Goal: Feedback & Contribution: Submit feedback/report problem

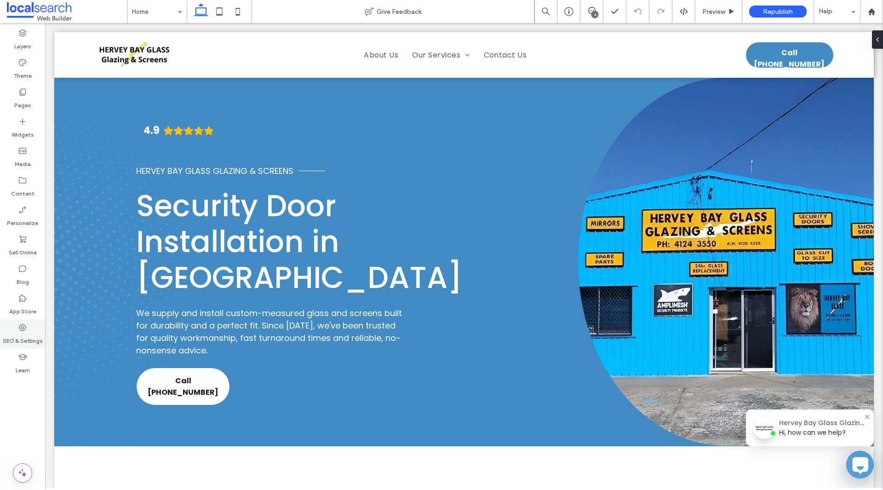
click at [22, 325] on icon at bounding box center [22, 327] width 9 height 9
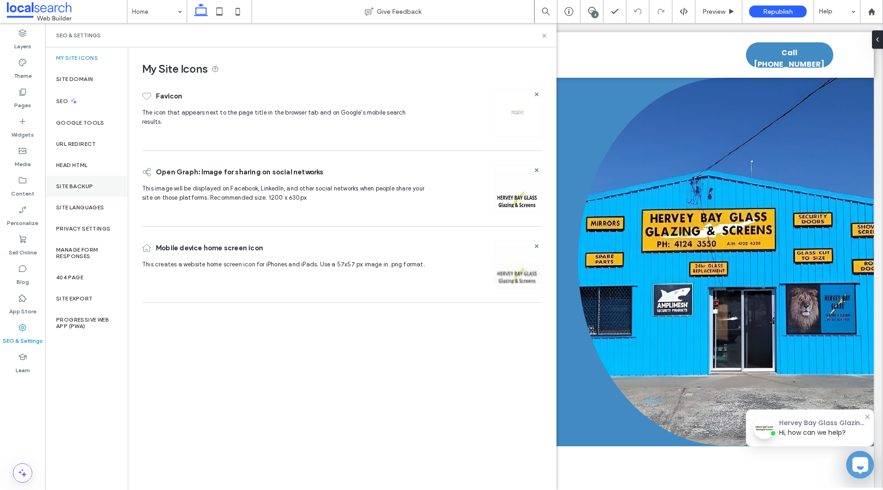
click at [97, 196] on div "Site Backup" at bounding box center [86, 186] width 83 height 21
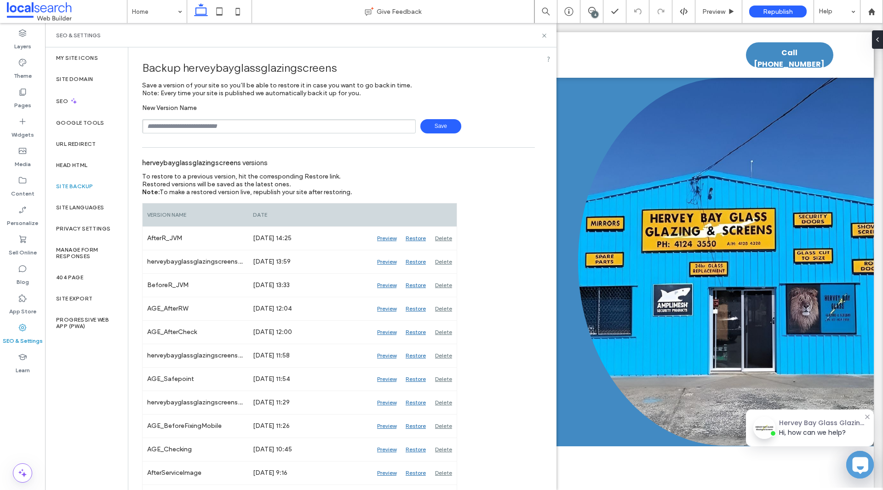
click at [197, 125] on input "text" at bounding box center [279, 126] width 274 height 14
drag, startPoint x: 177, startPoint y: 126, endPoint x: 169, endPoint y: 126, distance: 7.8
click at [169, 126] on input "**********" at bounding box center [279, 126] width 274 height 14
click at [207, 130] on input "**********" at bounding box center [279, 126] width 274 height 14
type input "**********"
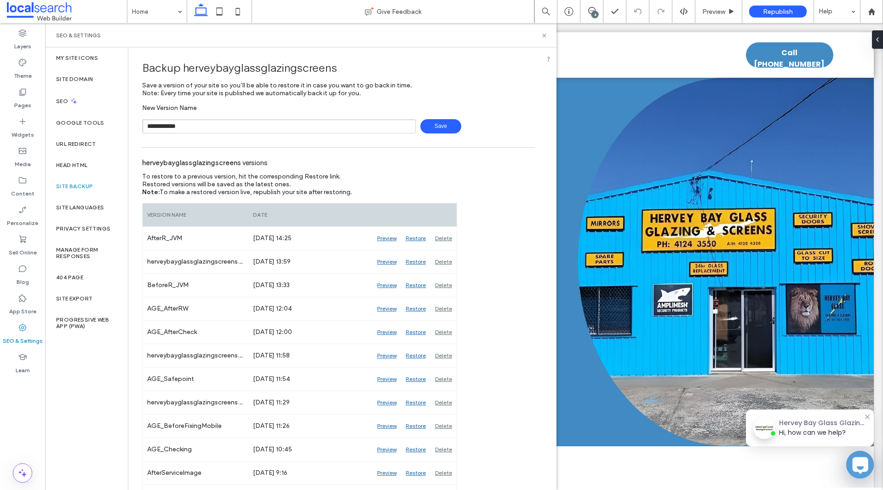
click at [437, 126] on span "Save" at bounding box center [440, 126] width 41 height 14
drag, startPoint x: 543, startPoint y: 36, endPoint x: 262, endPoint y: 49, distance: 282.1
click at [543, 36] on use at bounding box center [544, 36] width 4 height 4
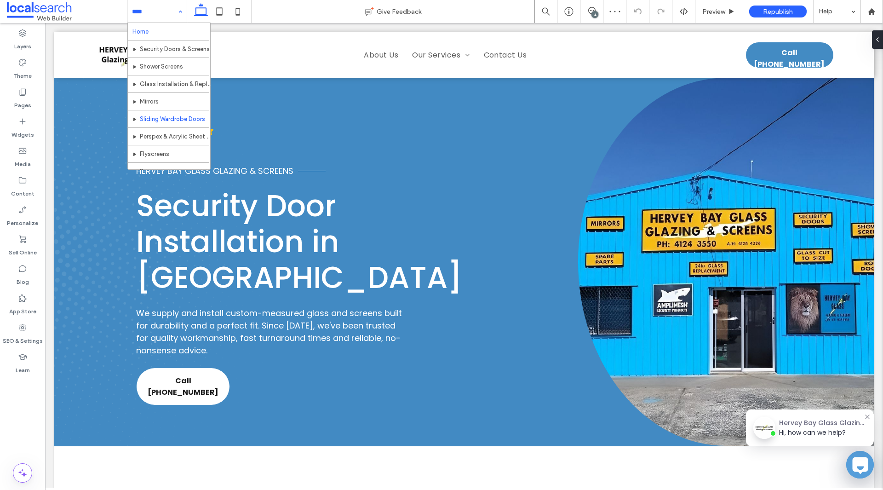
scroll to position [46, 0]
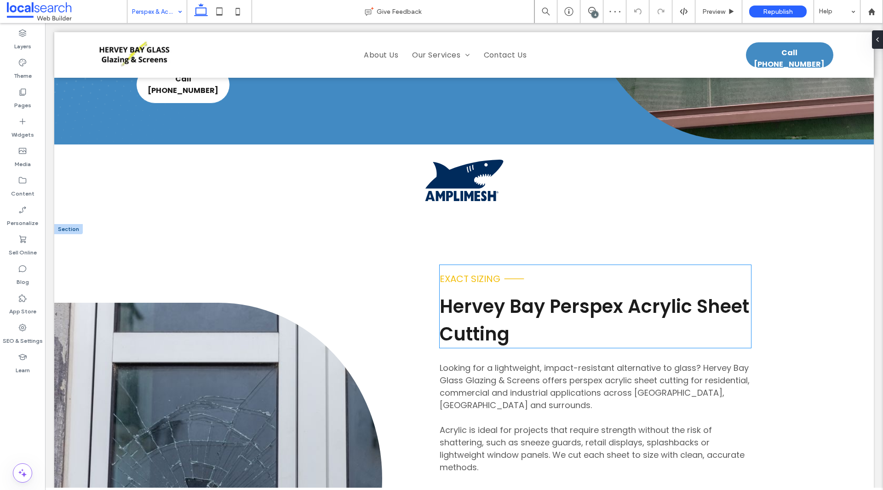
scroll to position [460, 0]
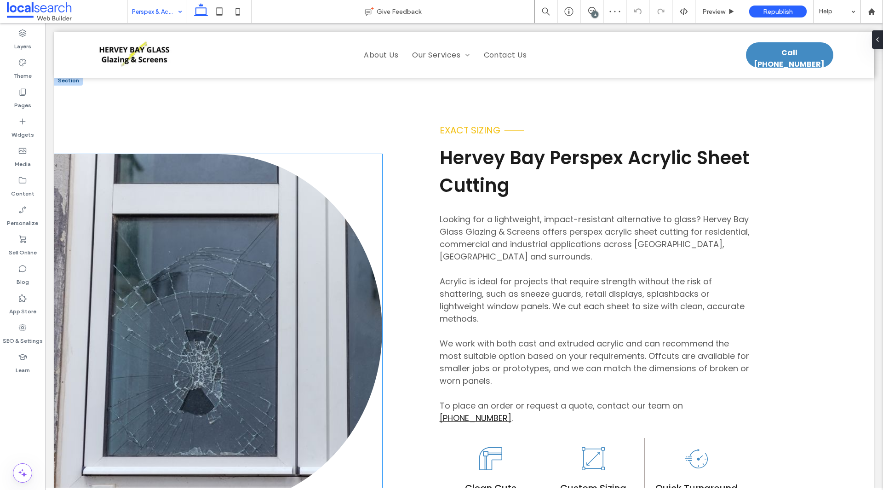
click at [280, 298] on link at bounding box center [218, 330] width 328 height 352
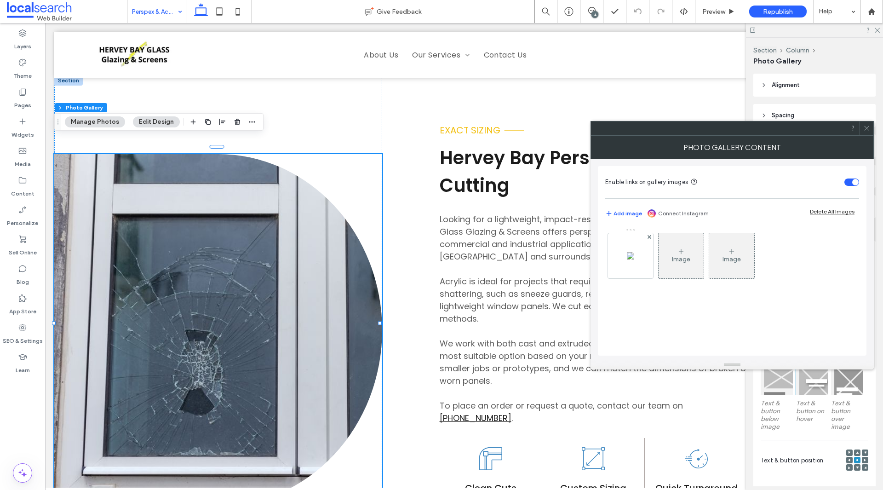
click at [865, 137] on div "Photo Gallery Content" at bounding box center [731, 147] width 283 height 23
click at [868, 127] on icon at bounding box center [866, 128] width 7 height 7
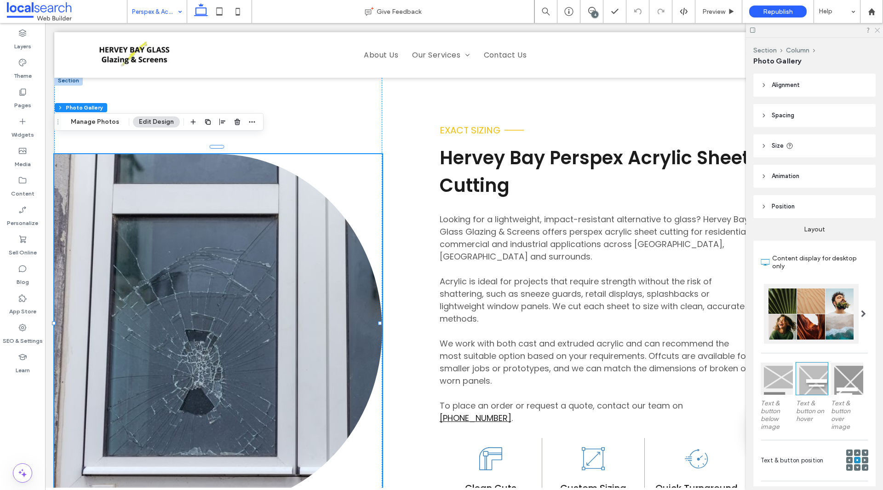
click at [875, 29] on icon at bounding box center [876, 30] width 6 height 6
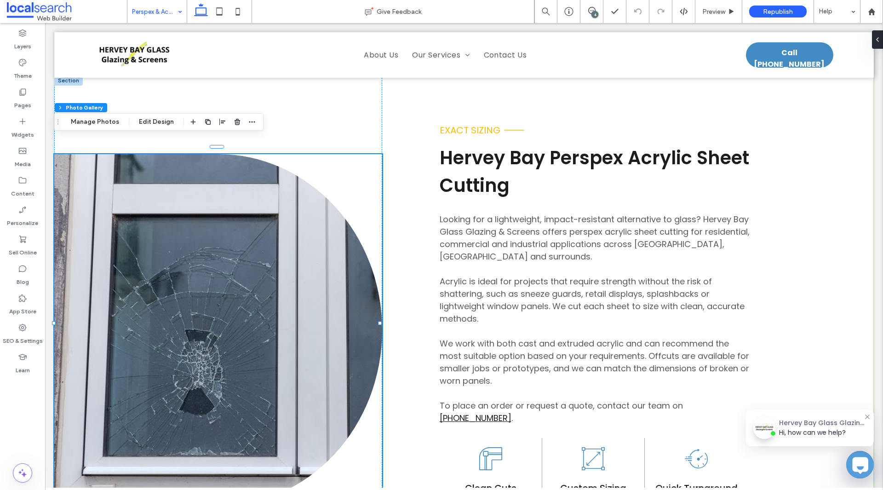
click at [590, 6] on div "4" at bounding box center [591, 11] width 23 height 23
click at [588, 7] on icon at bounding box center [591, 10] width 7 height 7
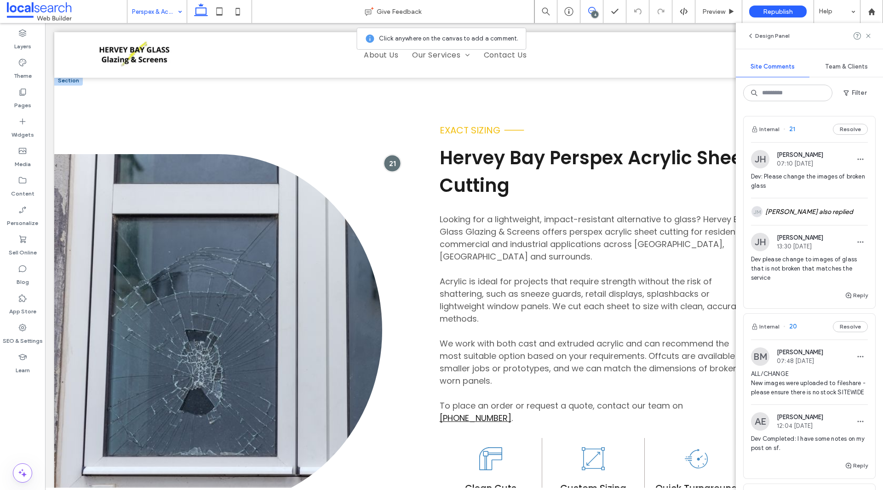
click at [384, 155] on div at bounding box center [391, 162] width 17 height 17
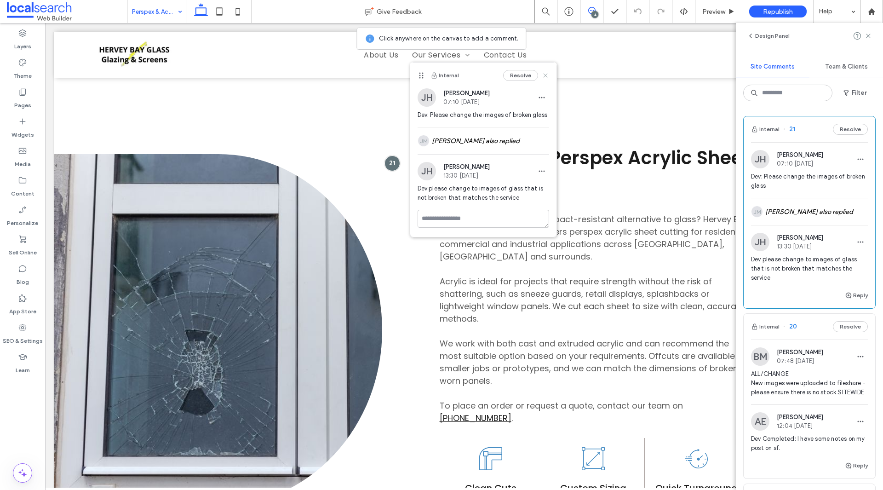
click at [542, 79] on icon at bounding box center [545, 75] width 7 height 7
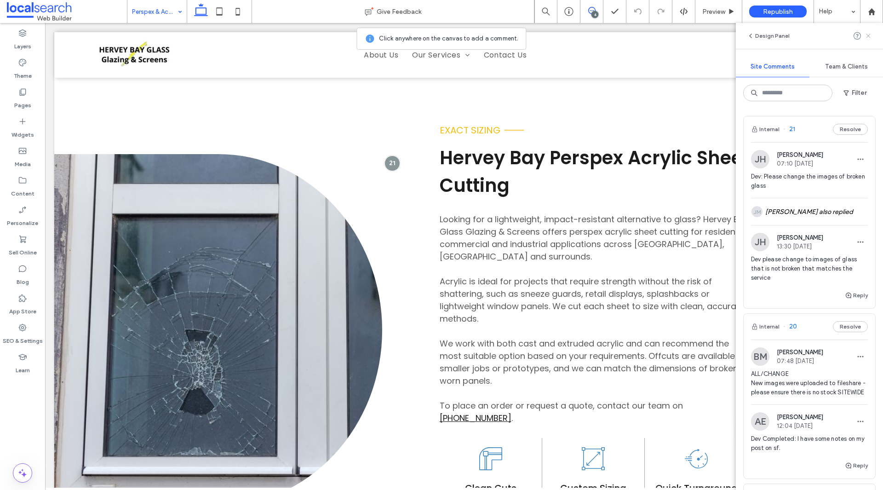
click at [867, 39] on icon at bounding box center [867, 35] width 7 height 7
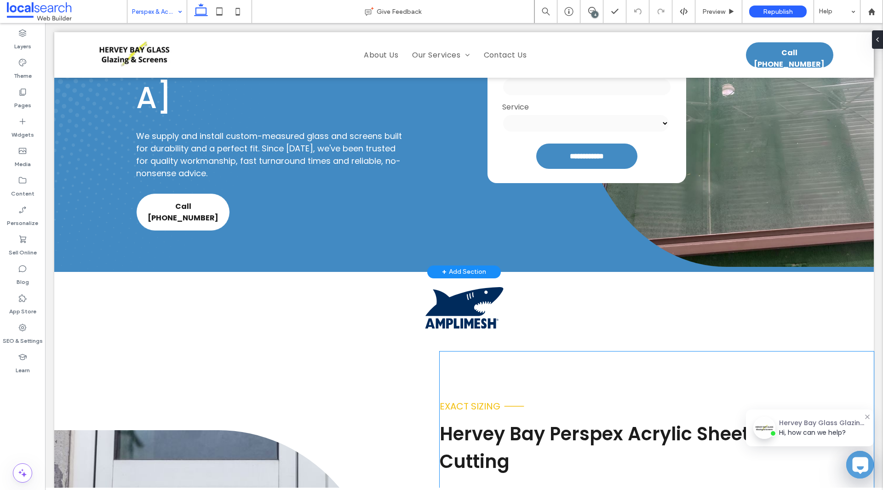
scroll to position [0, 0]
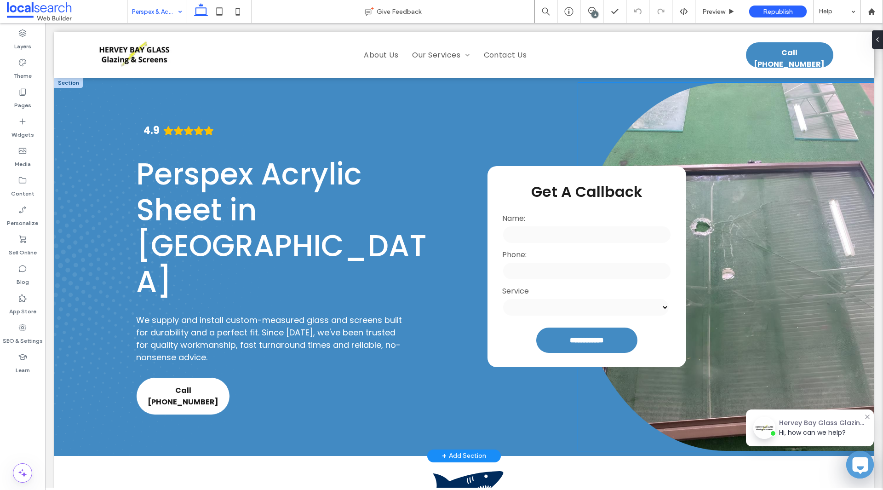
click at [758, 232] on link at bounding box center [726, 267] width 296 height 368
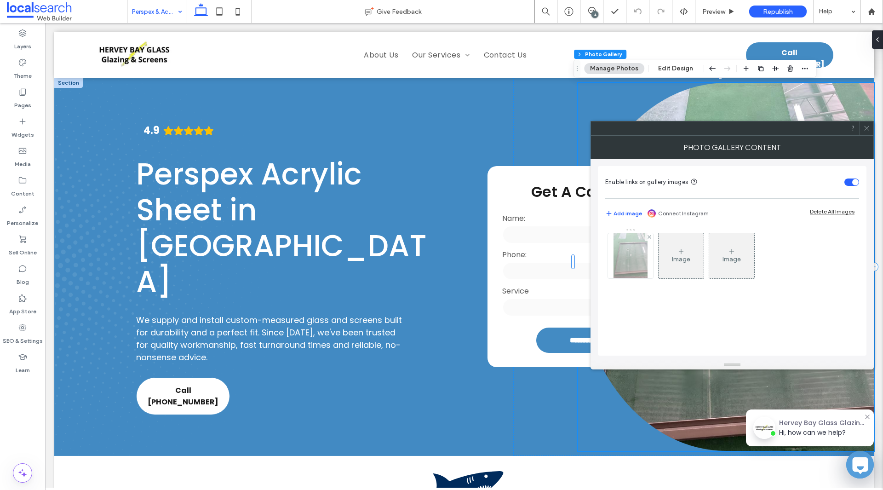
click at [649, 255] on div at bounding box center [630, 255] width 45 height 45
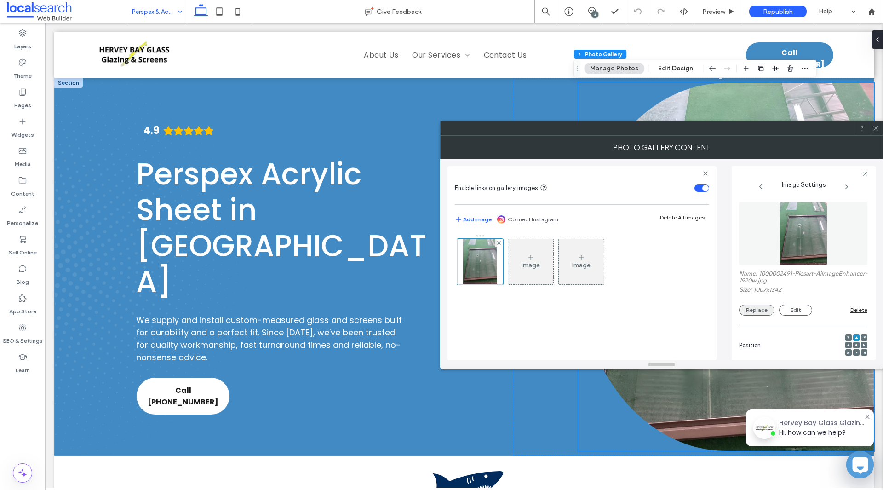
click at [764, 308] on button "Replace" at bounding box center [756, 309] width 35 height 11
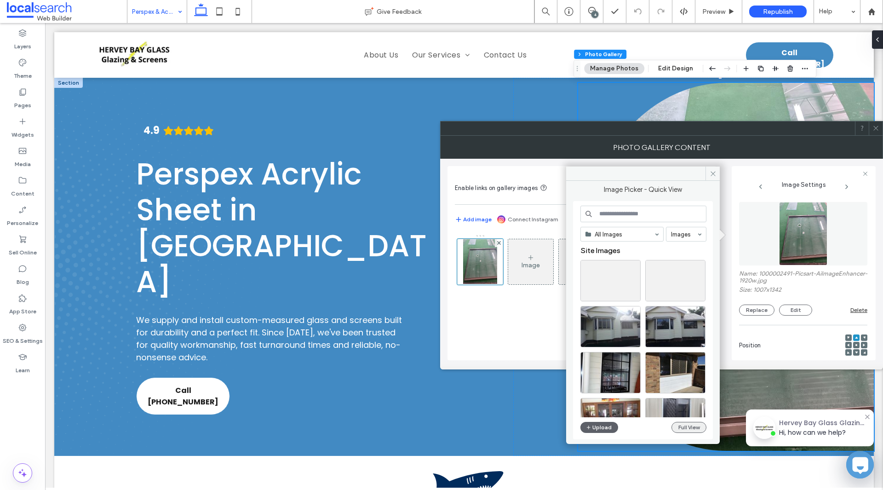
click at [690, 429] on button "Full View" at bounding box center [688, 427] width 35 height 11
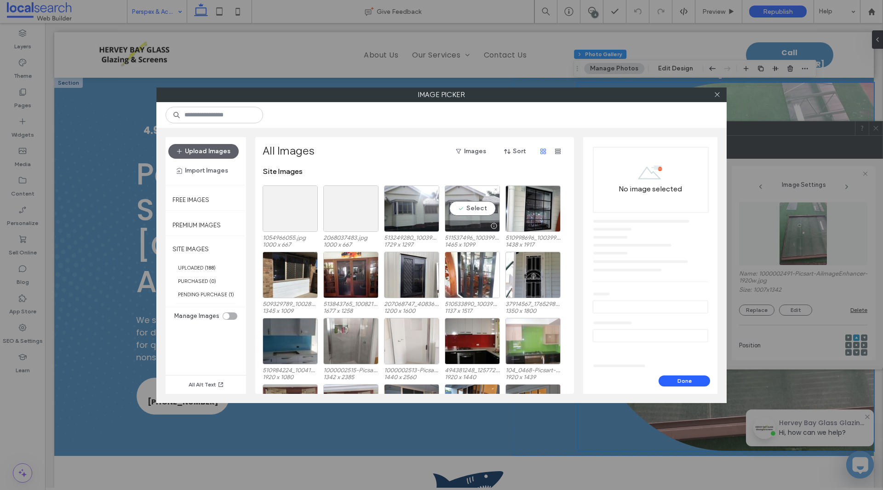
click at [482, 221] on div at bounding box center [472, 225] width 54 height 11
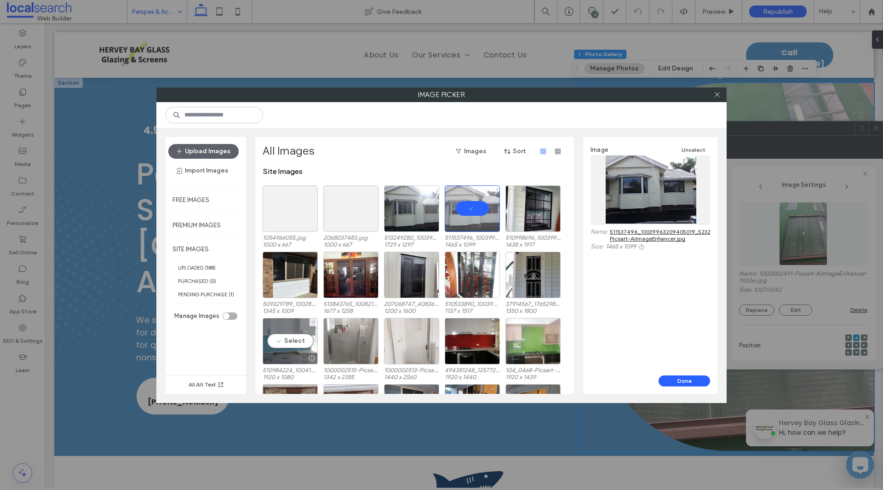
click at [284, 350] on div "Select" at bounding box center [289, 341] width 55 height 46
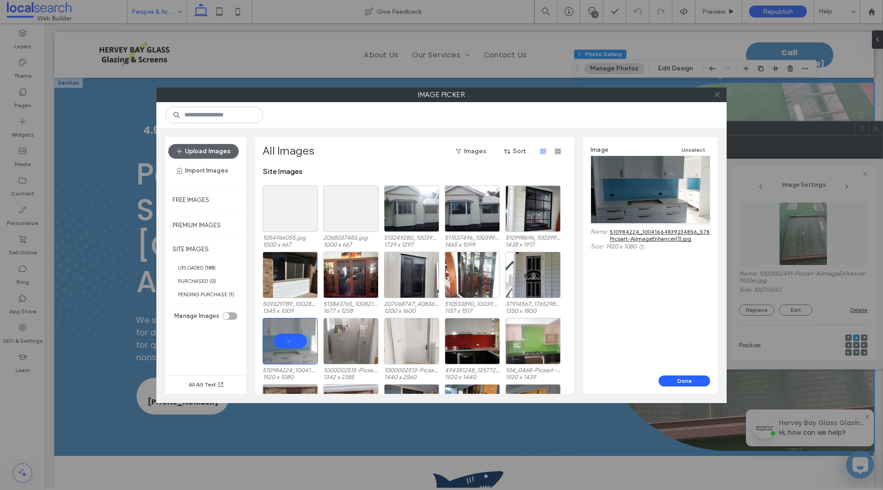
click at [714, 93] on icon at bounding box center [716, 94] width 7 height 7
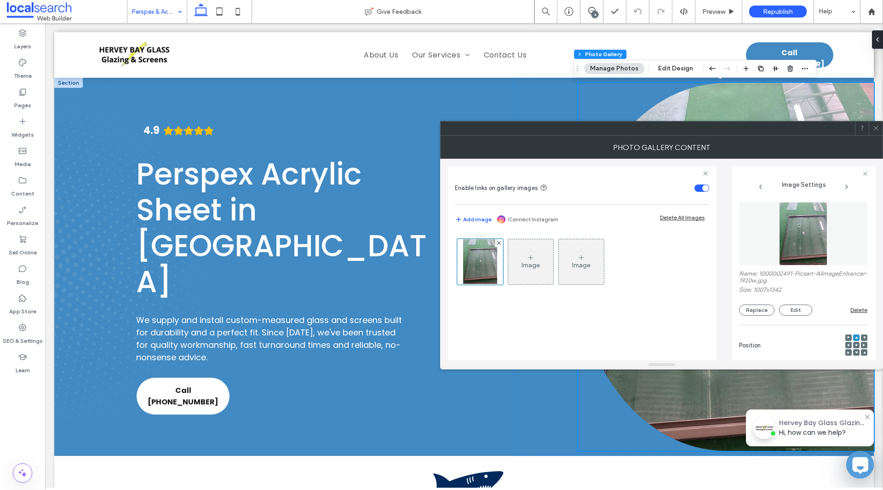
click at [873, 128] on icon at bounding box center [875, 128] width 7 height 7
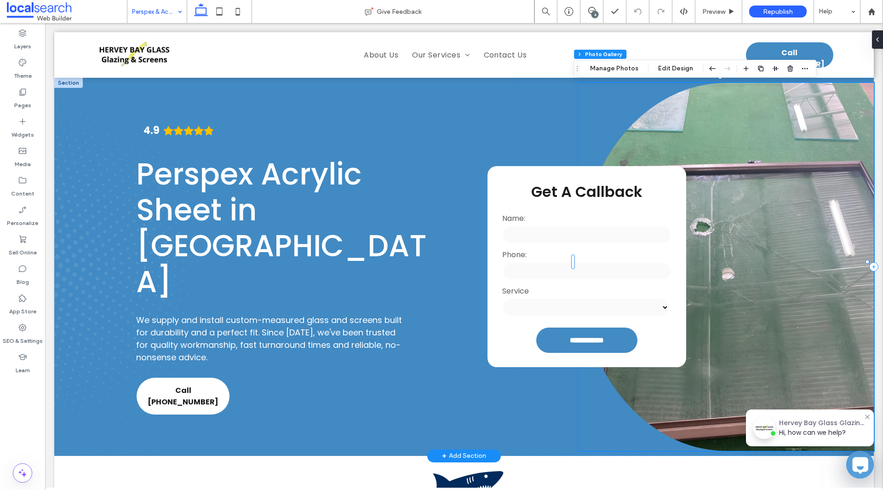
click at [762, 287] on link at bounding box center [726, 267] width 296 height 368
click at [614, 83] on div at bounding box center [726, 267] width 296 height 368
click at [613, 70] on button "Manage Photos" at bounding box center [614, 68] width 60 height 11
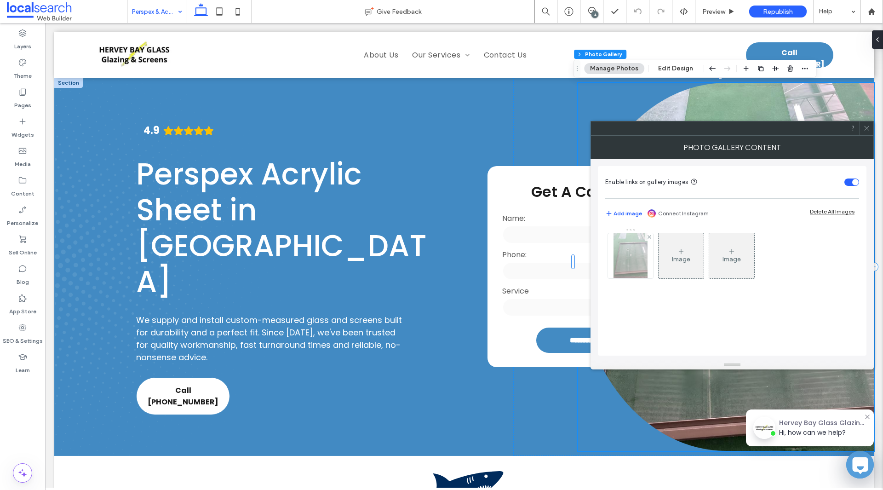
click at [625, 268] on img at bounding box center [630, 255] width 34 height 45
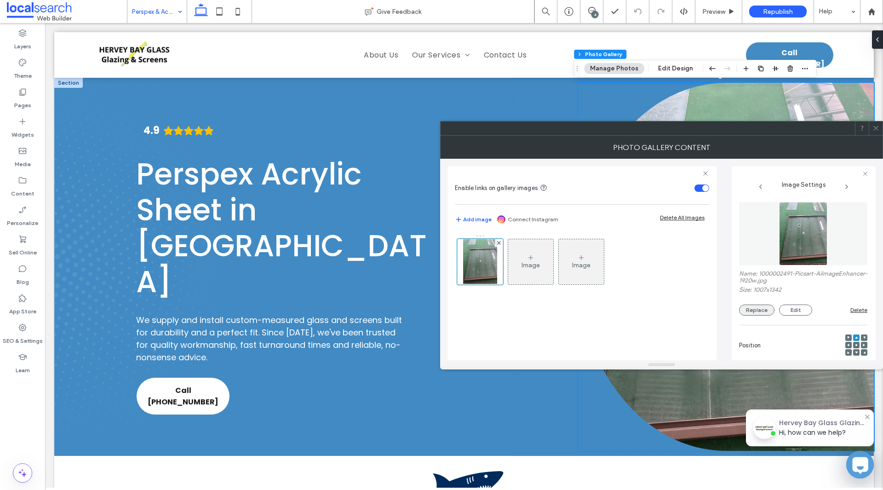
click at [761, 311] on button "Replace" at bounding box center [756, 309] width 35 height 11
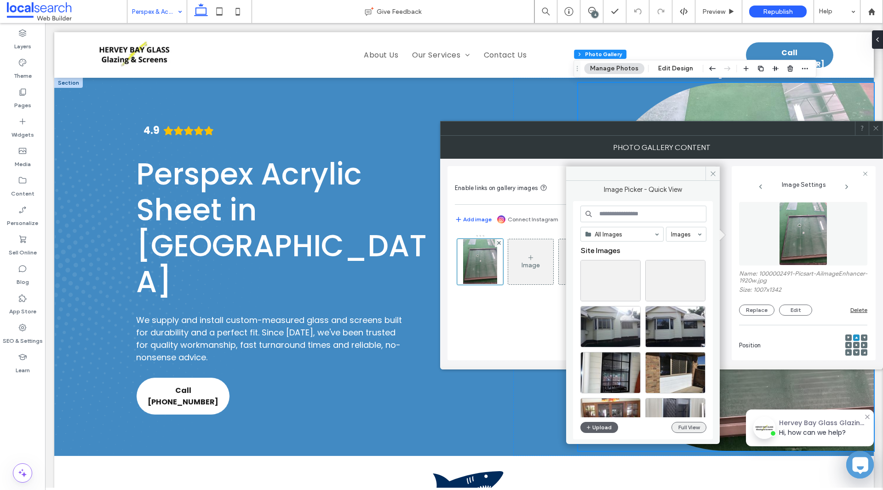
click at [699, 429] on button "Full View" at bounding box center [688, 427] width 35 height 11
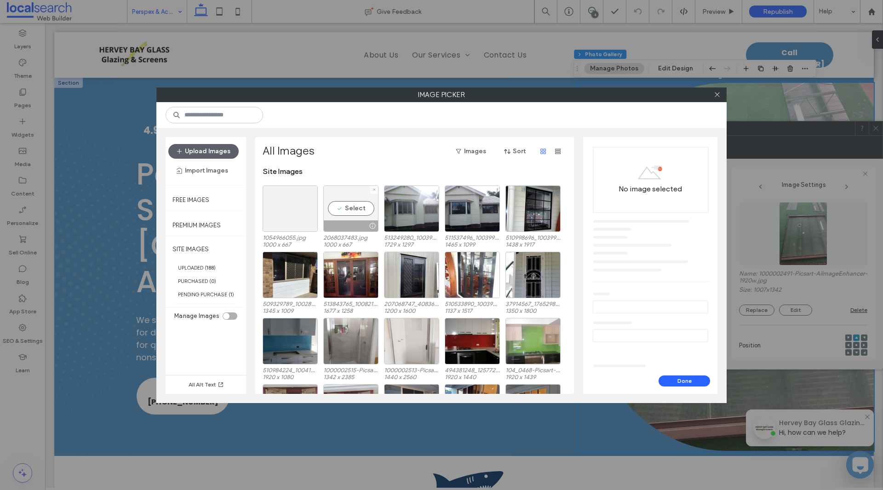
click at [373, 187] on span at bounding box center [374, 190] width 4 height 8
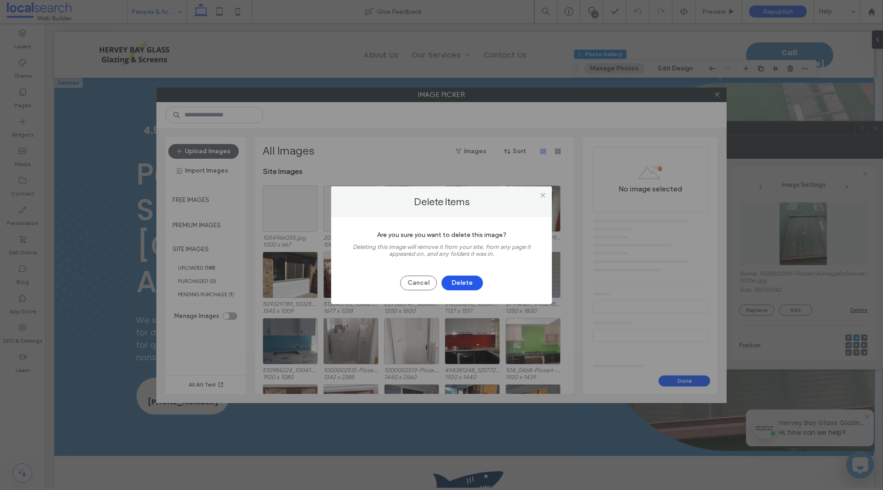
click at [472, 284] on button "Delete" at bounding box center [461, 282] width 41 height 15
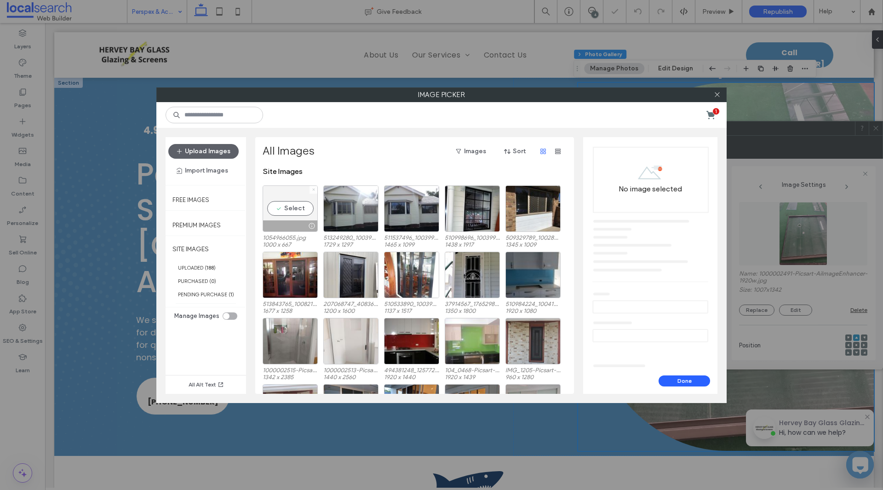
click at [314, 188] on icon at bounding box center [314, 190] width 4 height 4
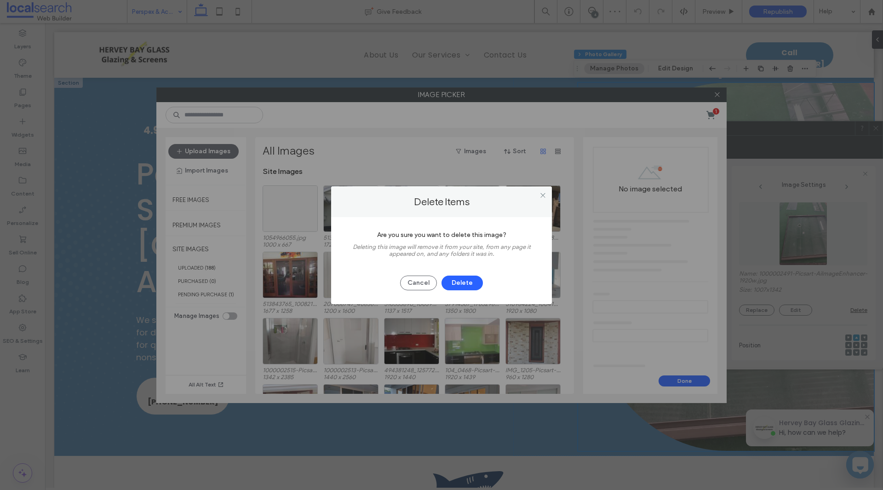
click at [445, 283] on button "Delete" at bounding box center [461, 282] width 41 height 15
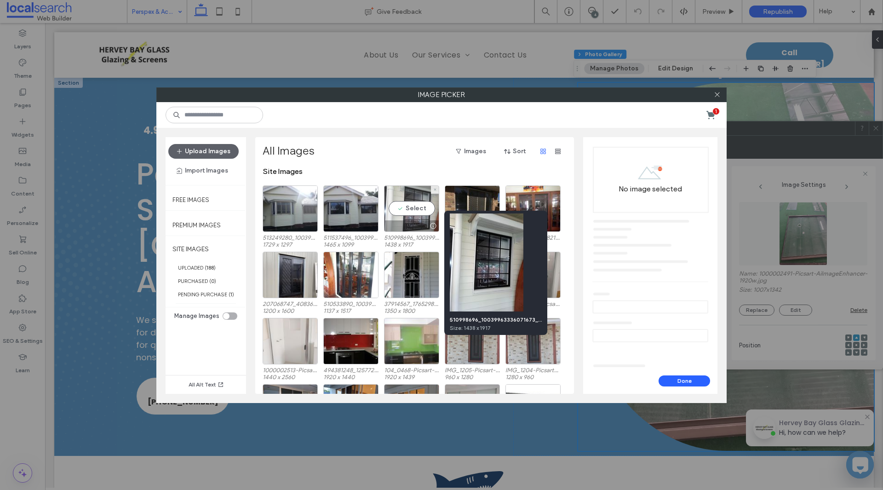
click at [428, 222] on div at bounding box center [432, 225] width 11 height 7
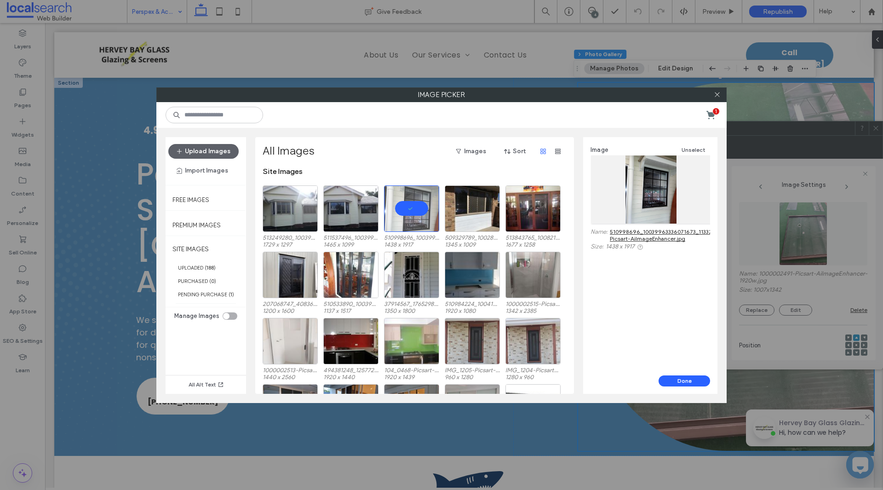
click at [678, 389] on div "Done" at bounding box center [650, 384] width 134 height 18
click at [679, 381] on button "Done" at bounding box center [683, 380] width 51 height 11
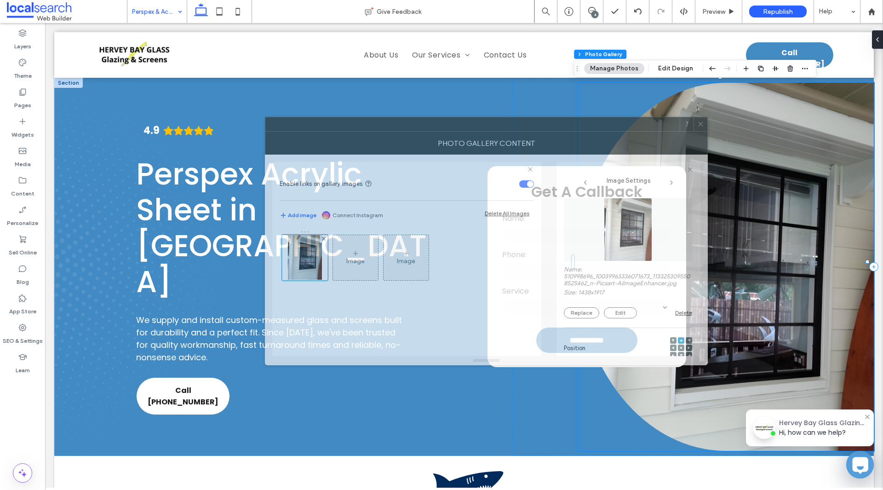
drag, startPoint x: 799, startPoint y: 133, endPoint x: 633, endPoint y: 116, distance: 166.8
click at [633, 117] on div at bounding box center [472, 124] width 414 height 14
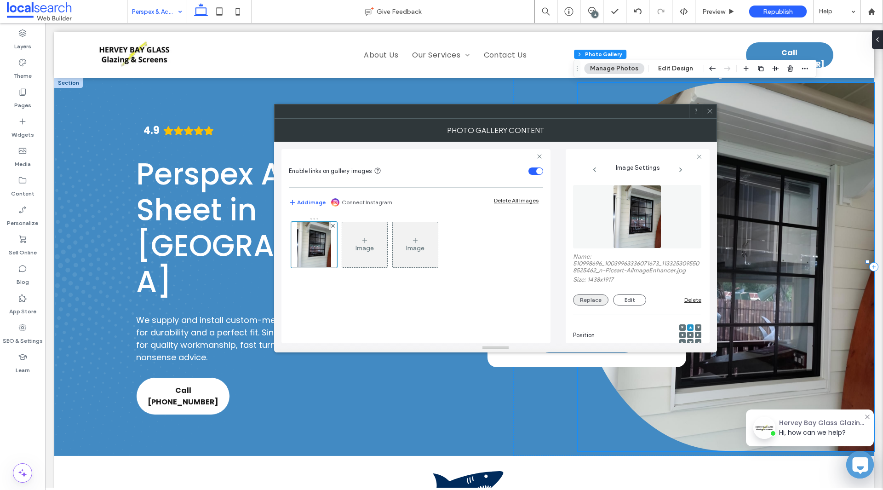
click at [588, 302] on button "Replace" at bounding box center [590, 299] width 35 height 11
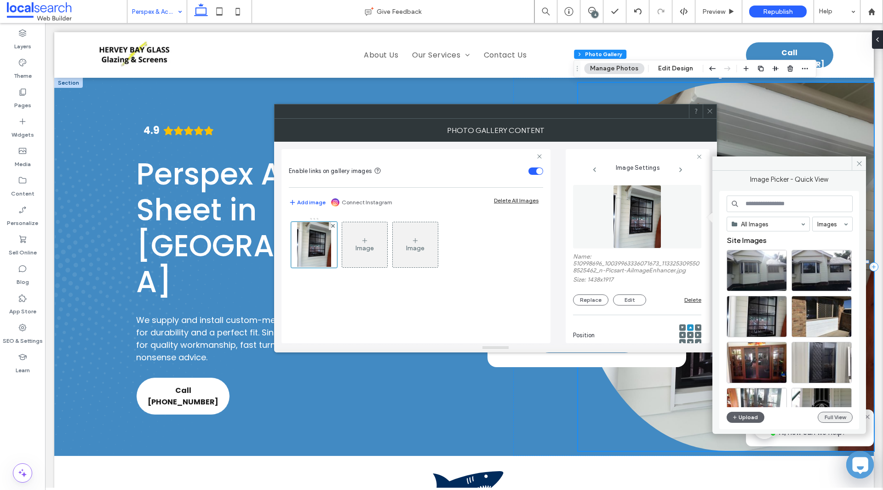
click at [829, 416] on button "Full View" at bounding box center [834, 416] width 35 height 11
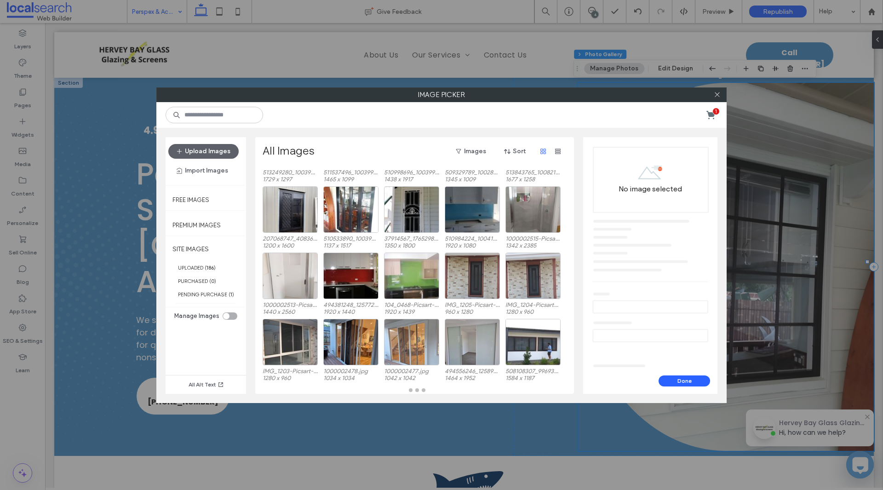
scroll to position [65, 0]
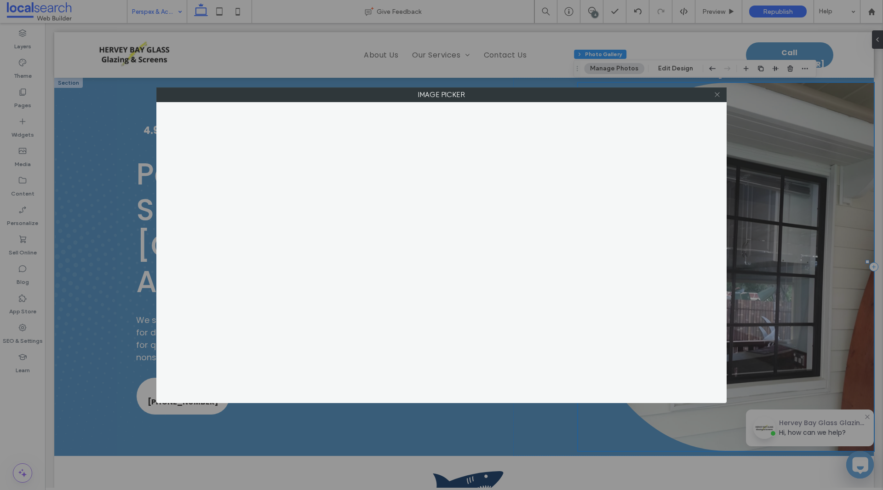
click at [718, 98] on span at bounding box center [716, 95] width 7 height 14
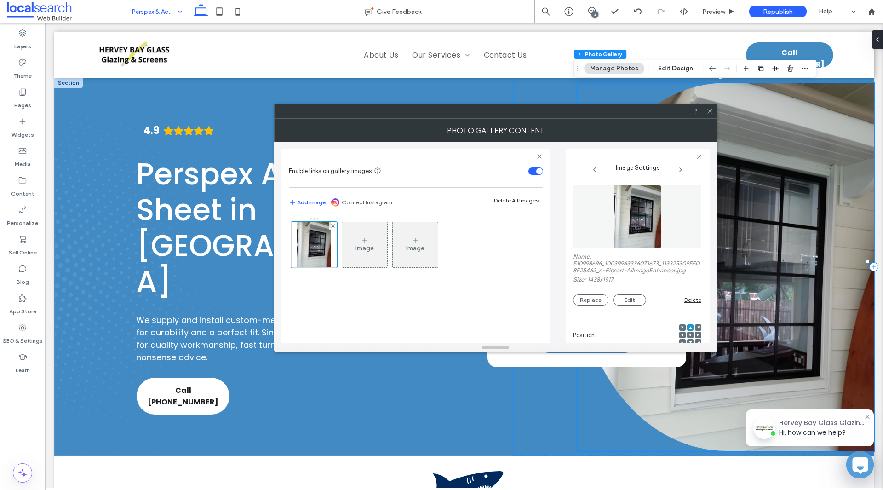
click at [778, 159] on link at bounding box center [726, 267] width 296 height 368
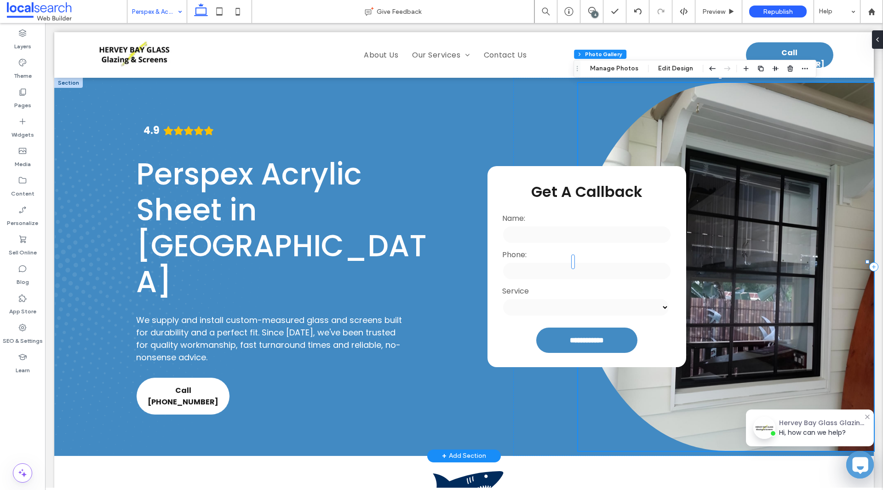
click at [731, 178] on link at bounding box center [726, 267] width 296 height 368
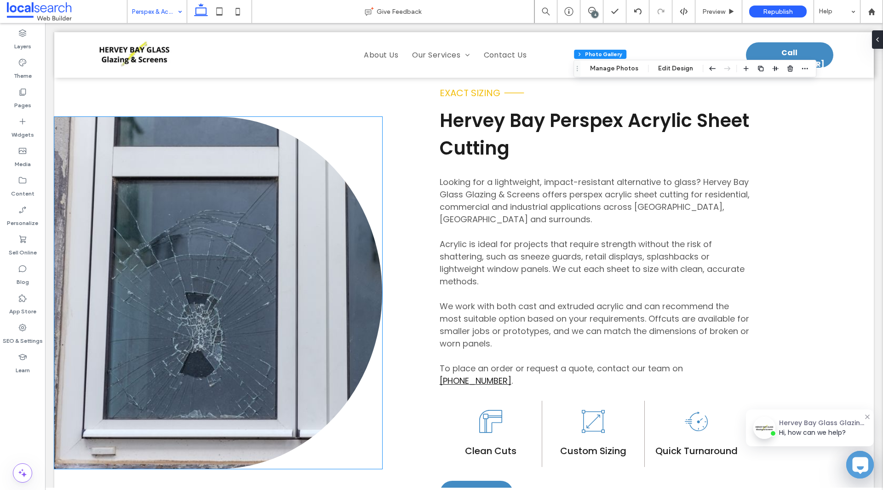
scroll to position [506, 0]
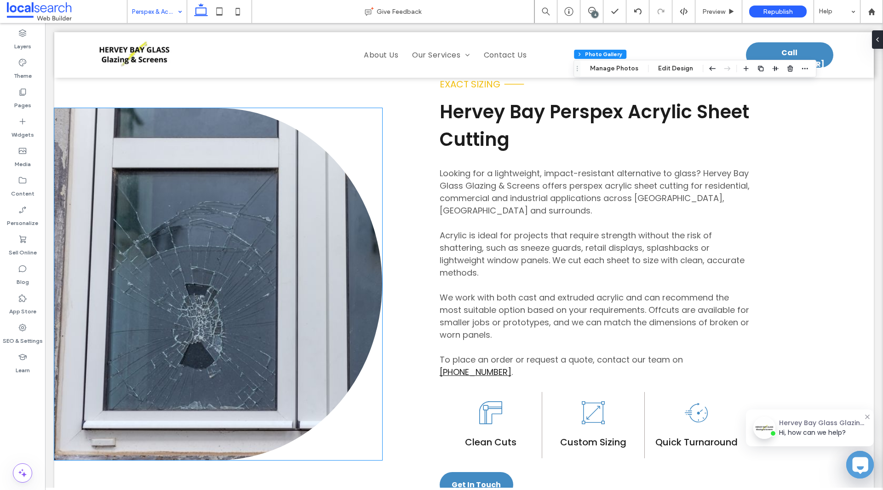
click at [266, 274] on link at bounding box center [218, 284] width 328 height 352
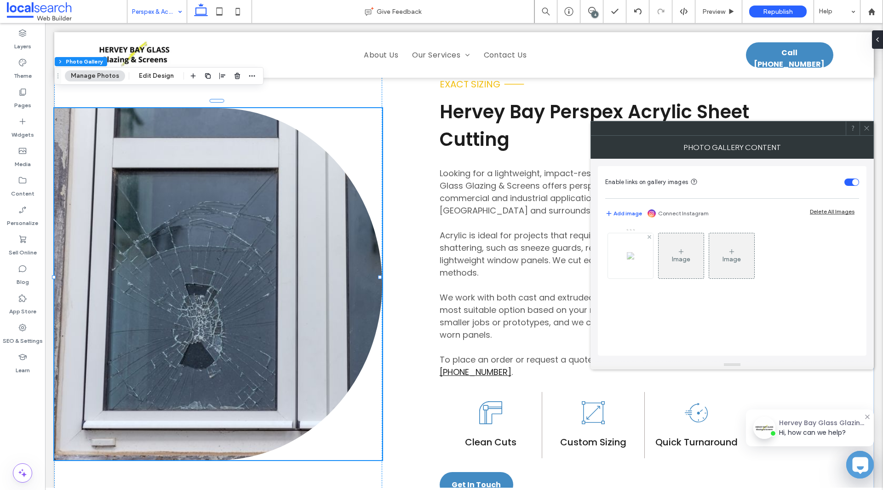
click at [627, 252] on img at bounding box center [630, 255] width 7 height 7
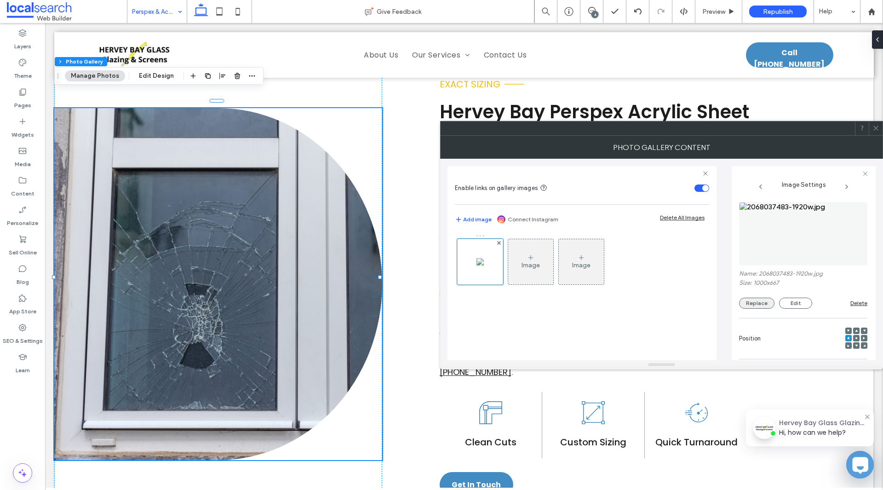
click at [770, 303] on button "Replace" at bounding box center [756, 302] width 35 height 11
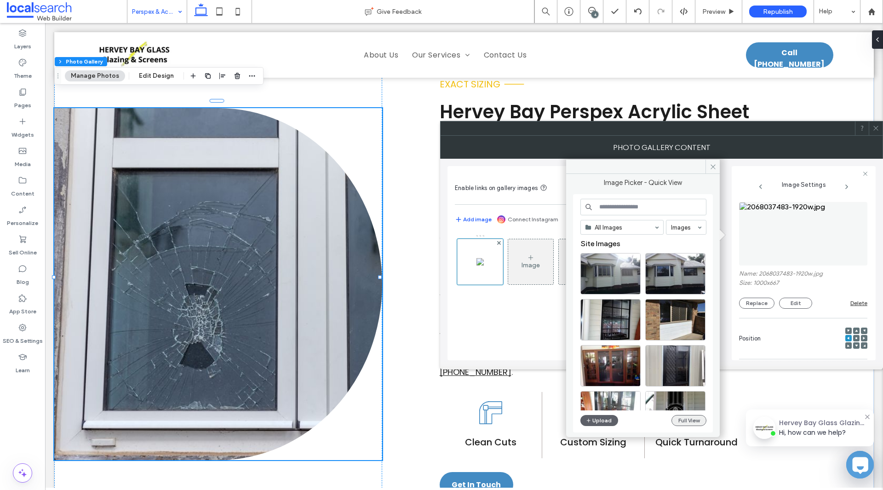
click at [694, 425] on button "Full View" at bounding box center [688, 420] width 35 height 11
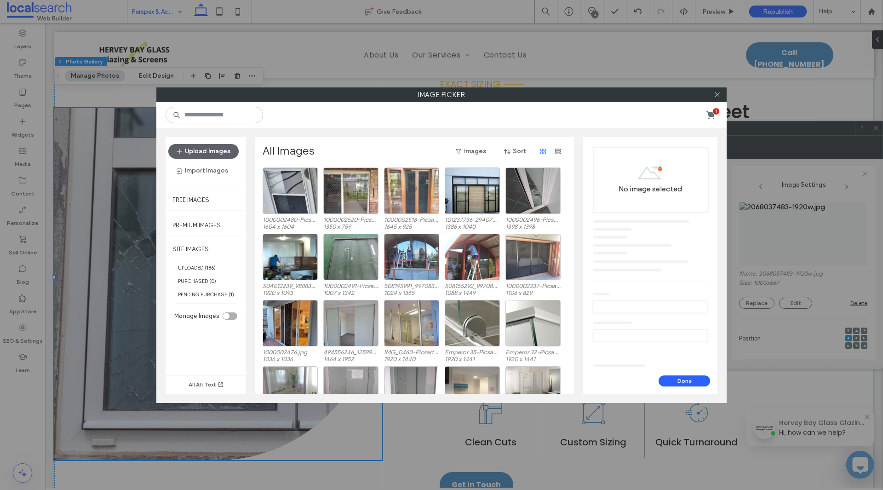
scroll to position [479, 0]
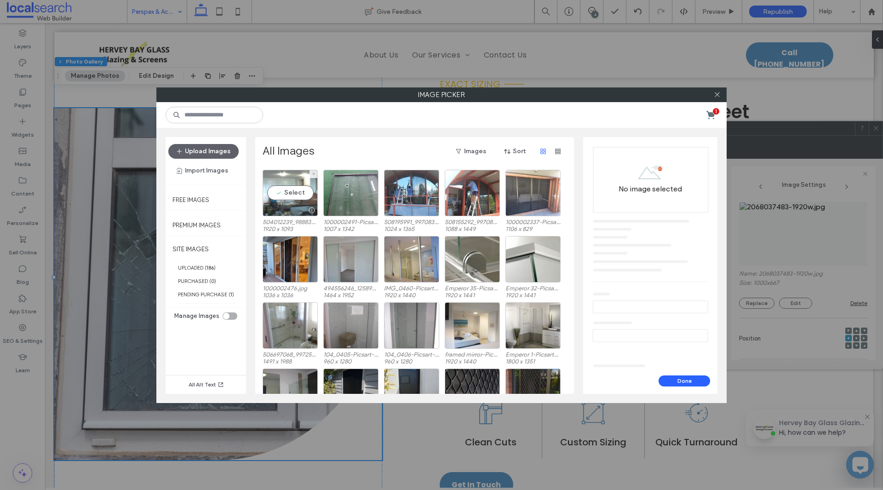
click at [289, 206] on div at bounding box center [290, 210] width 54 height 11
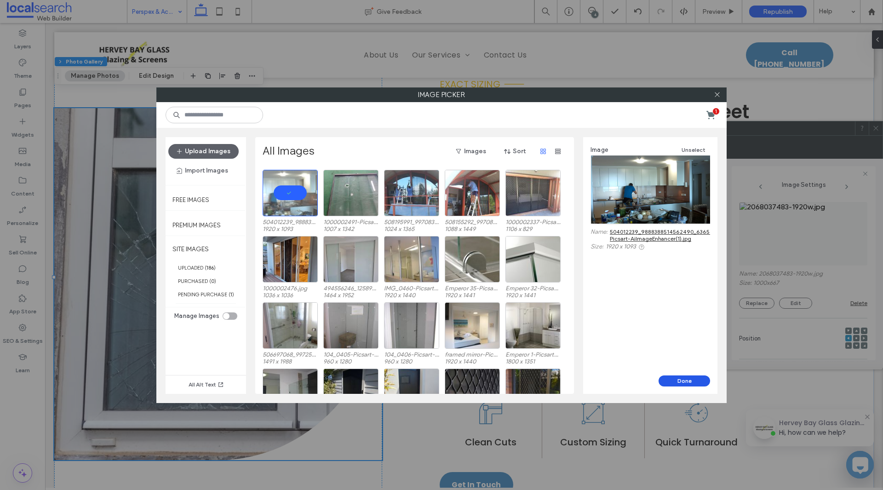
click at [673, 385] on button "Done" at bounding box center [683, 380] width 51 height 11
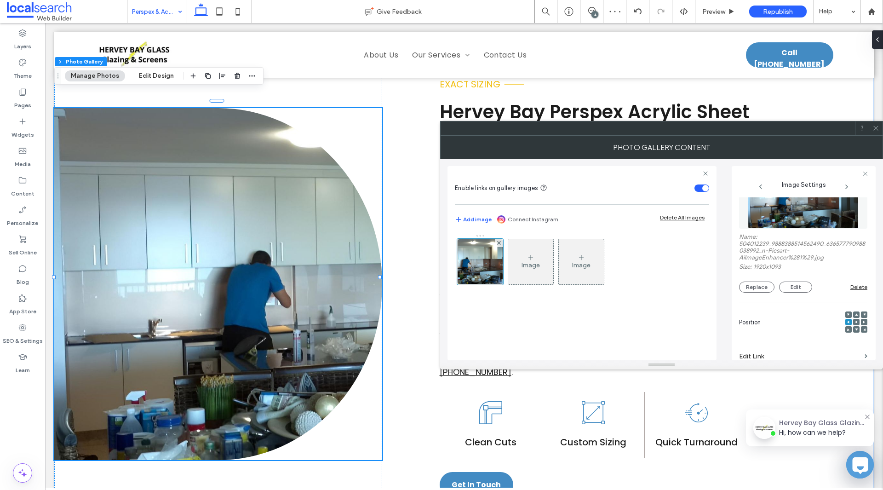
scroll to position [46, 0]
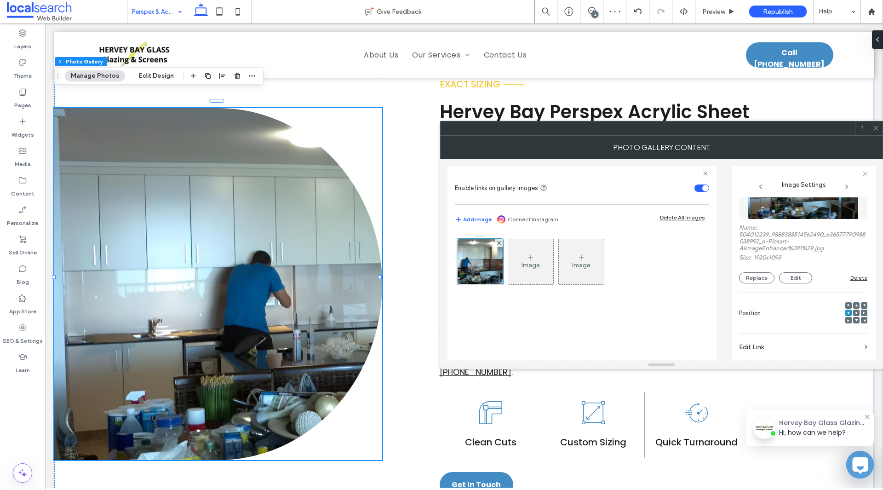
click at [862, 311] on icon at bounding box center [863, 312] width 3 height 3
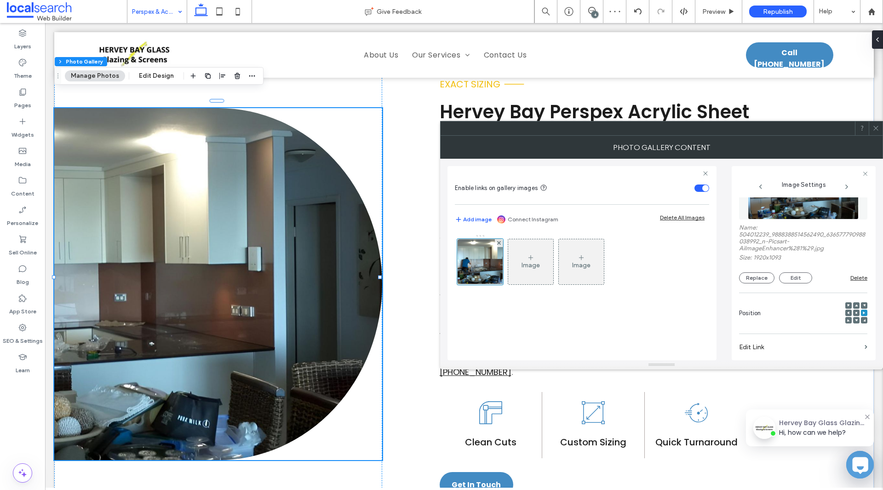
click at [861, 311] on div at bounding box center [864, 312] width 6 height 6
click at [854, 311] on div at bounding box center [856, 313] width 22 height 22
click at [853, 311] on div at bounding box center [856, 312] width 6 height 6
click at [855, 313] on icon at bounding box center [856, 312] width 3 height 3
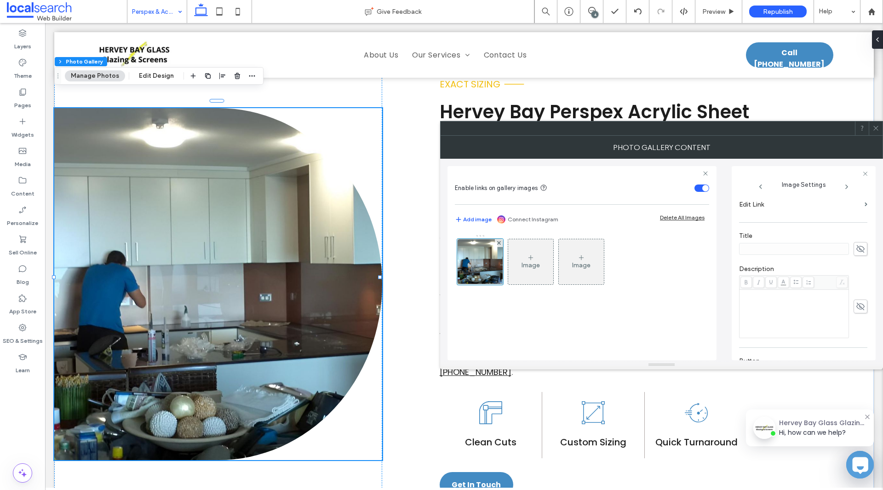
scroll to position [276, 0]
click at [873, 127] on icon at bounding box center [875, 128] width 7 height 7
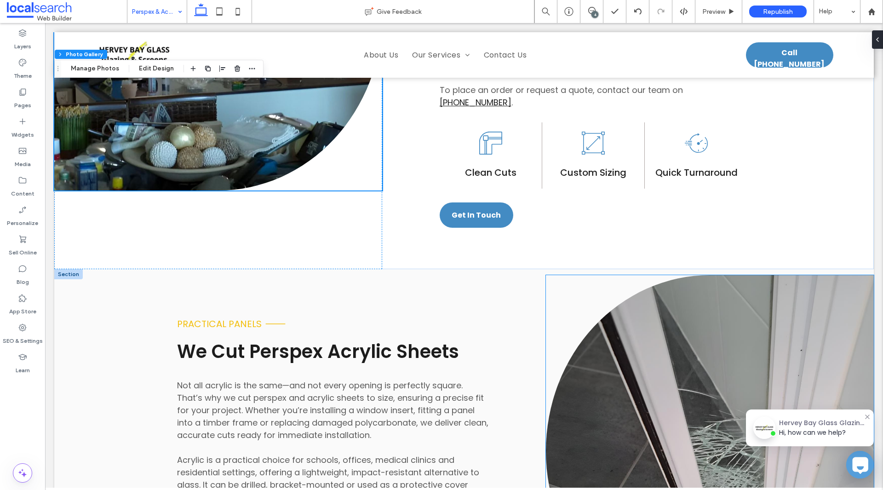
scroll to position [781, 0]
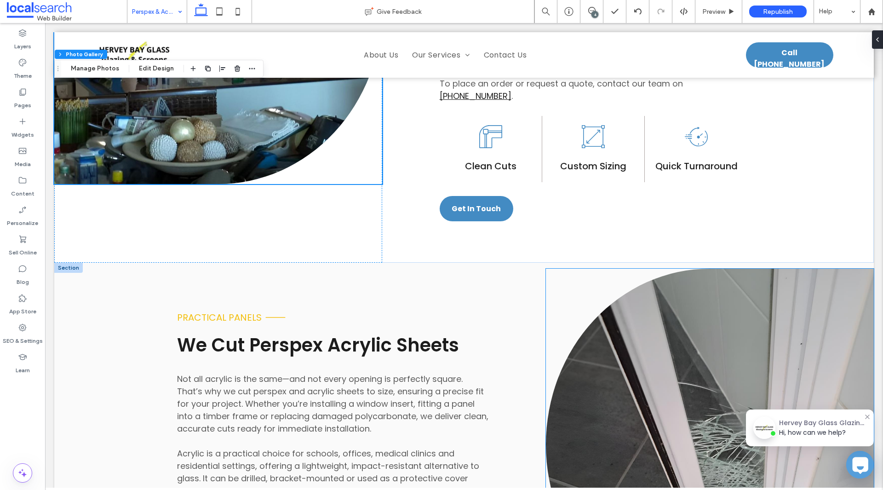
click at [658, 345] on link at bounding box center [710, 444] width 328 height 352
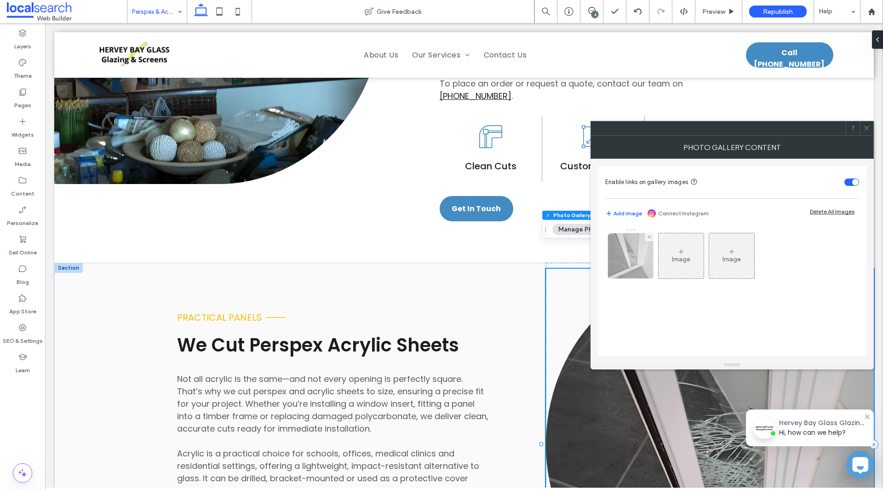
click at [638, 268] on img at bounding box center [630, 255] width 45 height 45
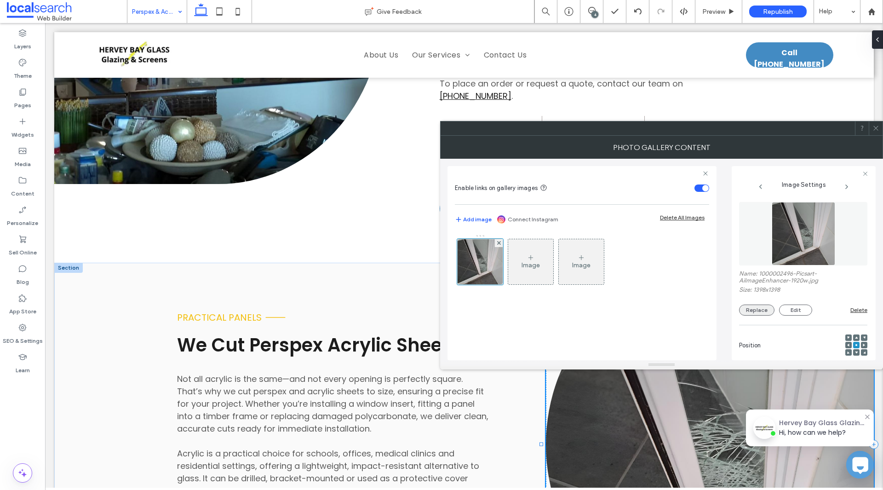
click at [755, 312] on button "Replace" at bounding box center [756, 309] width 35 height 11
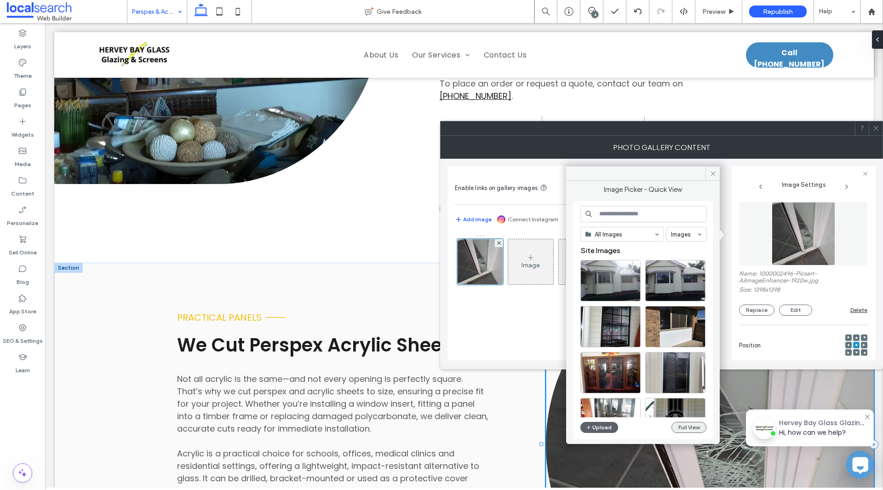
click at [692, 428] on button "Full View" at bounding box center [688, 427] width 35 height 11
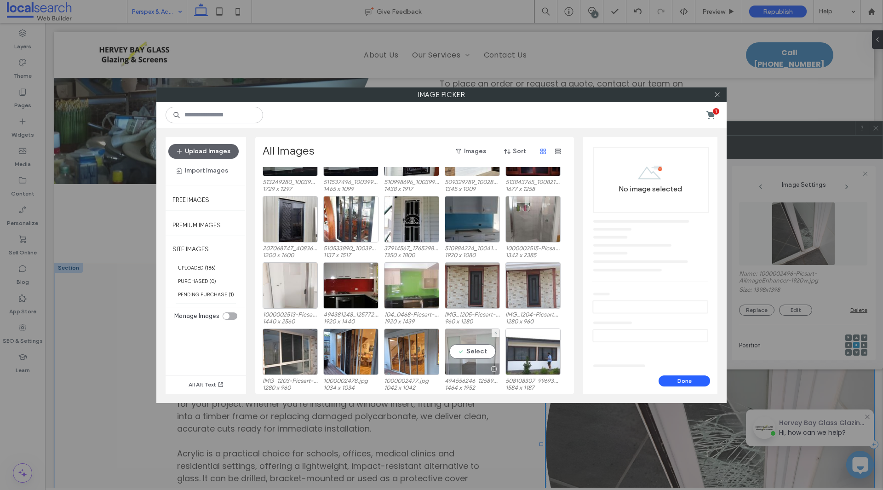
scroll to position [57, 0]
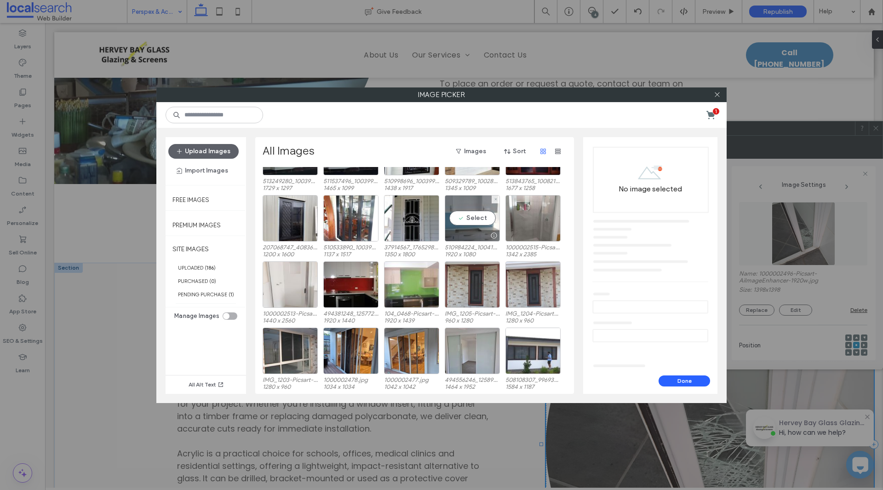
click at [456, 220] on div "Select" at bounding box center [472, 218] width 55 height 46
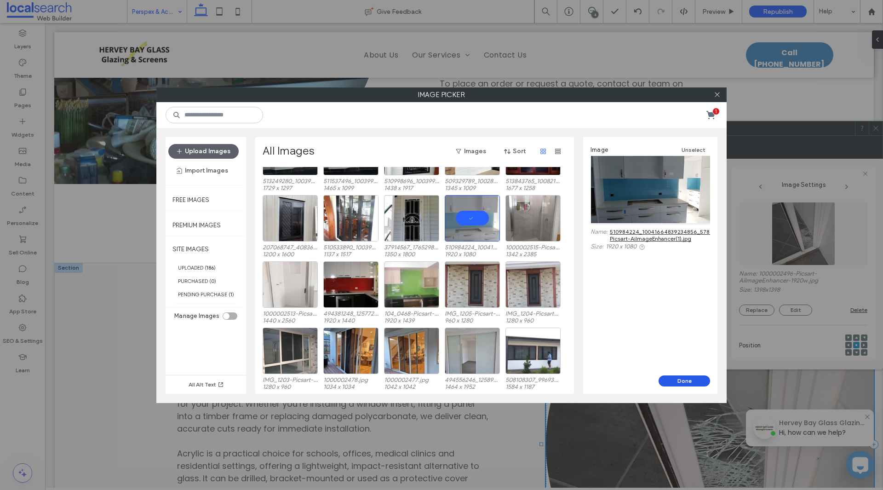
click at [680, 377] on button "Done" at bounding box center [683, 380] width 51 height 11
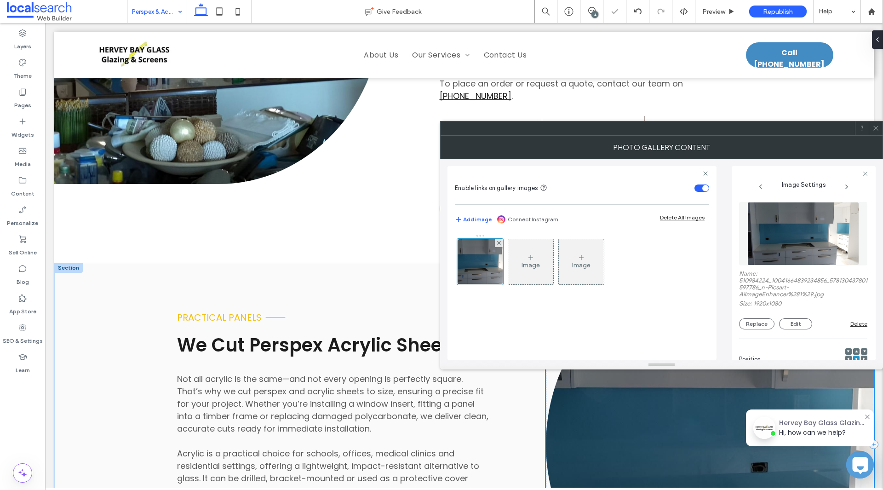
scroll to position [919, 0]
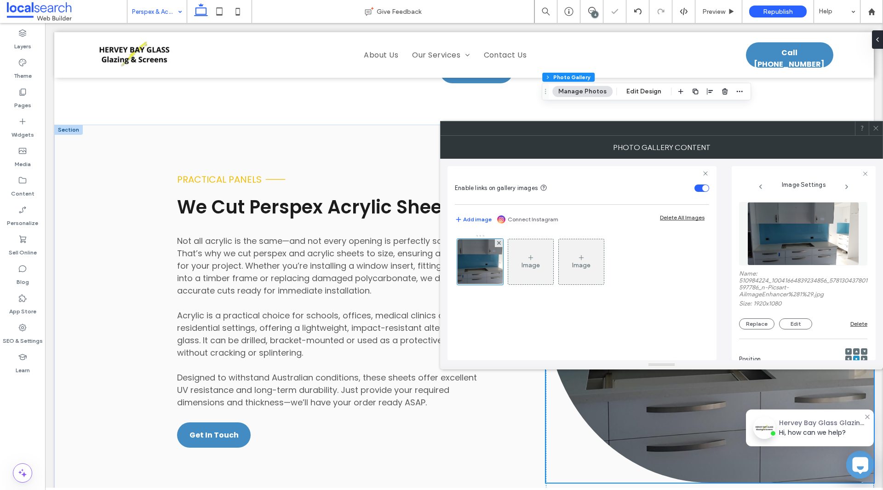
click at [868, 130] on div at bounding box center [875, 128] width 14 height 14
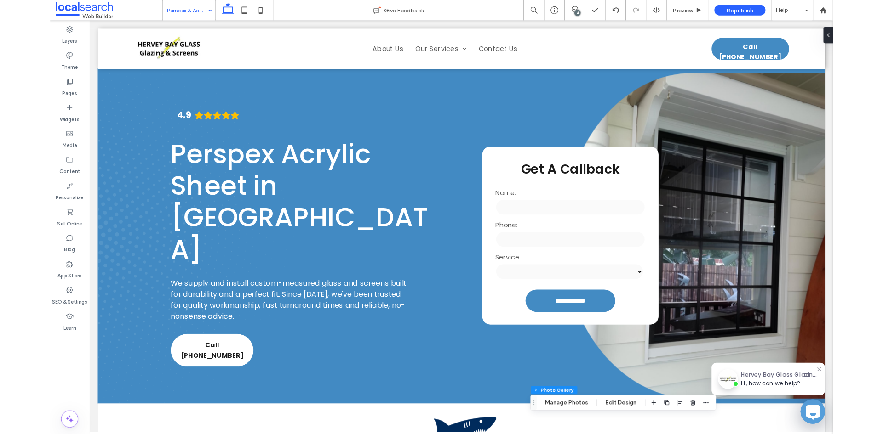
scroll to position [0, 0]
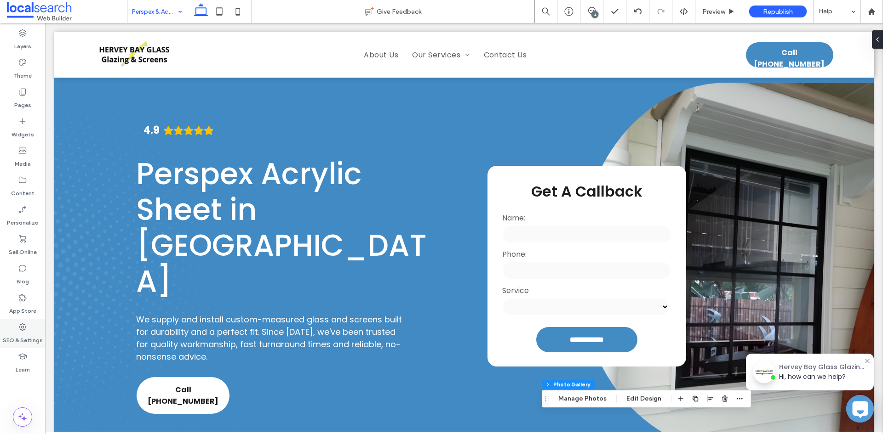
click at [14, 339] on label "SEO & Settings" at bounding box center [23, 338] width 40 height 13
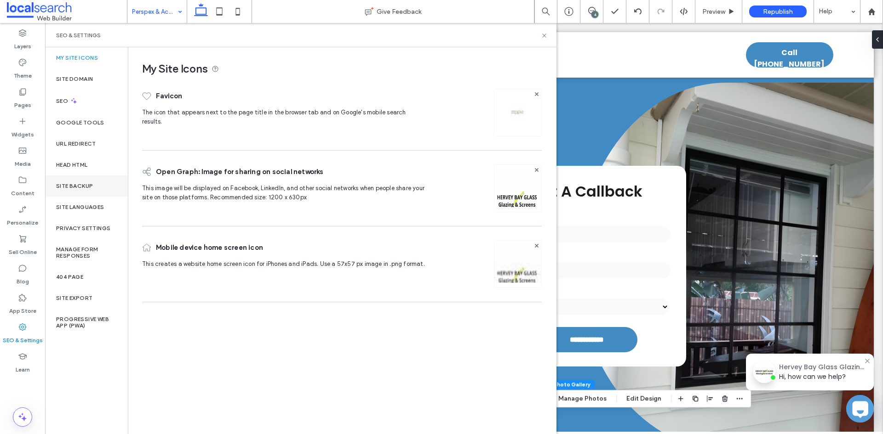
click at [77, 187] on label "Site Backup" at bounding box center [74, 186] width 37 height 6
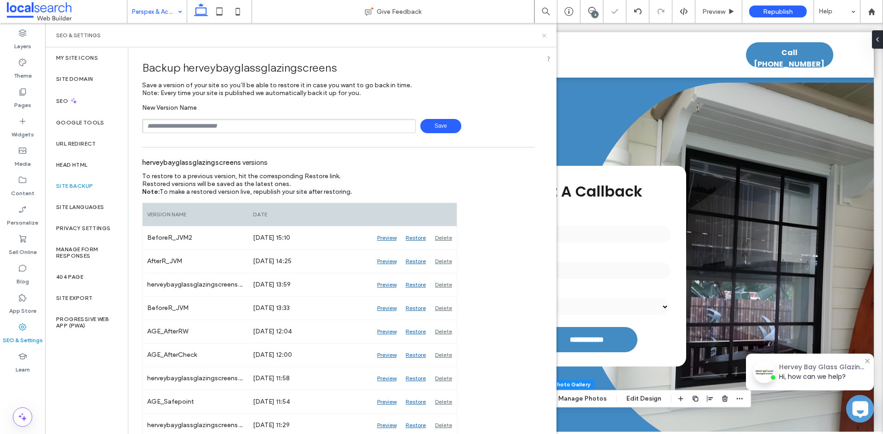
click at [543, 37] on icon at bounding box center [544, 35] width 7 height 7
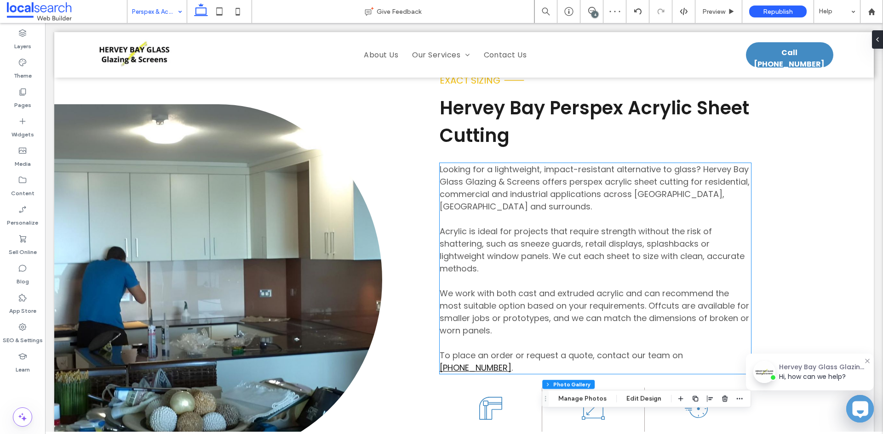
scroll to position [598, 0]
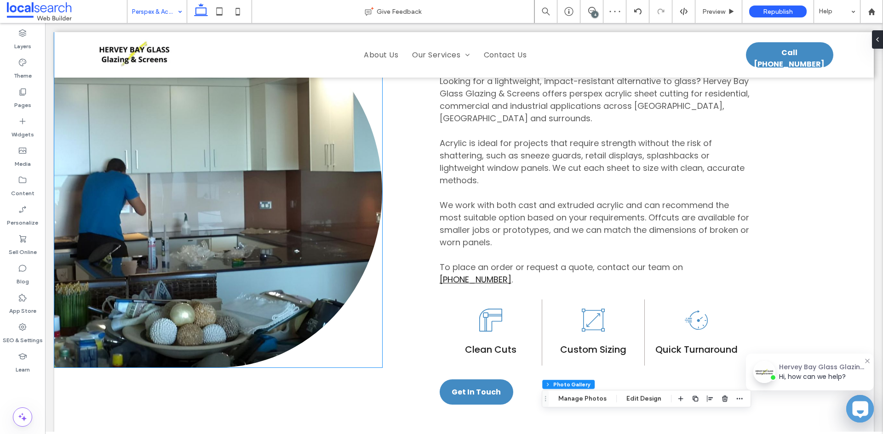
click at [209, 260] on link at bounding box center [218, 192] width 328 height 352
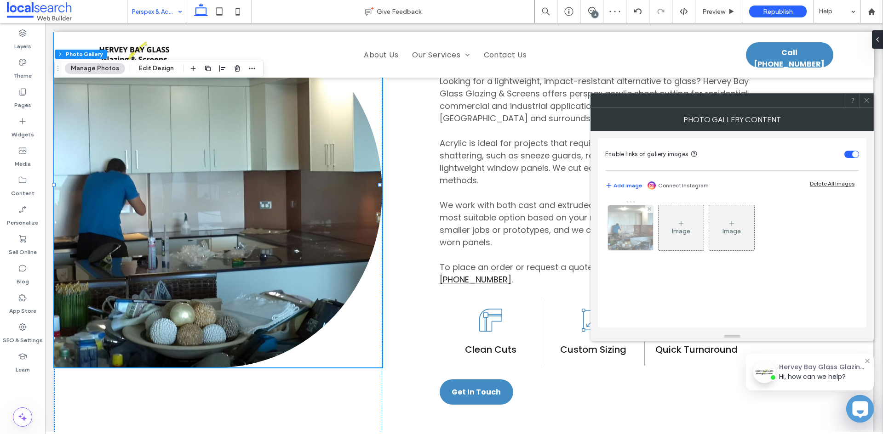
click at [619, 228] on img at bounding box center [630, 227] width 79 height 45
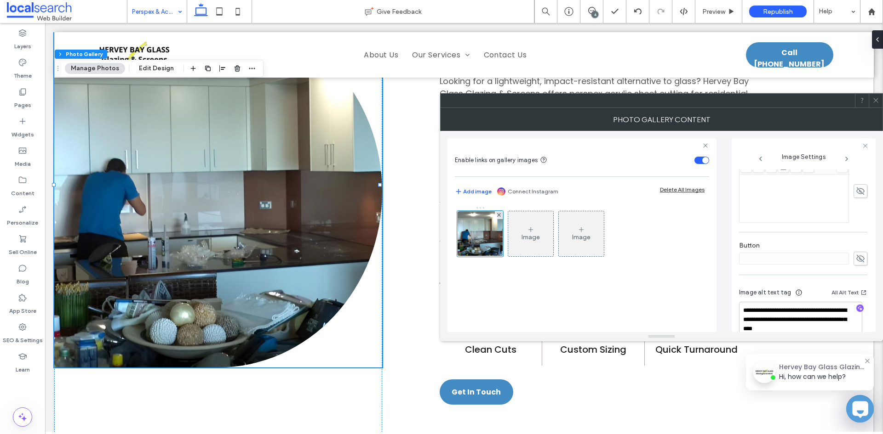
scroll to position [292, 0]
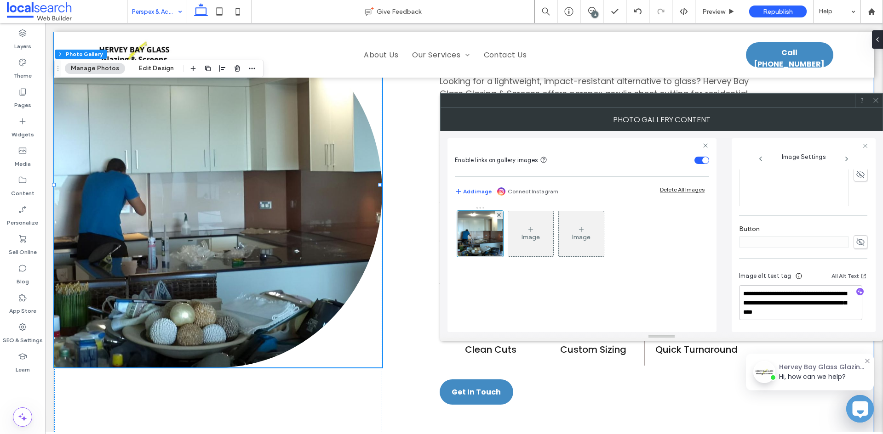
click at [875, 102] on icon at bounding box center [875, 100] width 7 height 7
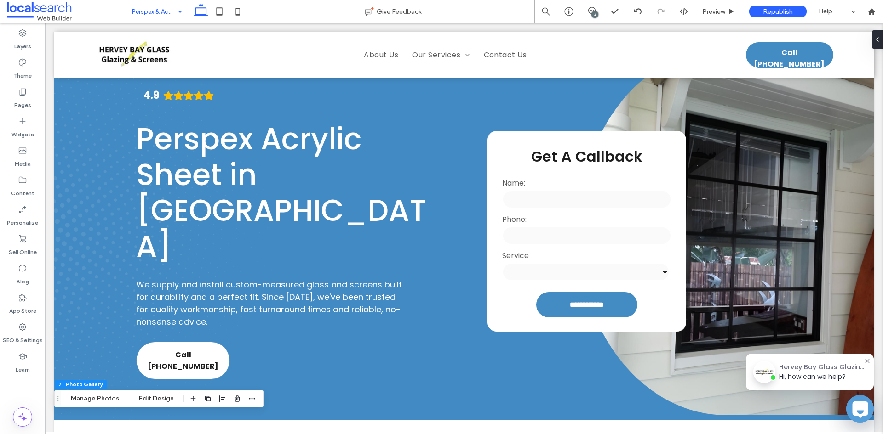
scroll to position [0, 0]
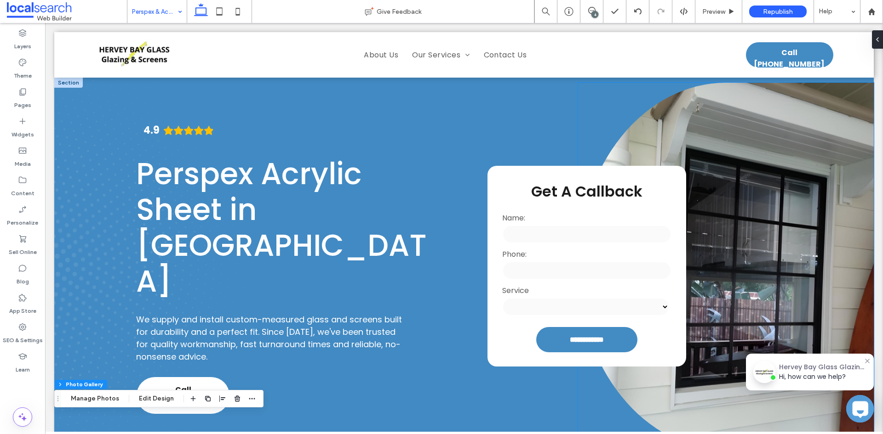
click at [812, 258] on link at bounding box center [726, 267] width 296 height 368
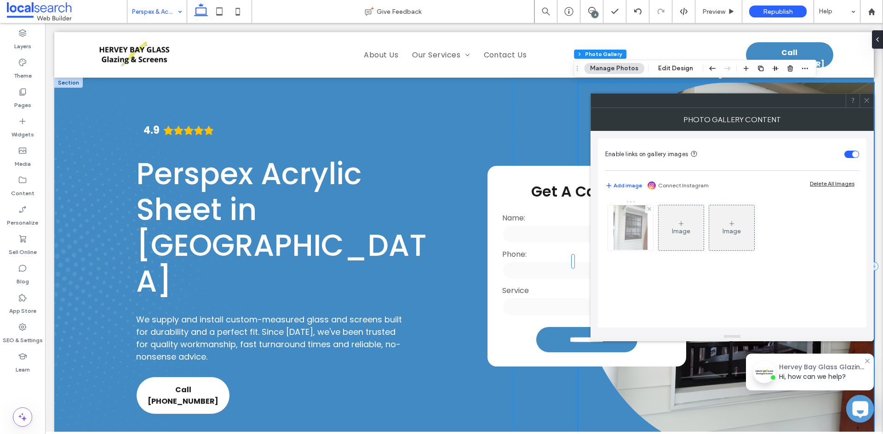
click at [647, 233] on div at bounding box center [630, 227] width 45 height 45
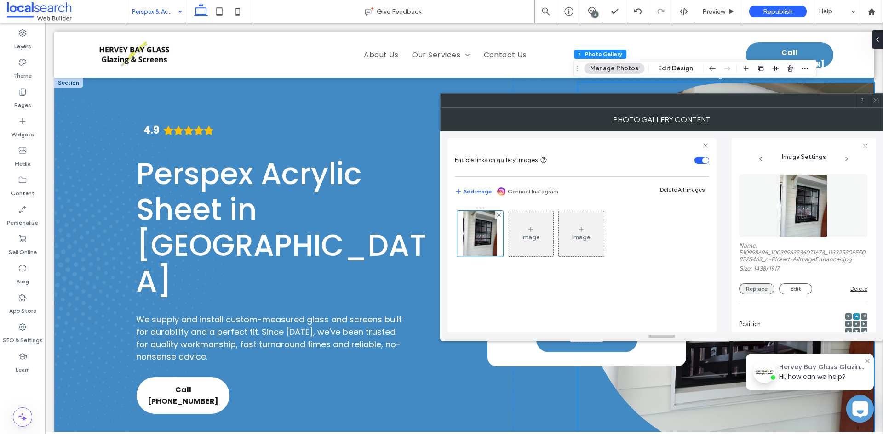
click at [759, 292] on button "Replace" at bounding box center [756, 289] width 35 height 11
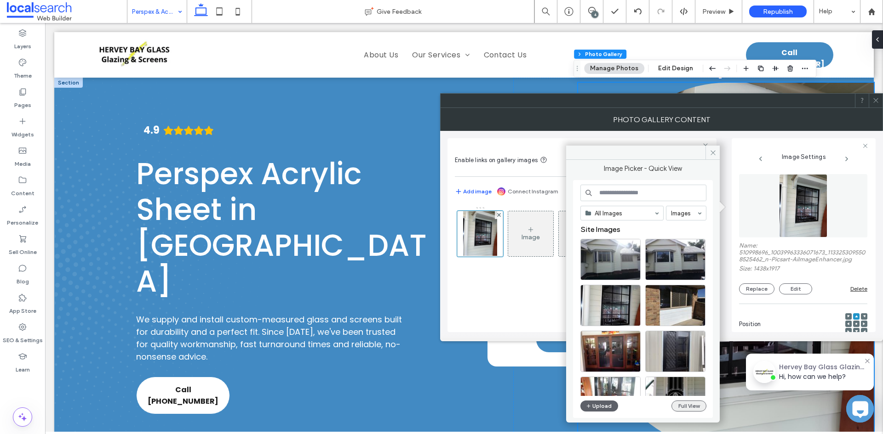
click at [675, 407] on button "Full View" at bounding box center [688, 406] width 35 height 11
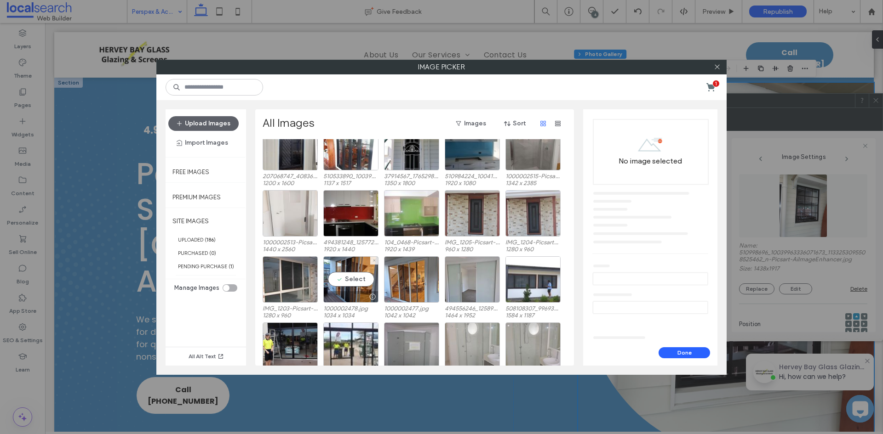
scroll to position [66, 0]
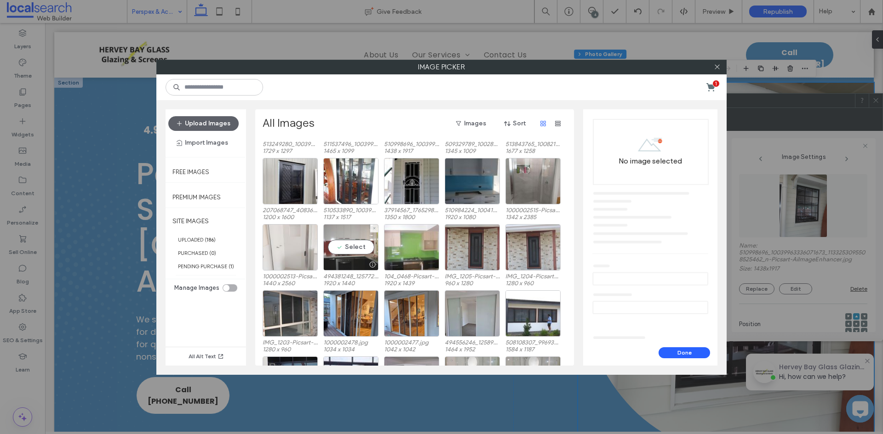
click at [359, 240] on div "Select" at bounding box center [350, 247] width 55 height 46
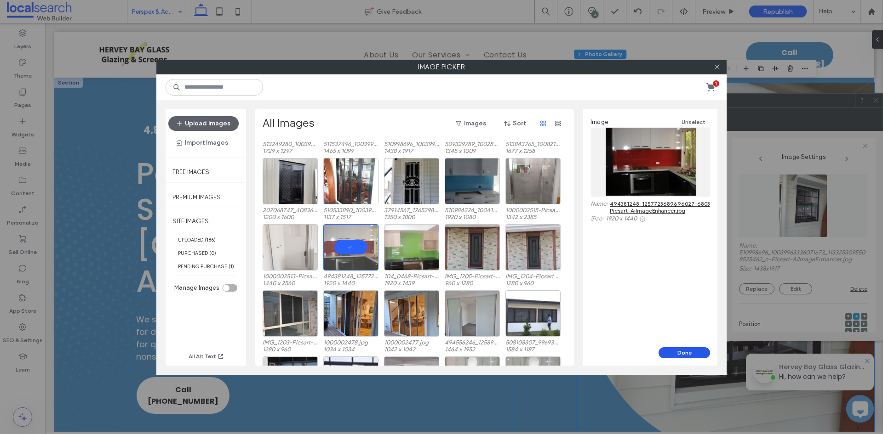
click at [676, 355] on button "Done" at bounding box center [683, 353] width 51 height 11
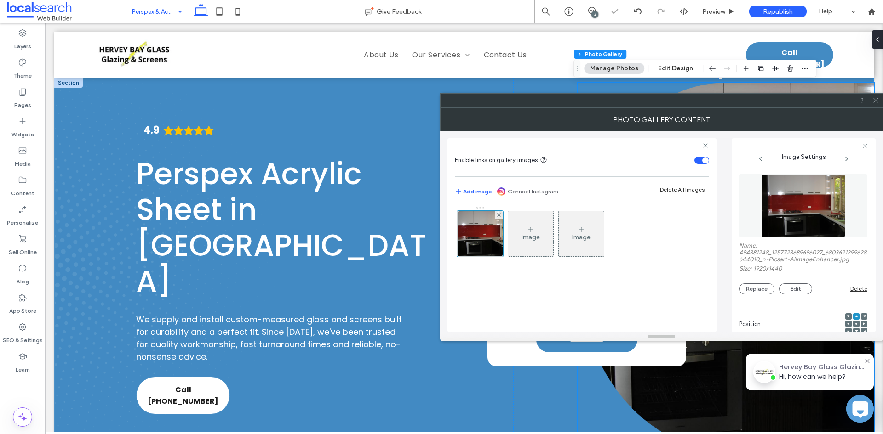
click at [875, 97] on icon at bounding box center [875, 100] width 7 height 7
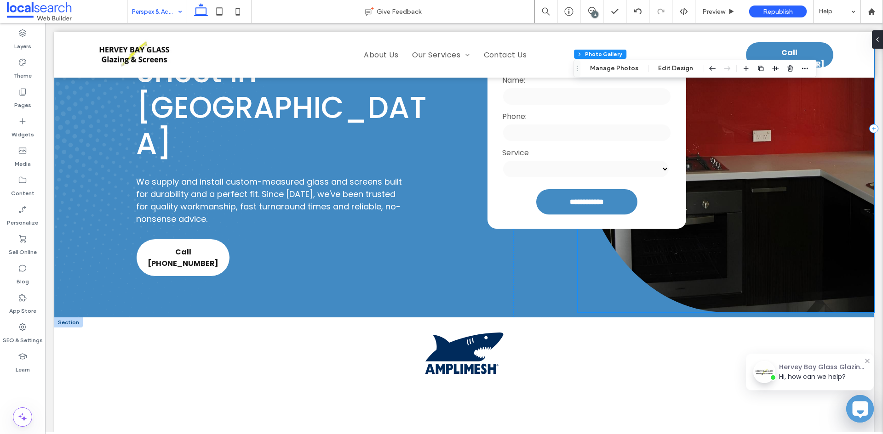
scroll to position [0, 0]
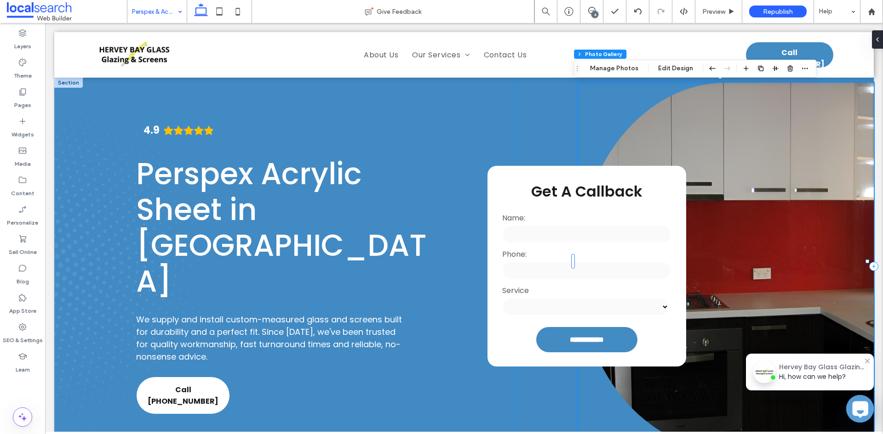
click at [771, 232] on link at bounding box center [726, 267] width 296 height 368
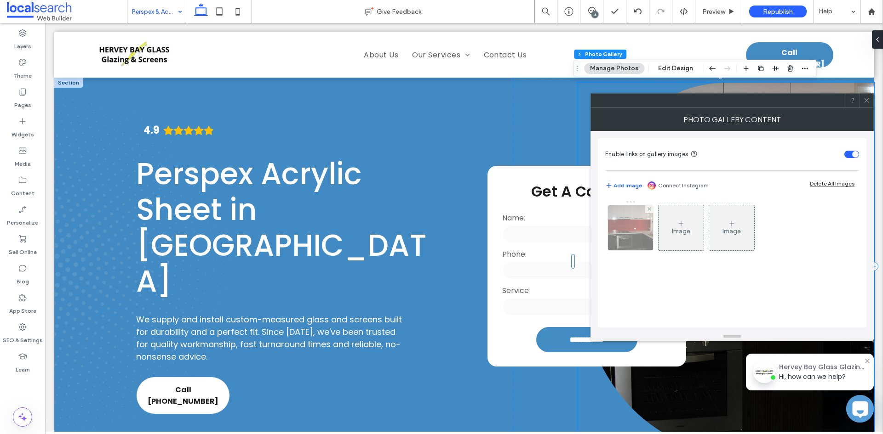
click at [622, 226] on img at bounding box center [630, 227] width 60 height 45
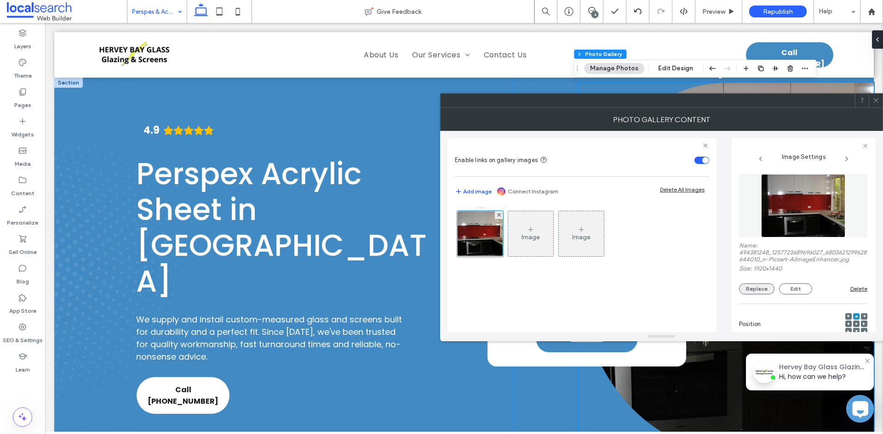
click at [764, 294] on button "Replace" at bounding box center [756, 289] width 35 height 11
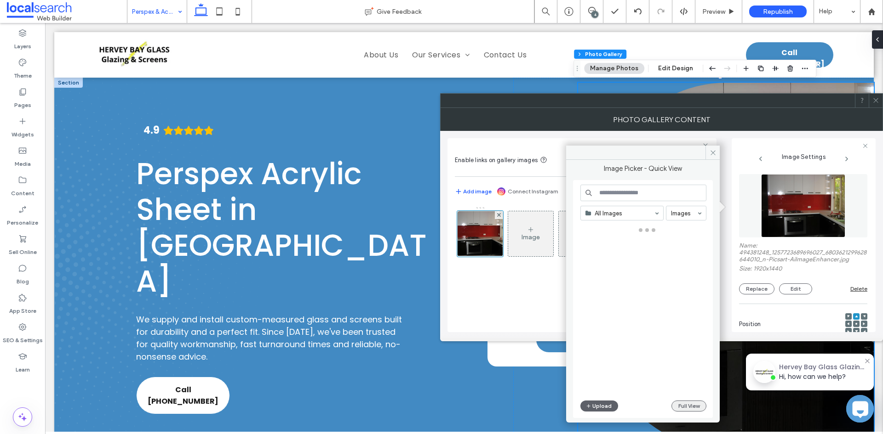
click at [699, 407] on button "Full View" at bounding box center [688, 406] width 35 height 11
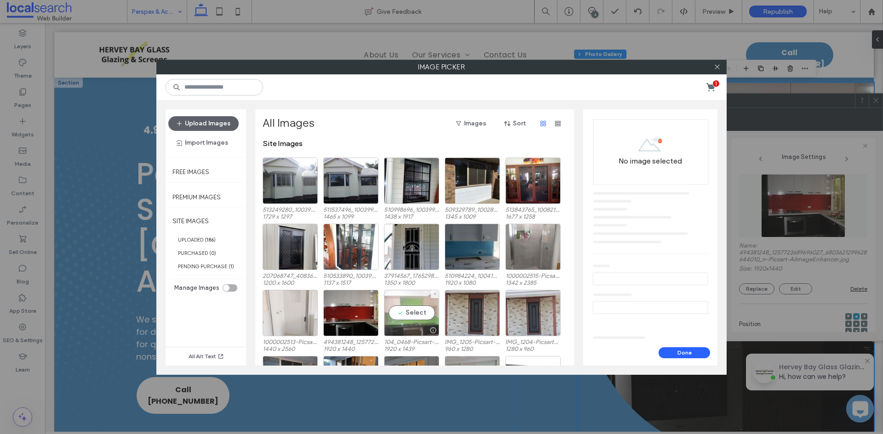
click at [396, 315] on div "Select" at bounding box center [411, 313] width 55 height 46
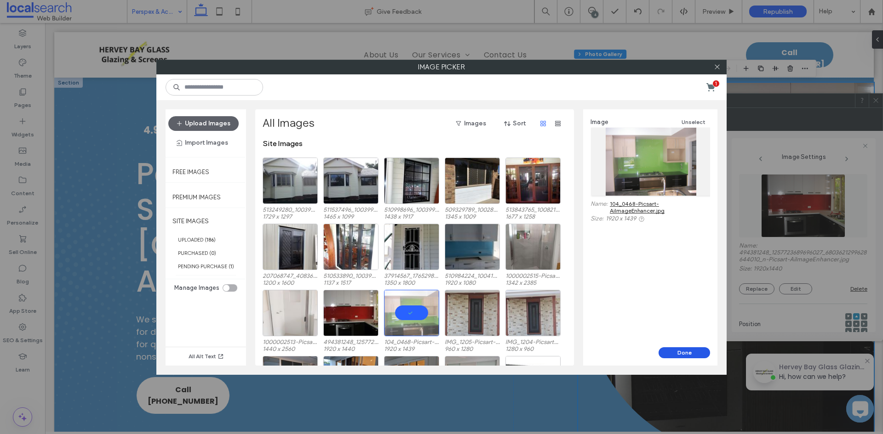
drag, startPoint x: 676, startPoint y: 354, endPoint x: 632, endPoint y: 331, distance: 49.4
click at [676, 354] on button "Done" at bounding box center [683, 353] width 51 height 11
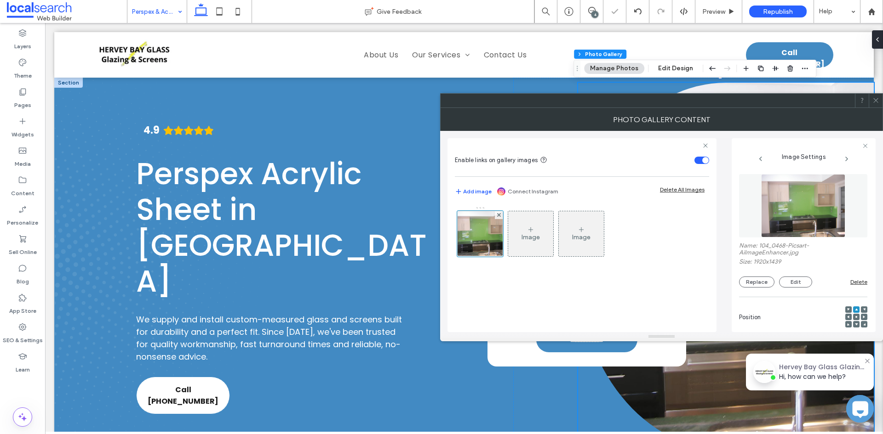
click at [882, 101] on div at bounding box center [661, 100] width 443 height 15
click at [877, 105] on span at bounding box center [875, 101] width 7 height 14
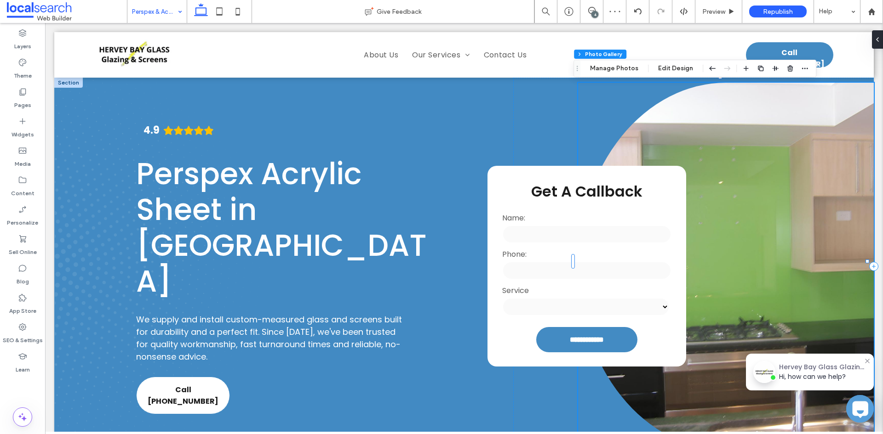
click at [794, 290] on link at bounding box center [726, 267] width 296 height 368
click at [627, 67] on button "Manage Photos" at bounding box center [614, 68] width 60 height 11
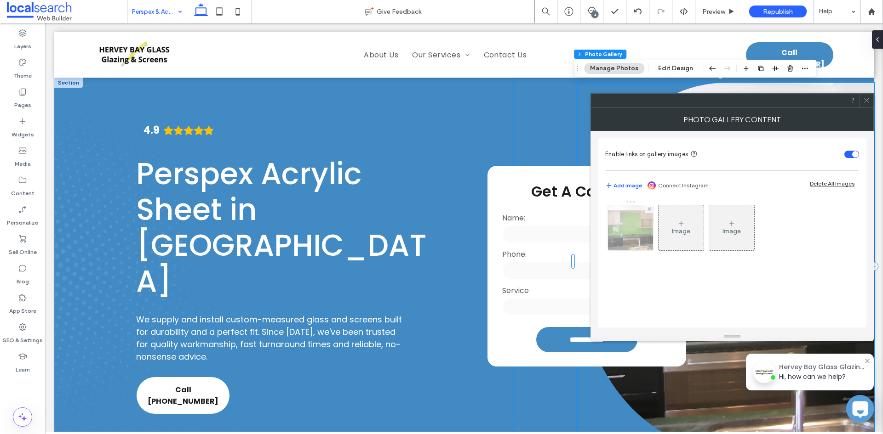
click at [631, 231] on img at bounding box center [630, 227] width 60 height 45
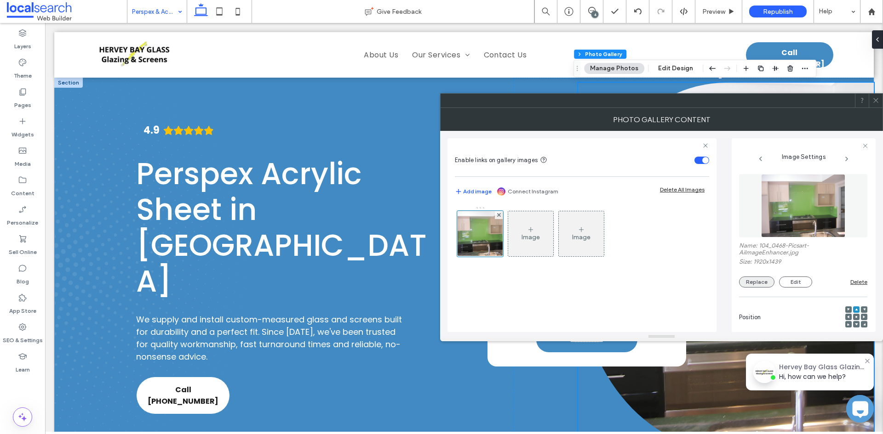
click at [757, 282] on button "Replace" at bounding box center [756, 282] width 35 height 11
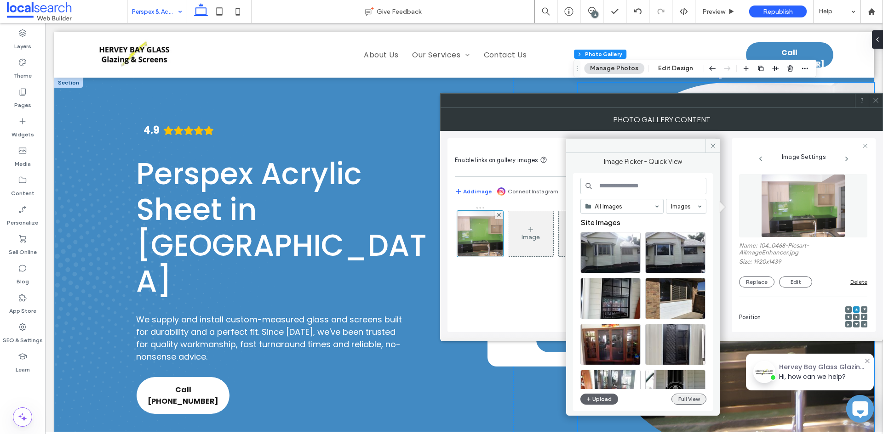
click at [690, 404] on button "Full View" at bounding box center [688, 399] width 35 height 11
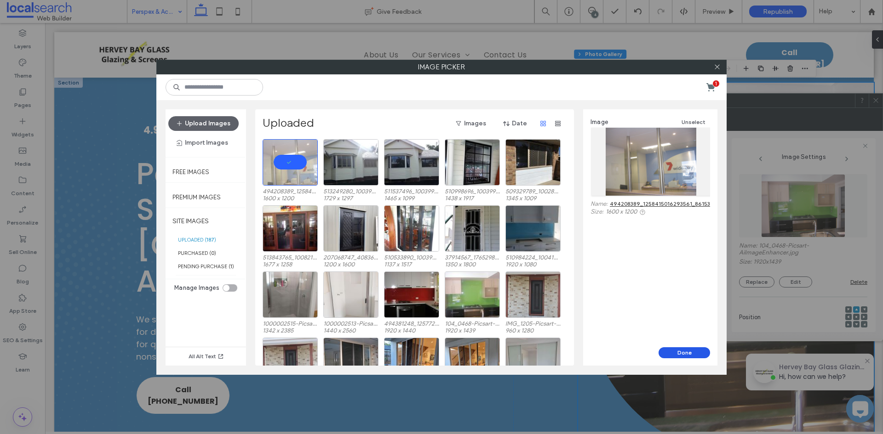
click at [678, 350] on button "Done" at bounding box center [683, 353] width 51 height 11
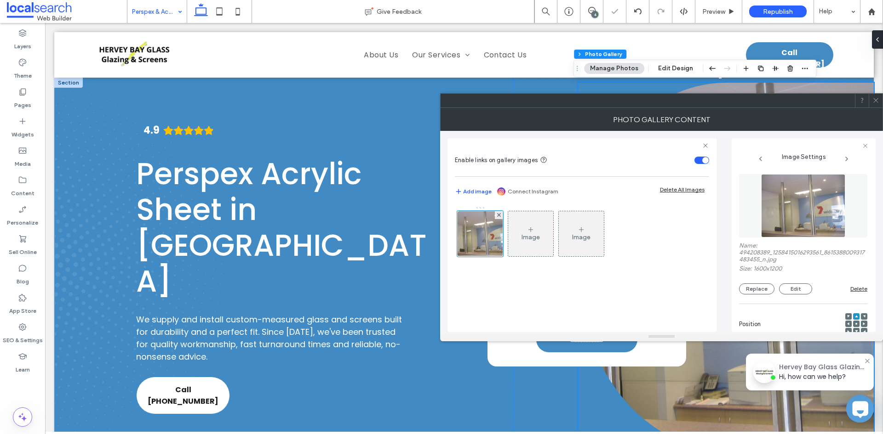
click at [876, 100] on use at bounding box center [875, 100] width 5 height 5
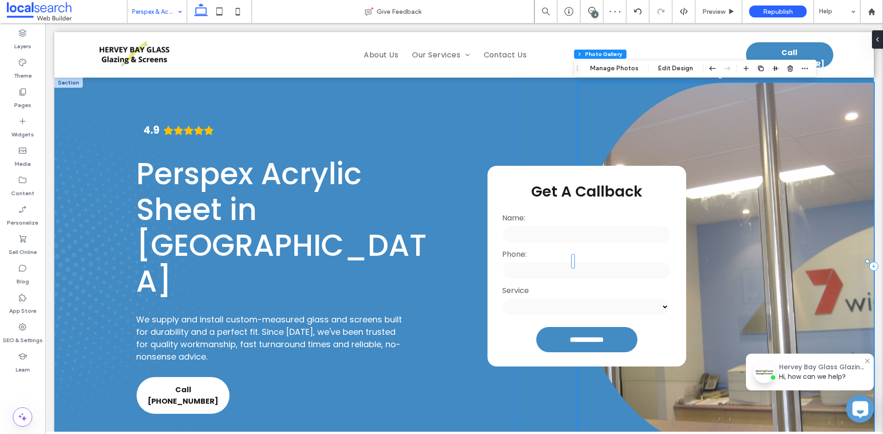
click at [799, 250] on link at bounding box center [726, 267] width 296 height 368
click at [611, 65] on button "Manage Photos" at bounding box center [614, 68] width 60 height 11
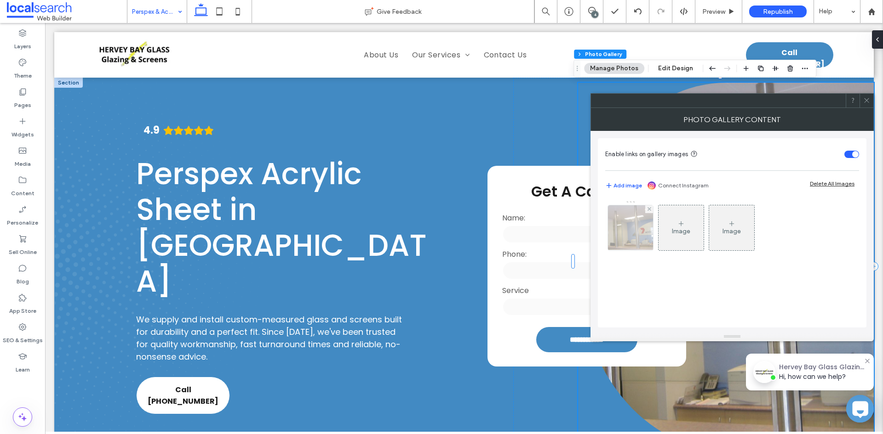
click at [618, 237] on img at bounding box center [630, 227] width 60 height 45
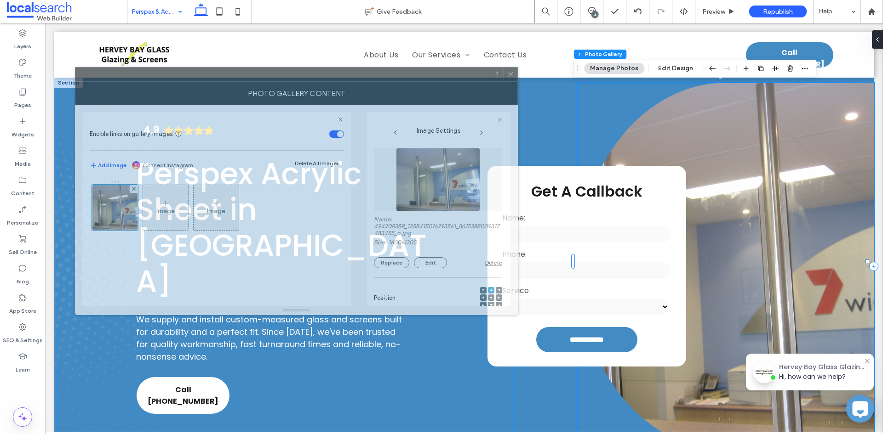
drag, startPoint x: 809, startPoint y: 101, endPoint x: 444, endPoint y: 74, distance: 365.9
click at [444, 74] on div at bounding box center [282, 75] width 414 height 14
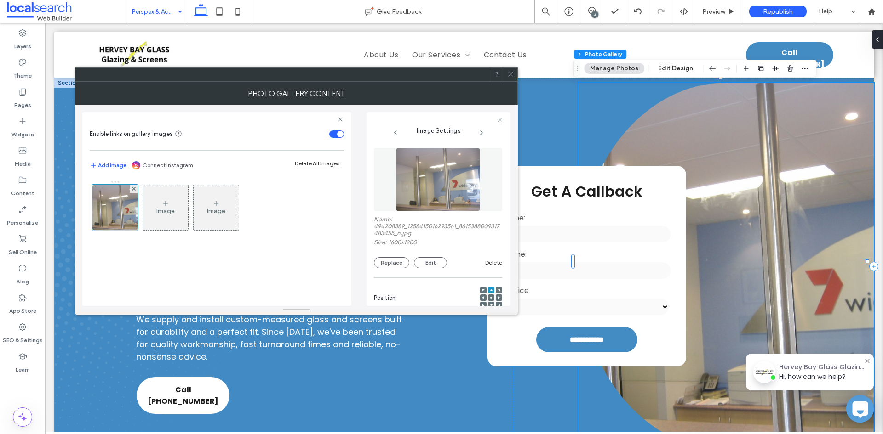
click at [482, 297] on icon at bounding box center [483, 298] width 3 height 3
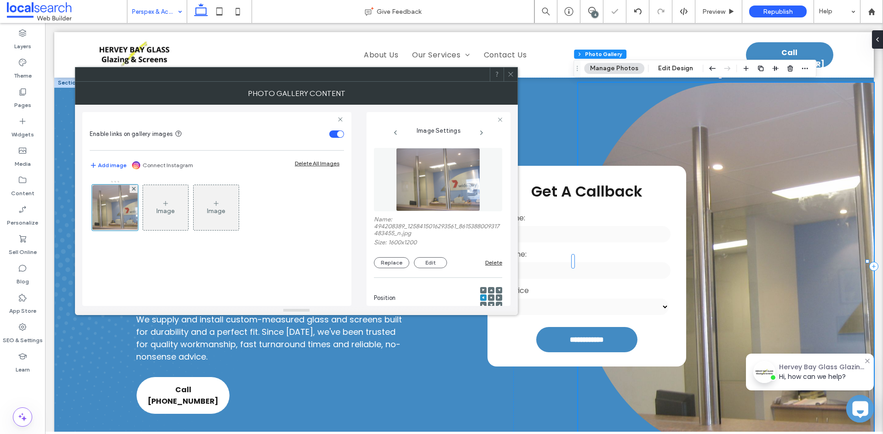
click at [482, 291] on icon at bounding box center [483, 290] width 3 height 3
click at [488, 299] on div at bounding box center [491, 298] width 6 height 6
click at [488, 297] on div at bounding box center [491, 298] width 6 height 6
click at [490, 297] on use at bounding box center [491, 298] width 2 height 2
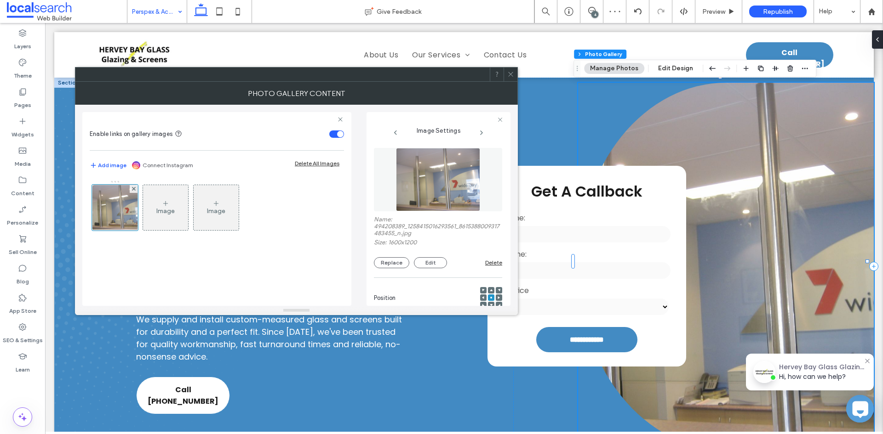
click at [496, 296] on div at bounding box center [499, 298] width 6 height 6
click at [497, 296] on div "**********" at bounding box center [438, 224] width 129 height 163
click at [488, 297] on div at bounding box center [491, 298] width 6 height 6
click at [496, 297] on div at bounding box center [499, 298] width 6 height 6
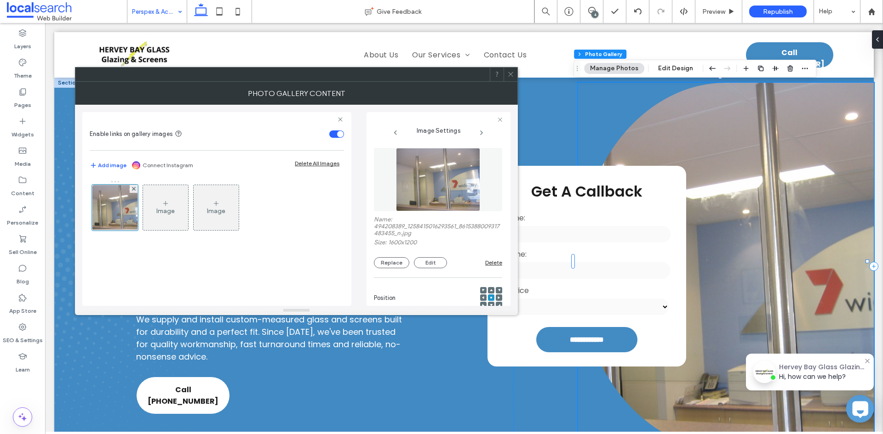
click at [496, 297] on div at bounding box center [499, 298] width 6 height 6
click at [497, 297] on icon at bounding box center [498, 298] width 3 height 3
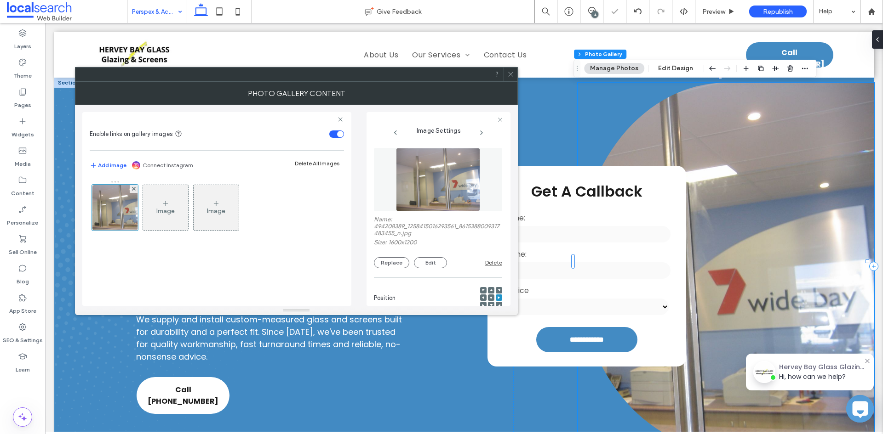
click at [490, 297] on icon at bounding box center [491, 298] width 3 height 3
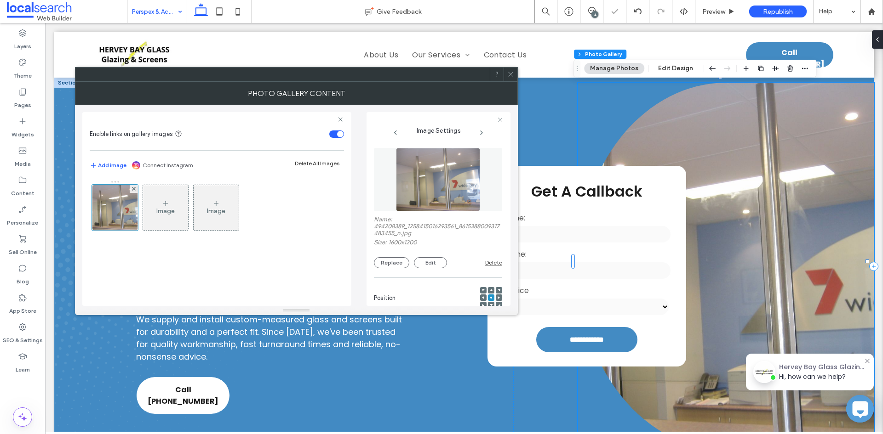
click at [513, 73] on icon at bounding box center [510, 74] width 7 height 7
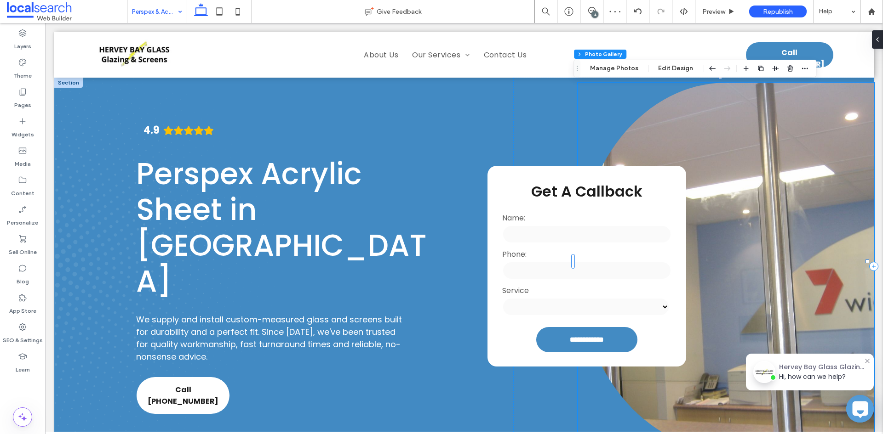
click at [772, 226] on link at bounding box center [726, 267] width 296 height 368
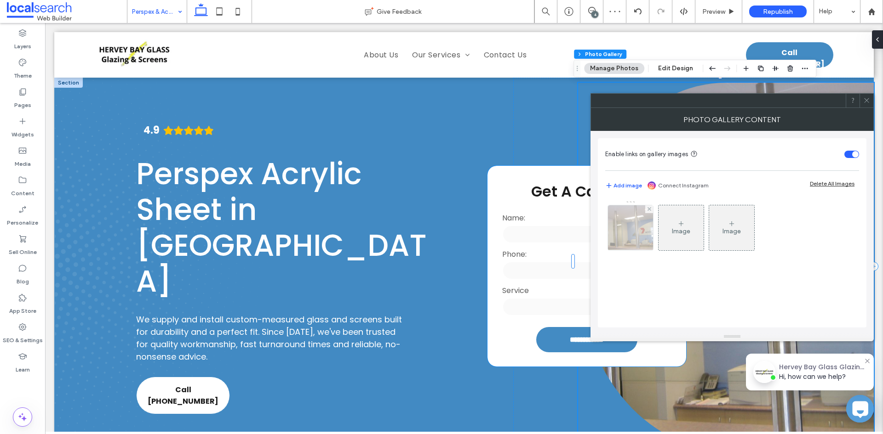
click at [622, 238] on img at bounding box center [630, 227] width 60 height 45
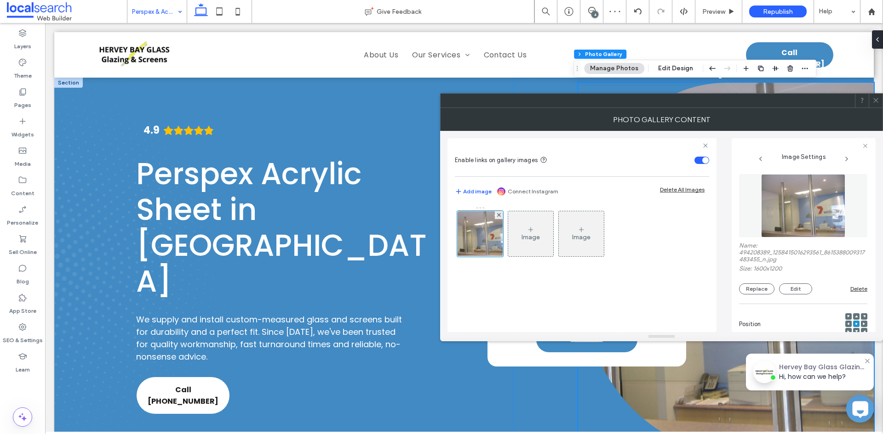
drag, startPoint x: 752, startPoint y: 288, endPoint x: 759, endPoint y: 323, distance: 36.0
click at [749, 289] on button "Replace" at bounding box center [756, 289] width 35 height 11
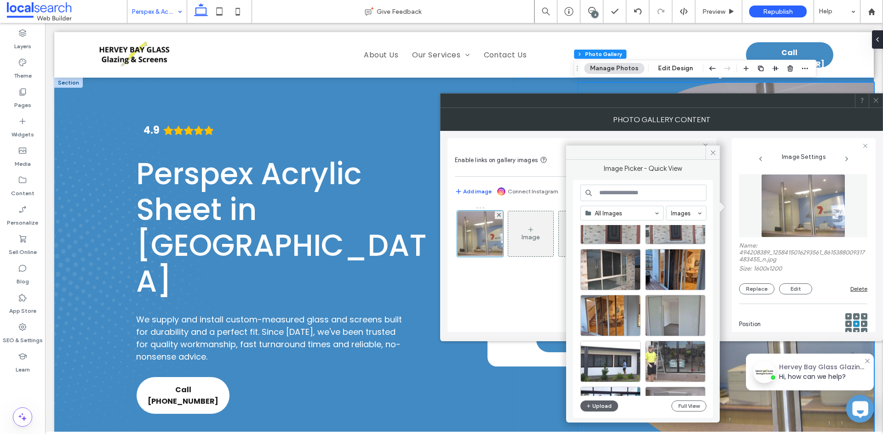
scroll to position [357, 0]
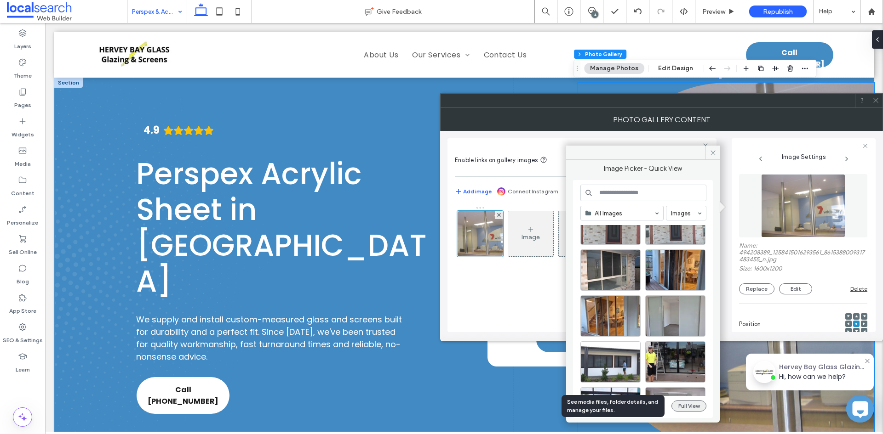
click at [688, 412] on button "Full View" at bounding box center [688, 406] width 35 height 11
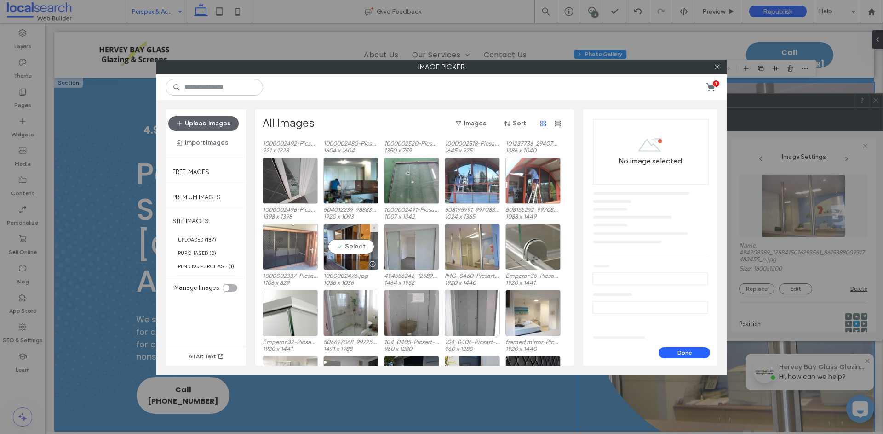
scroll to position [387, 0]
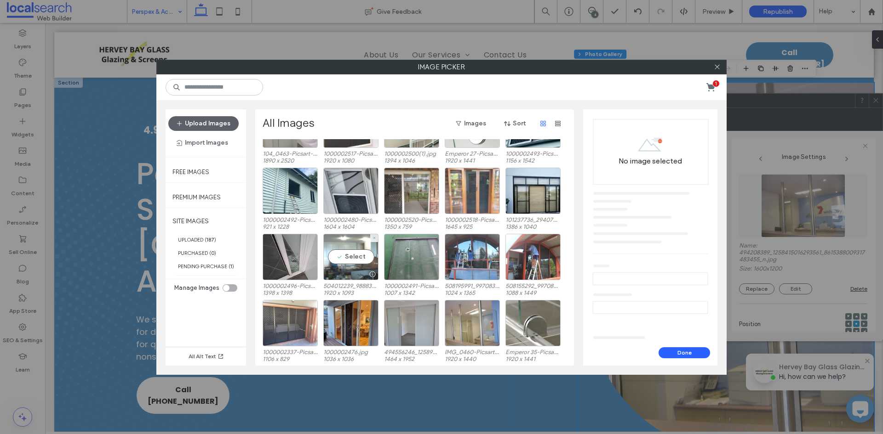
click at [346, 251] on div "Select" at bounding box center [350, 257] width 55 height 46
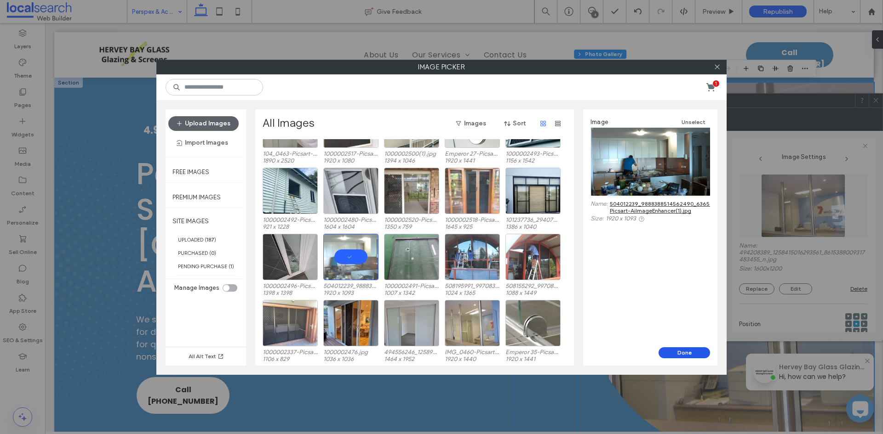
click at [693, 354] on button "Done" at bounding box center [683, 353] width 51 height 11
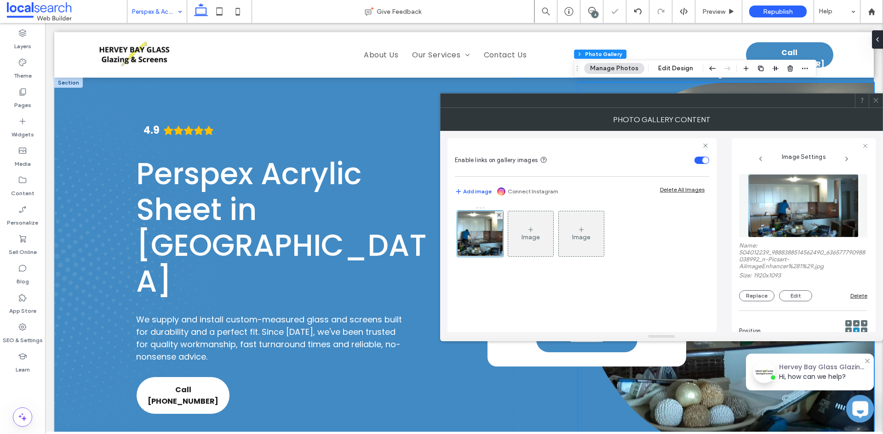
click at [862, 330] on icon at bounding box center [863, 331] width 3 height 3
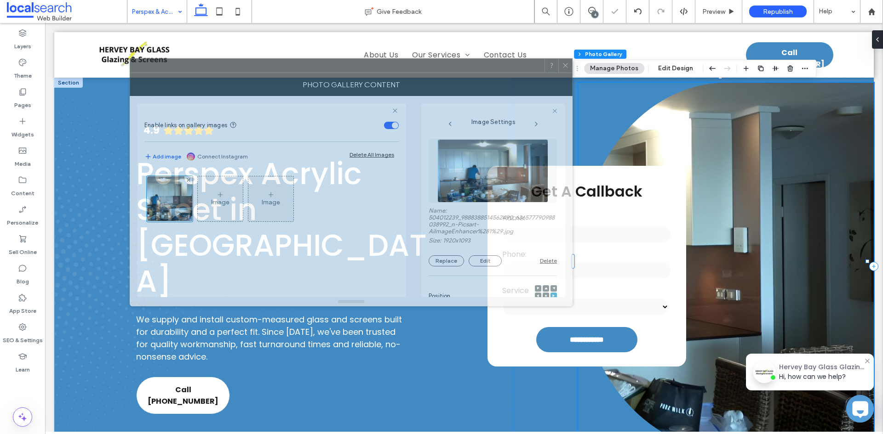
drag, startPoint x: 822, startPoint y: 103, endPoint x: 512, endPoint y: 68, distance: 312.3
click at [512, 68] on div at bounding box center [337, 66] width 414 height 14
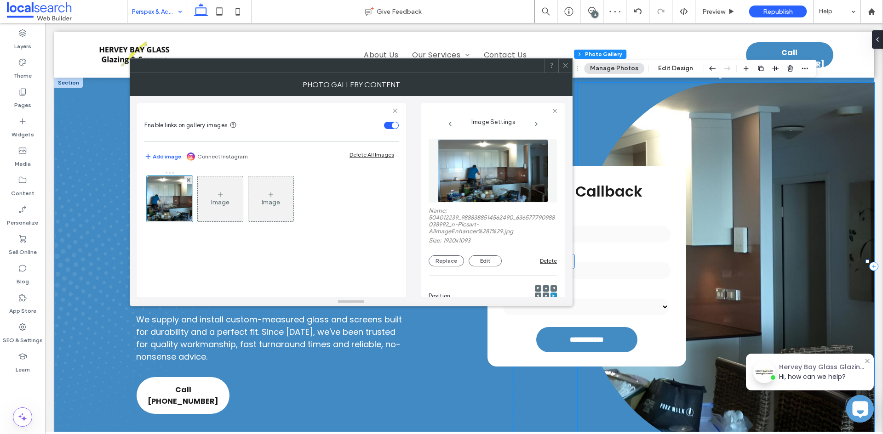
click at [544, 295] on icon at bounding box center [545, 296] width 3 height 3
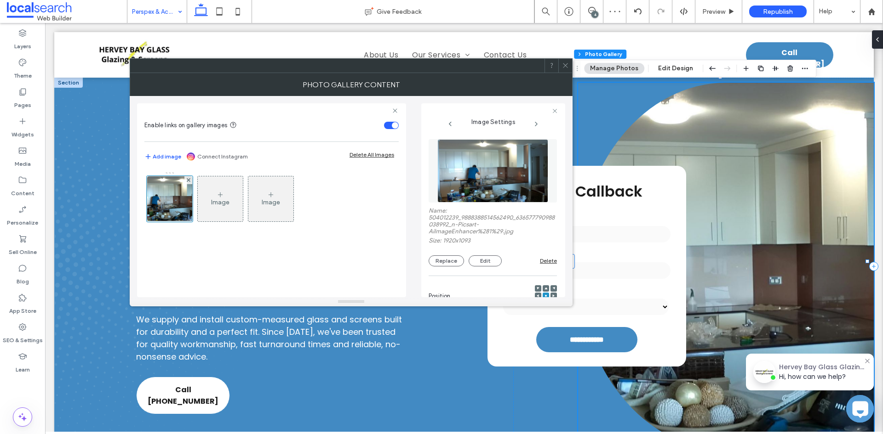
click at [536, 293] on span at bounding box center [537, 296] width 3 height 6
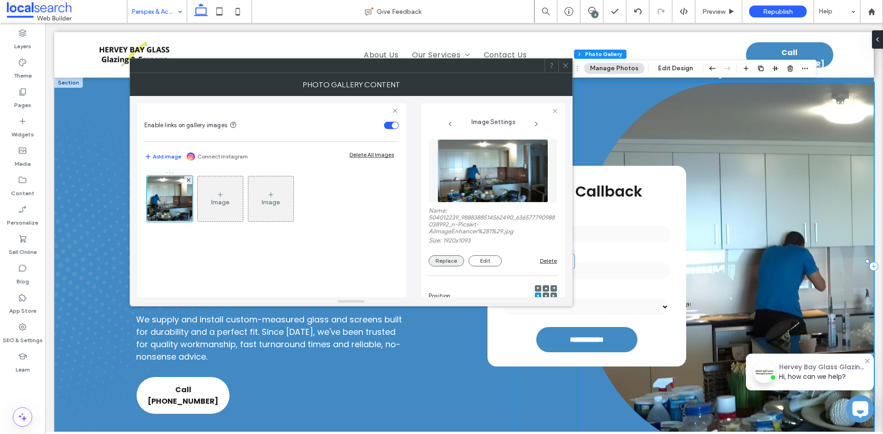
click at [453, 262] on button "Replace" at bounding box center [445, 261] width 35 height 11
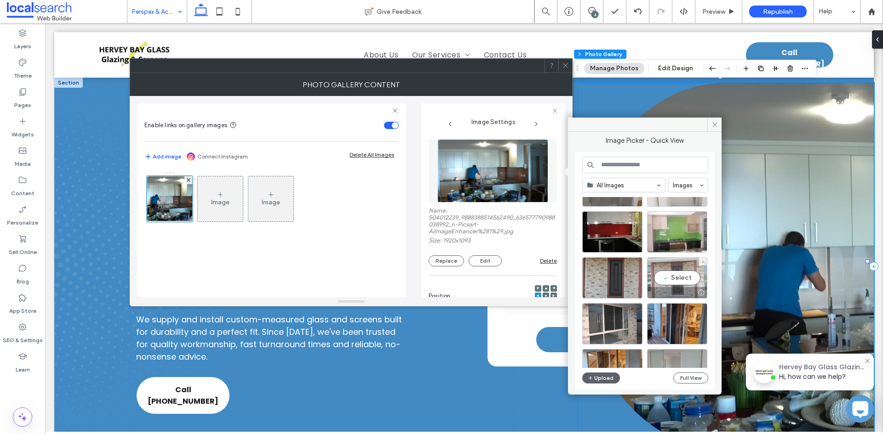
scroll to position [276, 0]
click at [660, 236] on div "Select" at bounding box center [677, 231] width 60 height 41
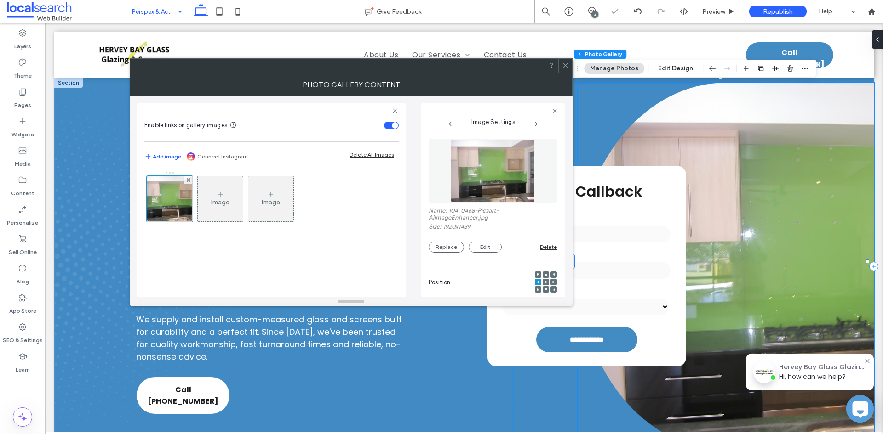
click at [444, 241] on div "Name: 104_0468-Picsart-AiImageEnhancer.jpg Size: 1920x1439 Replace Edit Delete" at bounding box center [492, 230] width 128 height 46
click at [444, 258] on div "Position" at bounding box center [492, 277] width 128 height 41
click at [445, 246] on button "Replace" at bounding box center [445, 247] width 35 height 11
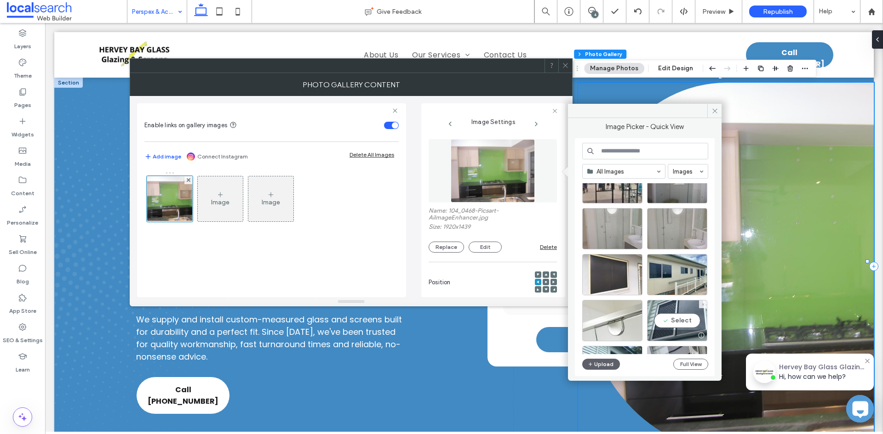
scroll to position [679, 0]
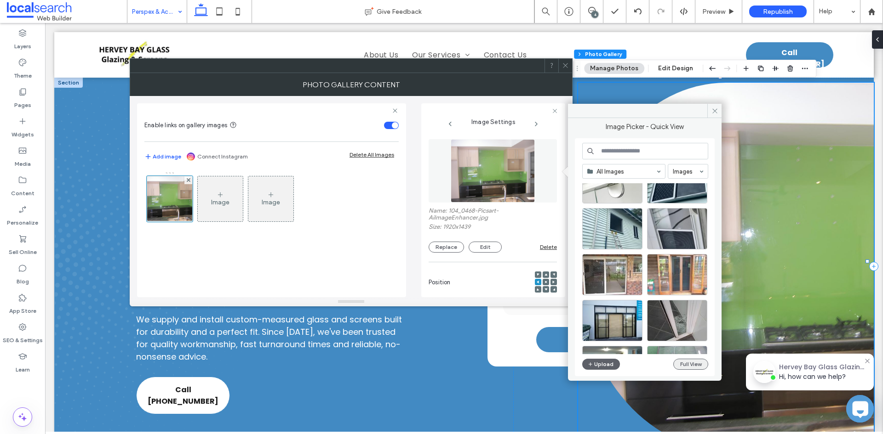
click at [685, 365] on button "Full View" at bounding box center [690, 364] width 35 height 11
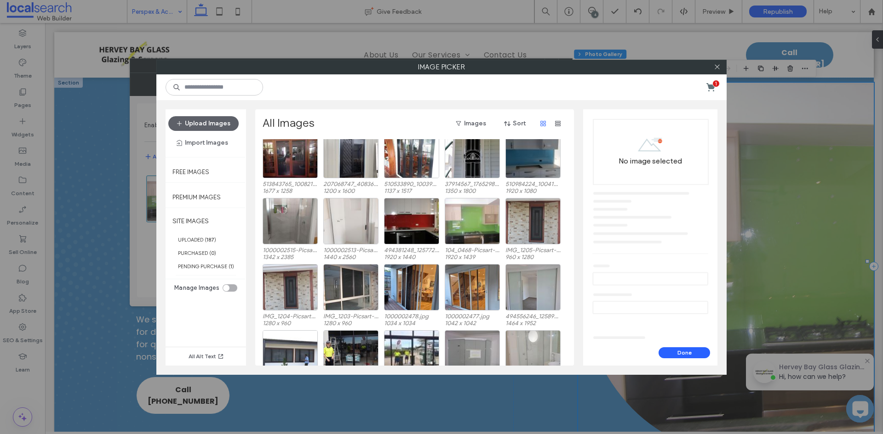
scroll to position [184, 0]
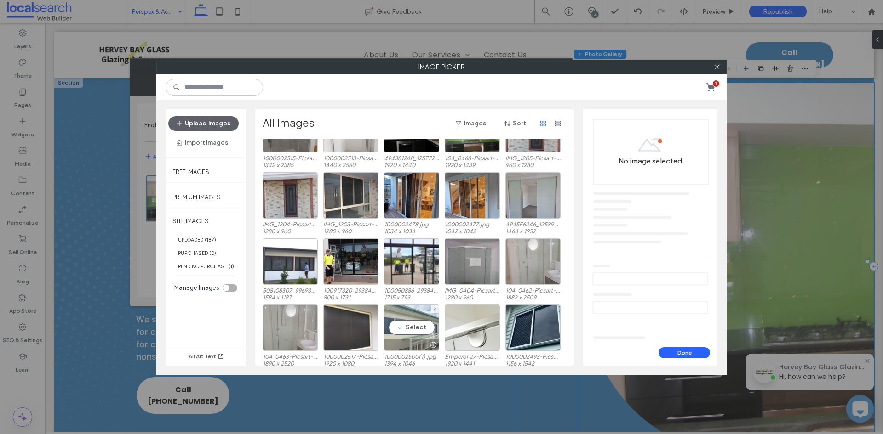
click at [424, 332] on div "Select" at bounding box center [411, 328] width 55 height 46
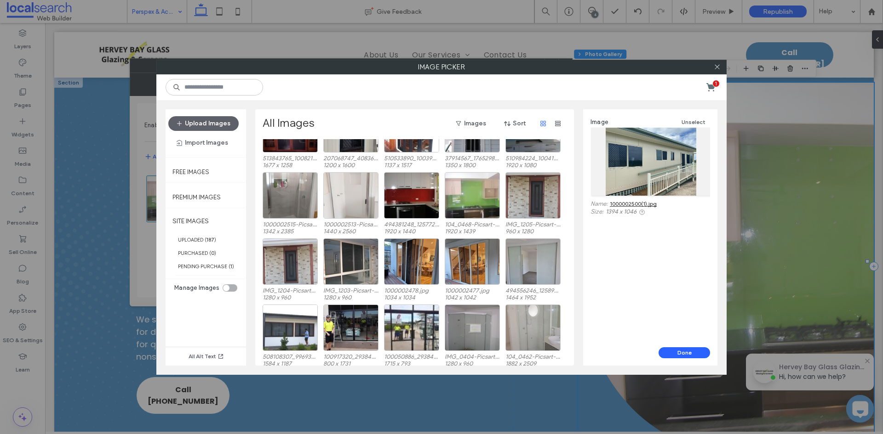
scroll to position [0, 0]
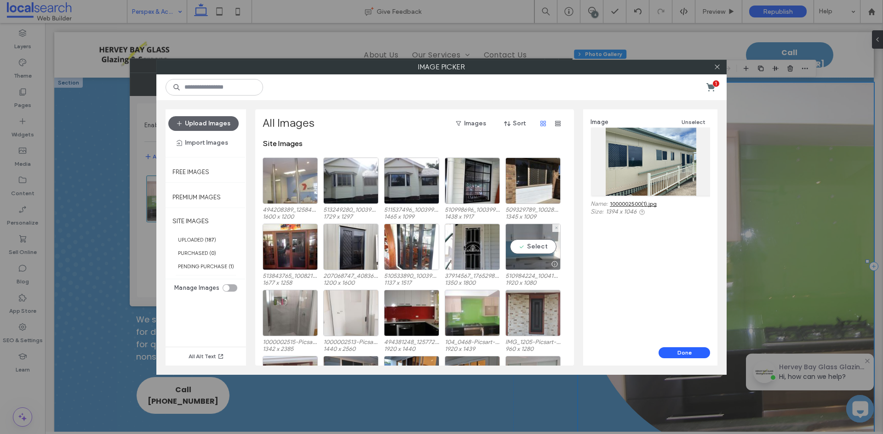
click at [539, 249] on div "Select" at bounding box center [532, 247] width 55 height 46
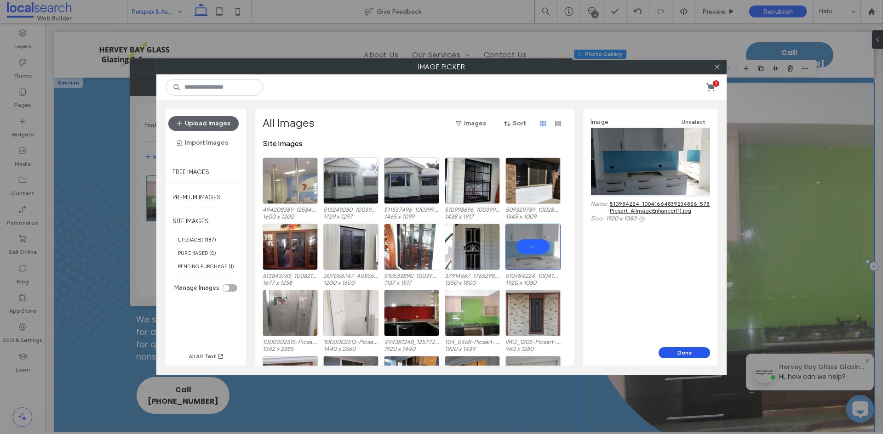
click at [676, 351] on button "Done" at bounding box center [683, 353] width 51 height 11
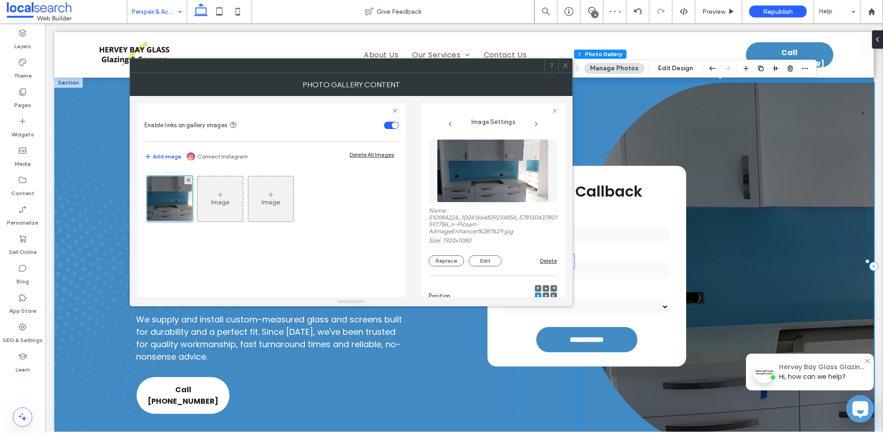
click at [552, 296] on use at bounding box center [553, 296] width 2 height 3
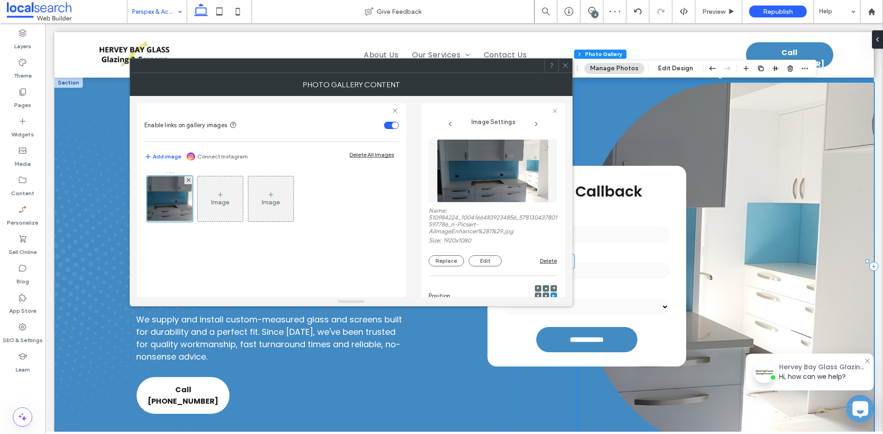
click at [544, 295] on icon at bounding box center [545, 296] width 3 height 3
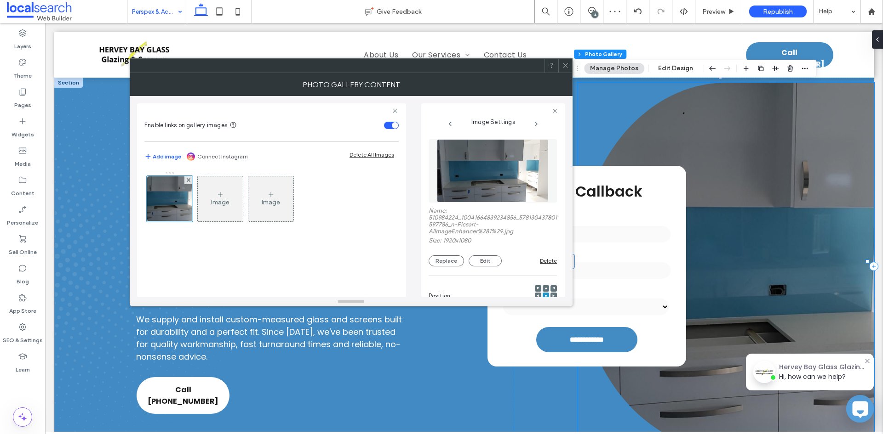
click at [562, 69] on span at bounding box center [565, 66] width 7 height 14
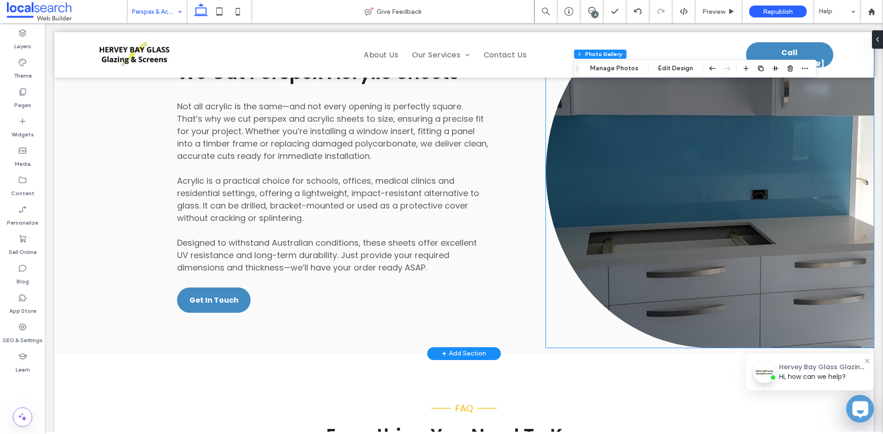
scroll to position [1057, 0]
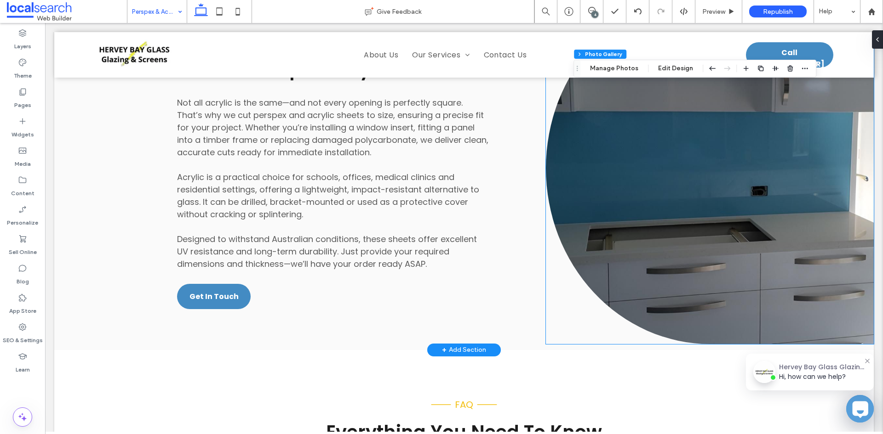
click at [649, 202] on link at bounding box center [710, 169] width 328 height 352
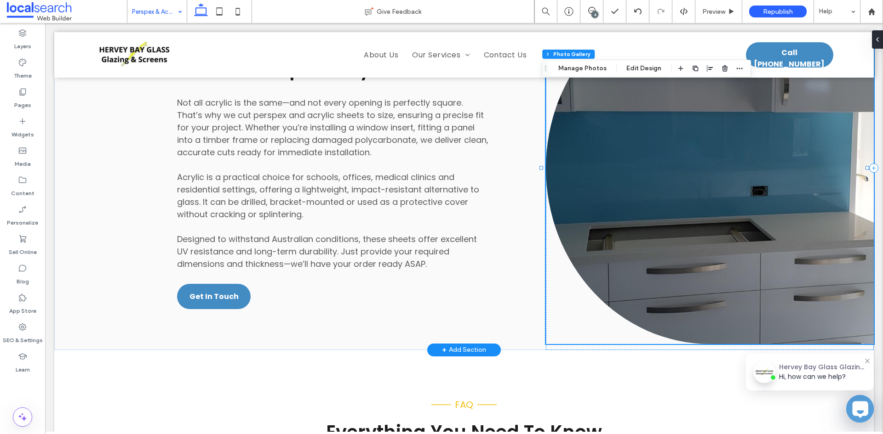
click at [649, 202] on link at bounding box center [710, 169] width 328 height 352
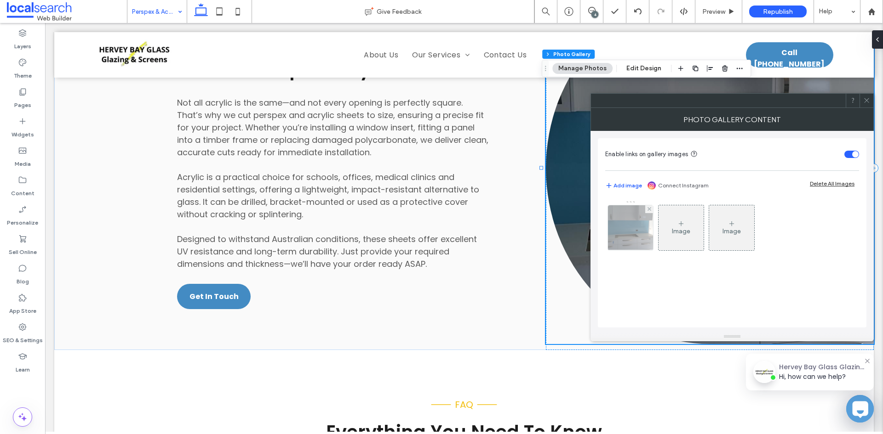
click at [641, 237] on img at bounding box center [630, 227] width 80 height 45
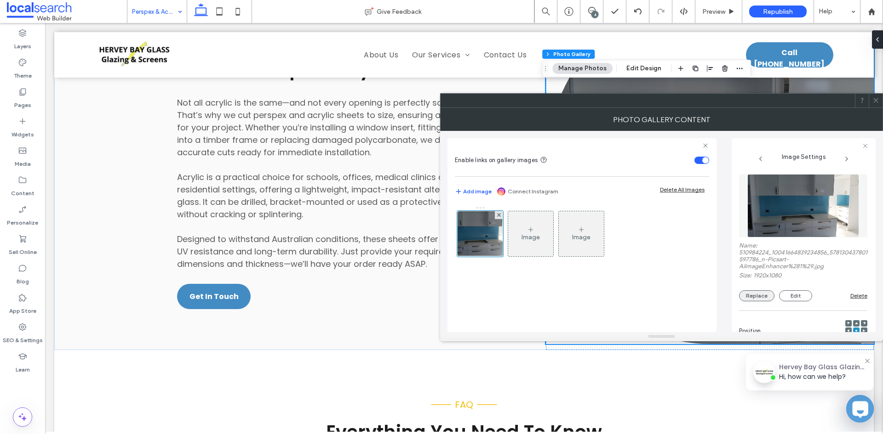
click at [744, 295] on button "Replace" at bounding box center [756, 296] width 35 height 11
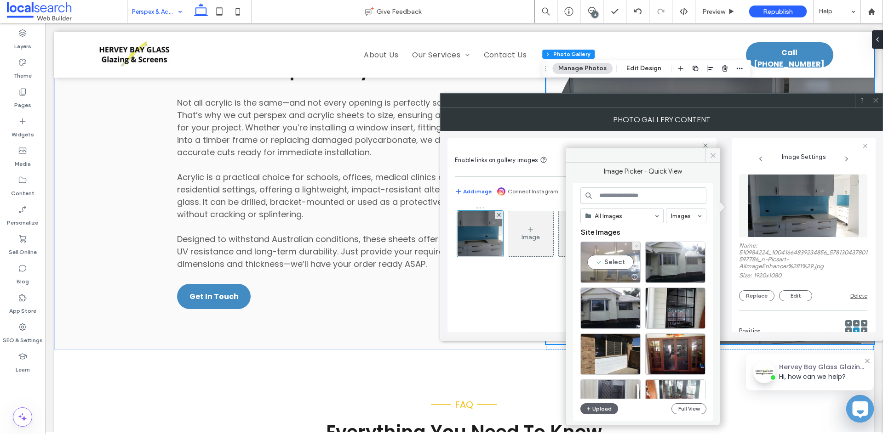
click at [616, 265] on div "Select" at bounding box center [610, 262] width 60 height 41
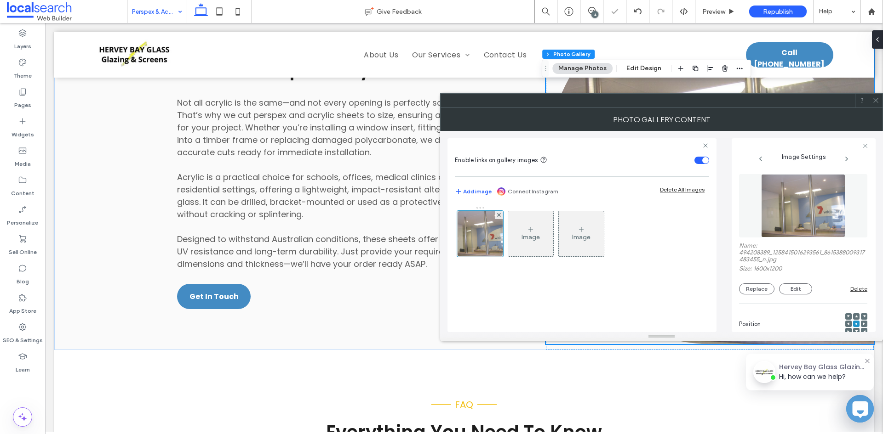
click at [876, 100] on icon at bounding box center [875, 100] width 7 height 7
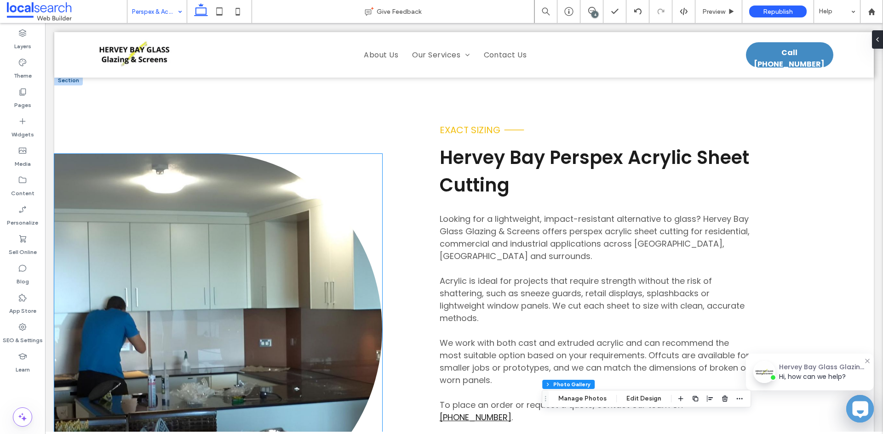
scroll to position [552, 0]
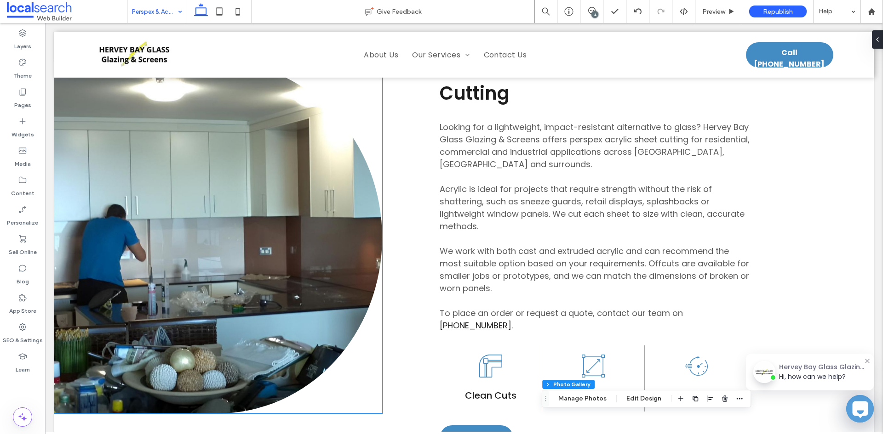
click at [265, 248] on link at bounding box center [218, 238] width 328 height 352
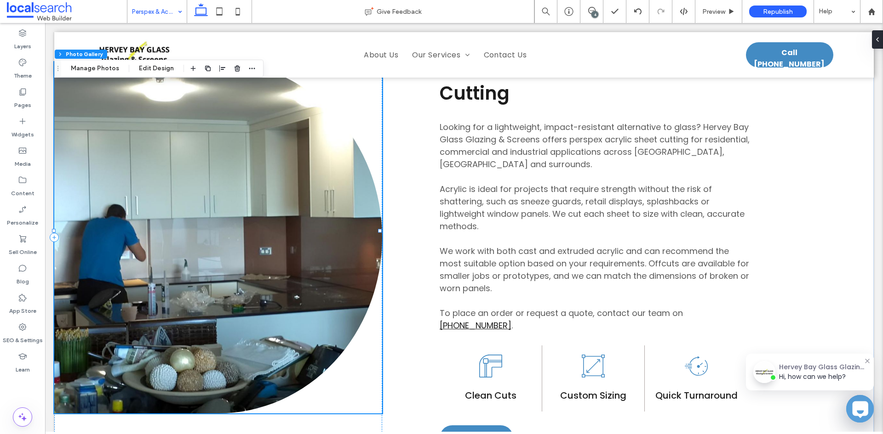
click at [265, 248] on link at bounding box center [218, 238] width 328 height 352
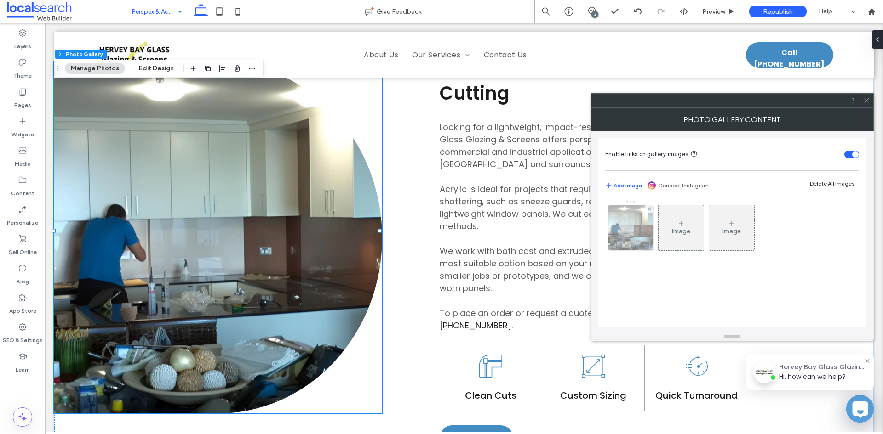
click at [623, 244] on img at bounding box center [630, 227] width 79 height 45
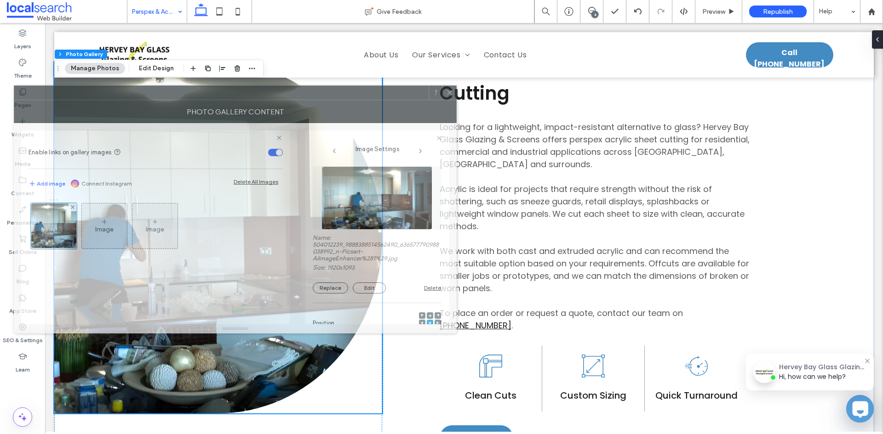
drag, startPoint x: 644, startPoint y: 109, endPoint x: 245, endPoint y: 102, distance: 399.1
click at [245, 102] on div "Photo Gallery Content" at bounding box center [235, 111] width 443 height 23
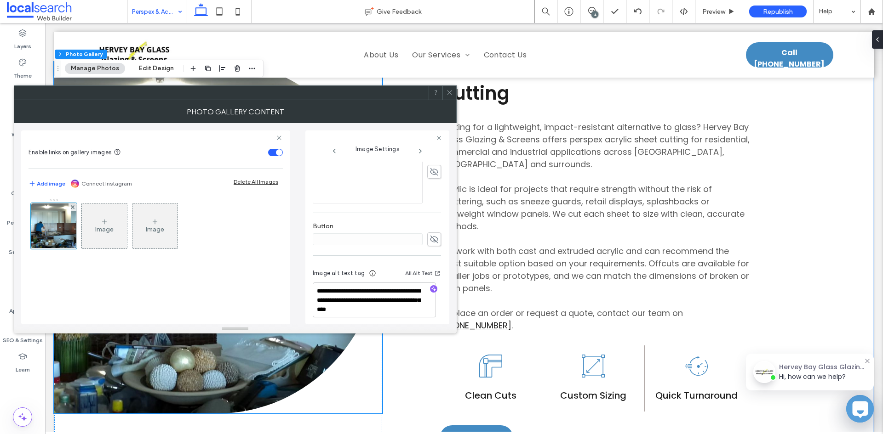
scroll to position [292, 0]
drag, startPoint x: 416, startPoint y: 310, endPoint x: 364, endPoint y: 298, distance: 53.8
click at [364, 298] on textarea "**********" at bounding box center [374, 295] width 123 height 35
type textarea "**********"
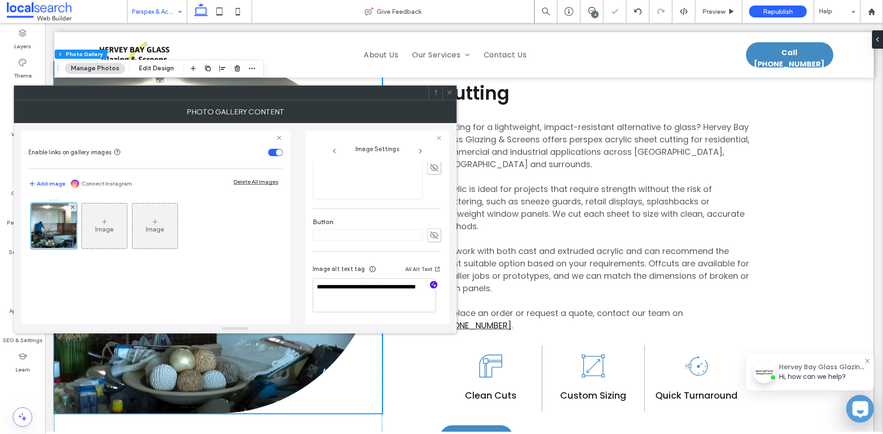
click at [430, 282] on icon "button" at bounding box center [433, 285] width 6 height 6
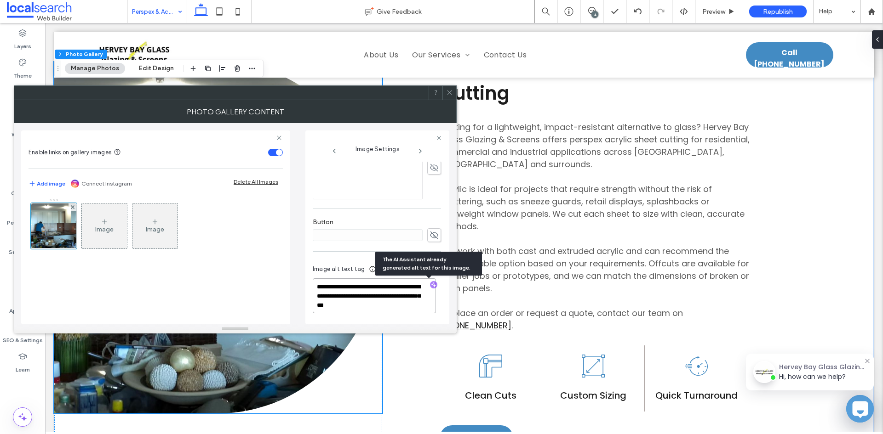
drag, startPoint x: 370, startPoint y: 287, endPoint x: 337, endPoint y: 290, distance: 33.2
click at [337, 290] on textarea "**********" at bounding box center [374, 296] width 123 height 35
drag, startPoint x: 366, startPoint y: 307, endPoint x: 406, endPoint y: 297, distance: 41.6
click at [406, 297] on textarea "**********" at bounding box center [374, 296] width 123 height 35
drag, startPoint x: 406, startPoint y: 297, endPoint x: 335, endPoint y: 287, distance: 72.0
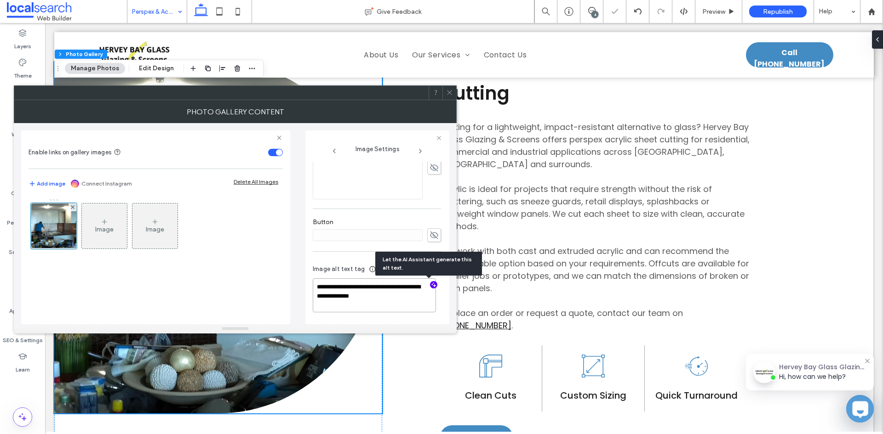
click at [335, 287] on textarea "**********" at bounding box center [374, 296] width 123 height 34
click at [416, 297] on textarea "**********" at bounding box center [374, 296] width 123 height 34
paste textarea "**********"
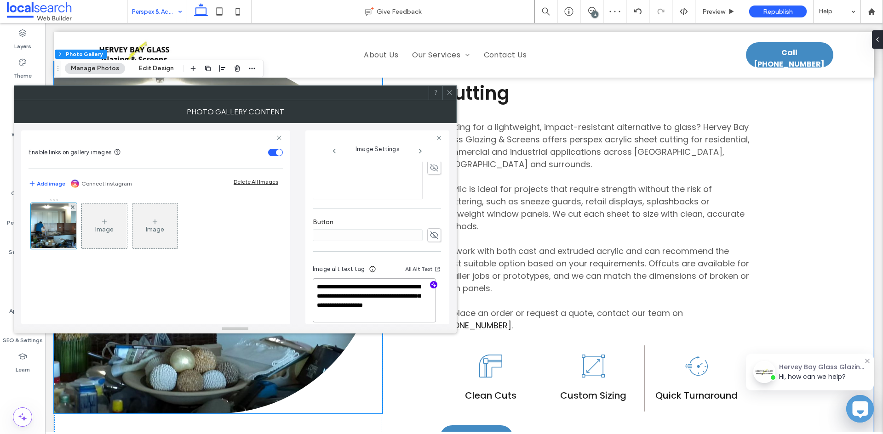
type textarea "**********"
click at [451, 86] on span at bounding box center [449, 93] width 7 height 14
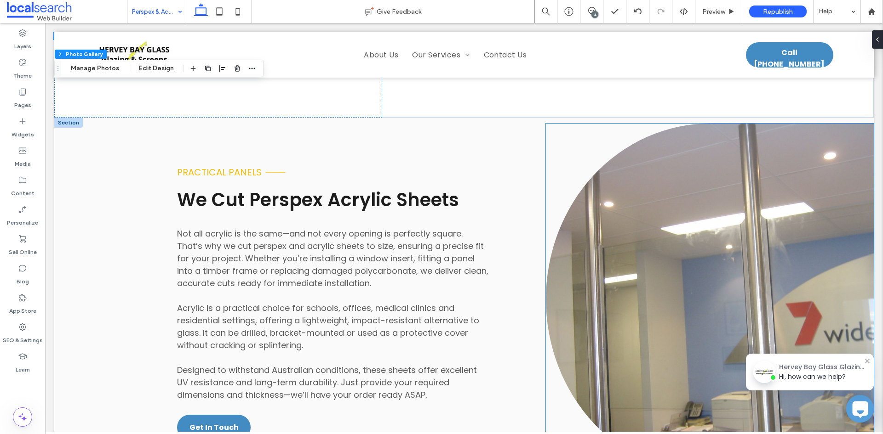
scroll to position [1011, 0]
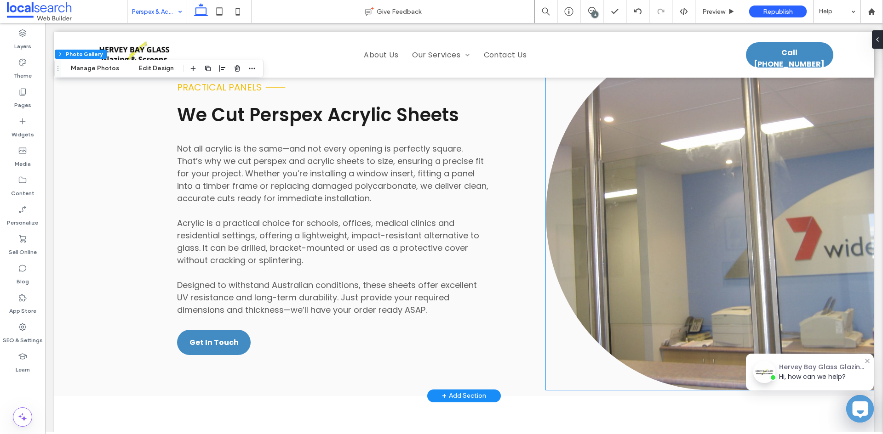
click at [653, 257] on link at bounding box center [710, 215] width 328 height 352
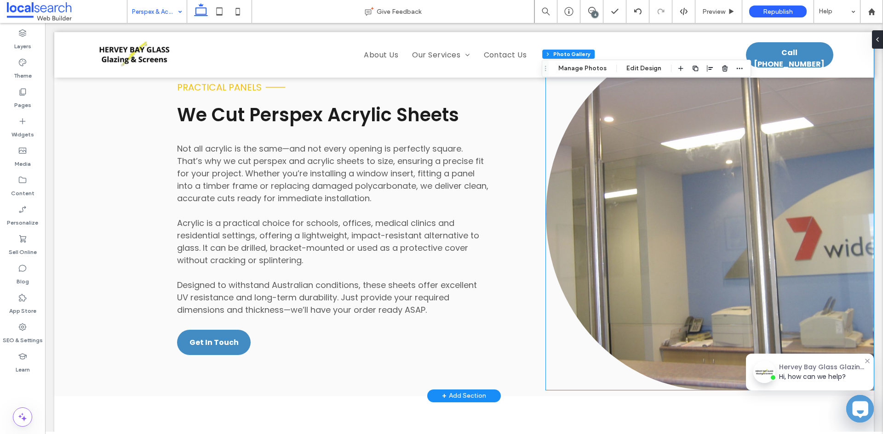
click at [653, 257] on link at bounding box center [710, 215] width 328 height 352
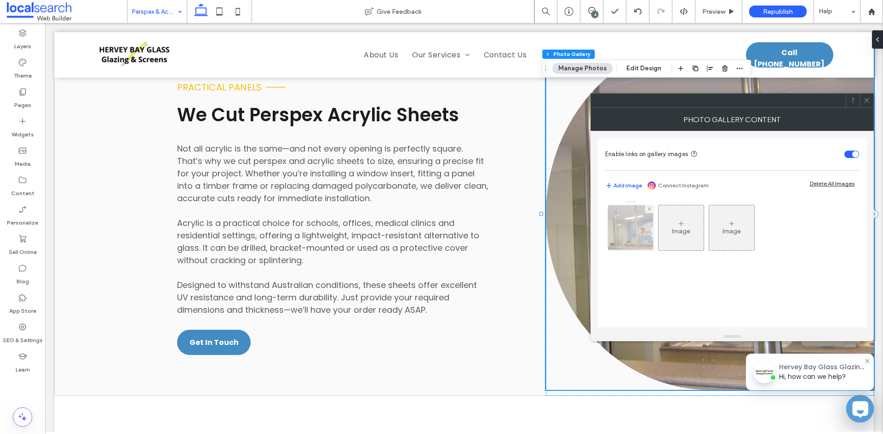
click at [626, 238] on img at bounding box center [630, 227] width 60 height 45
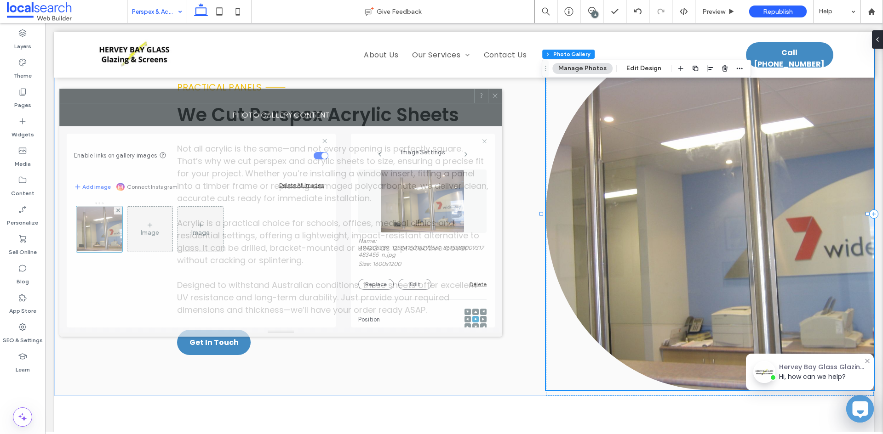
drag, startPoint x: 726, startPoint y: 112, endPoint x: 330, endPoint y: 105, distance: 396.8
click at [331, 105] on div "Photo Gallery Content" at bounding box center [280, 114] width 443 height 23
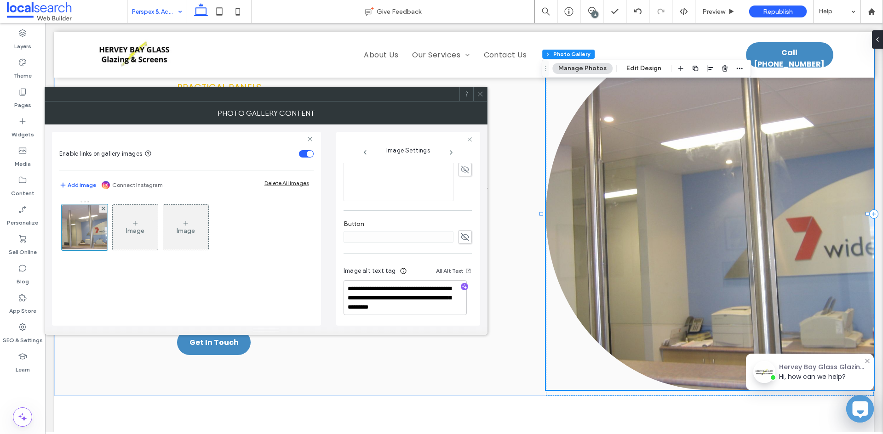
scroll to position [285, 0]
click at [462, 287] on use "button" at bounding box center [464, 285] width 5 height 5
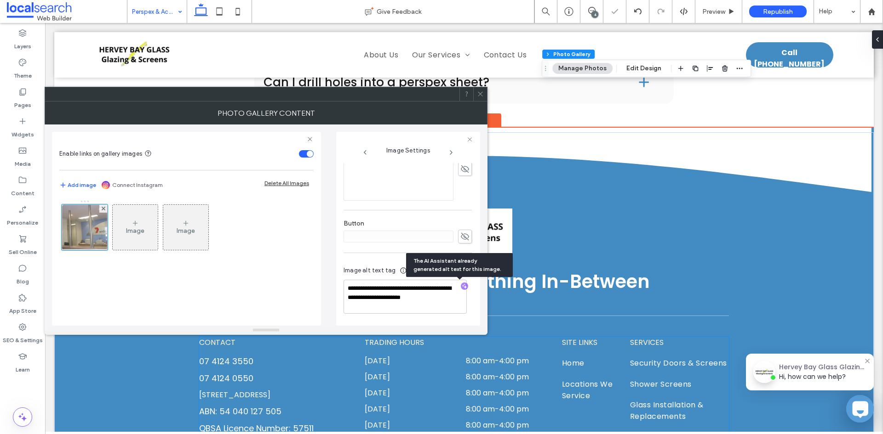
scroll to position [1241, 0]
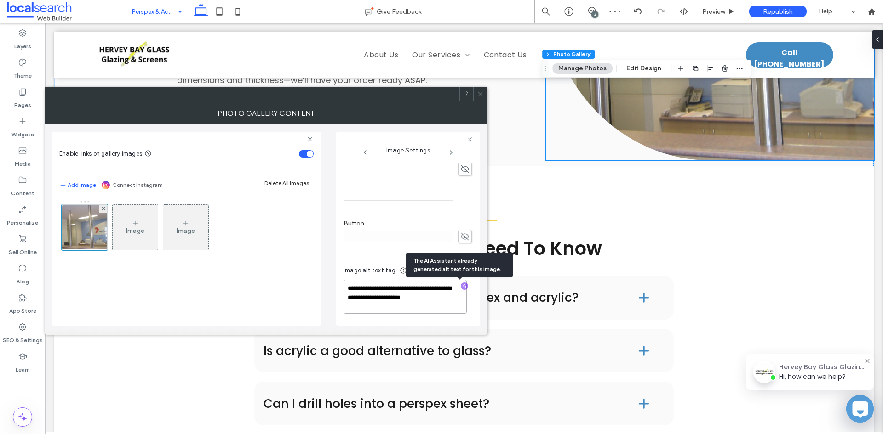
drag, startPoint x: 441, startPoint y: 299, endPoint x: 376, endPoint y: 334, distance: 73.8
click at [376, 299] on textarea "**********" at bounding box center [404, 297] width 123 height 34
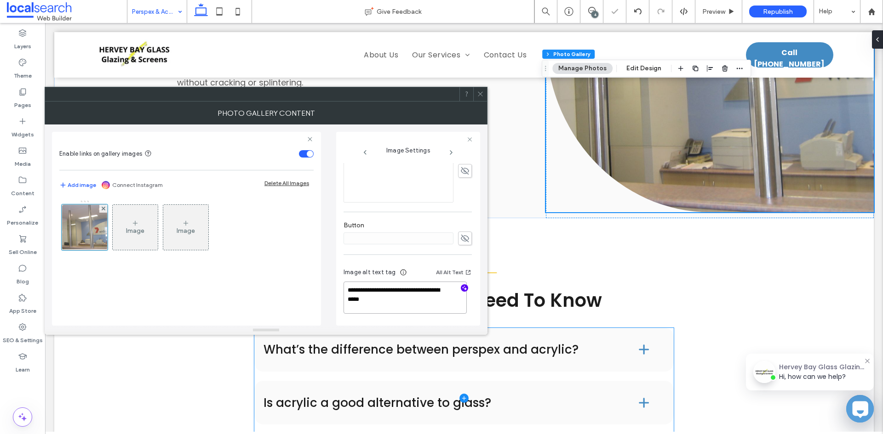
scroll to position [1103, 0]
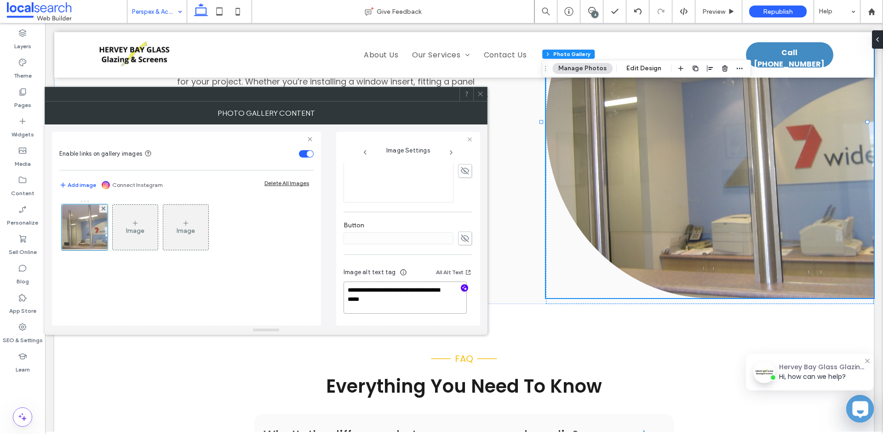
type textarea "**********"
click at [479, 99] on span at bounding box center [480, 94] width 7 height 14
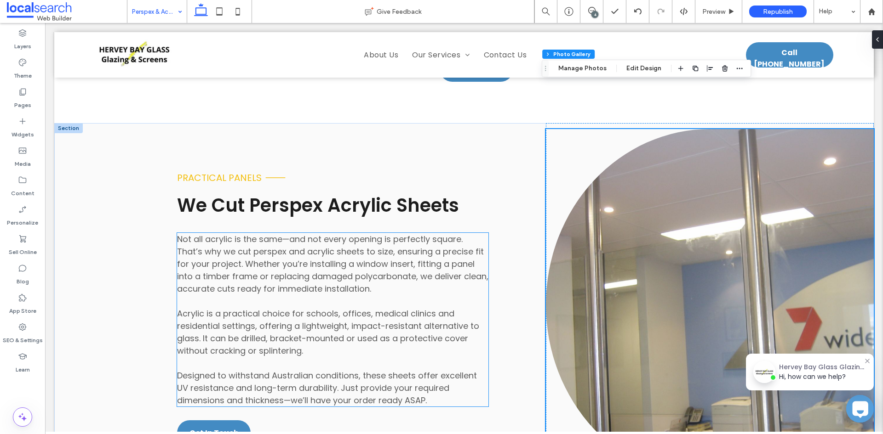
scroll to position [873, 0]
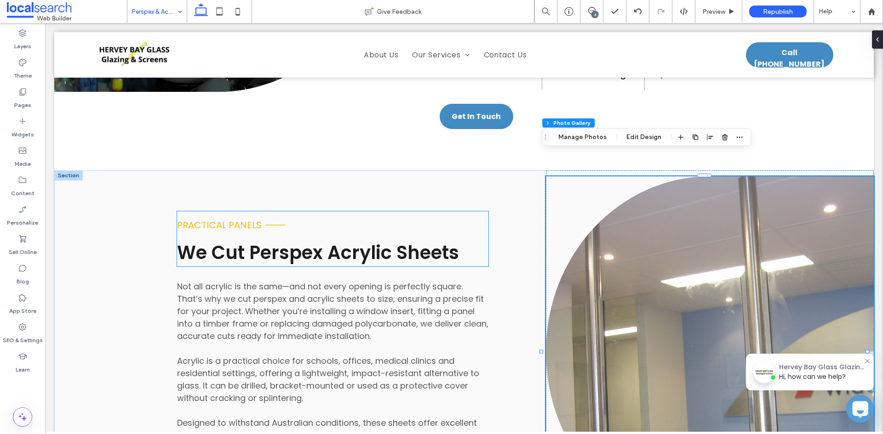
click at [326, 240] on span "We Cut Perspex Acrylic Sheets" at bounding box center [318, 253] width 282 height 26
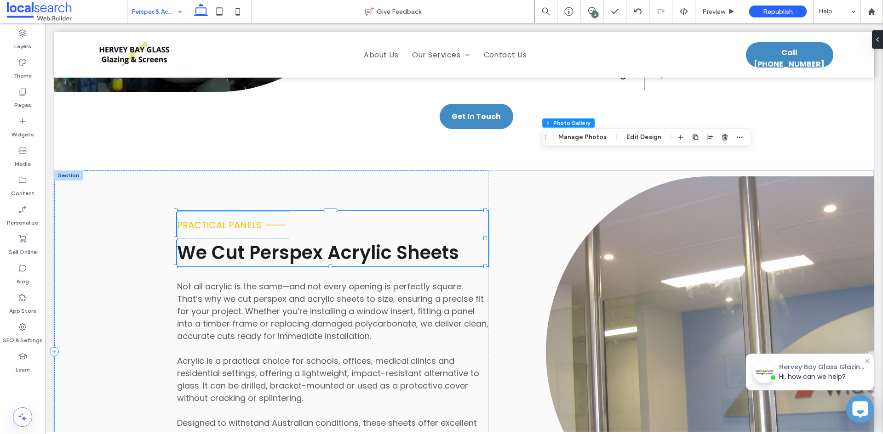
click at [326, 240] on span "We Cut Perspex Acrylic Sheets" at bounding box center [318, 253] width 282 height 26
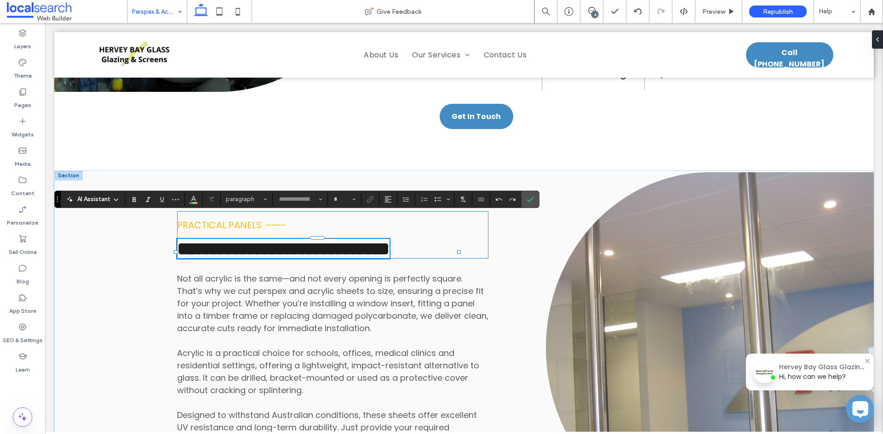
type input "*******"
type input "**"
drag, startPoint x: 247, startPoint y: 227, endPoint x: 458, endPoint y: 241, distance: 211.0
click at [458, 241] on div "**********" at bounding box center [463, 349] width 819 height 356
click at [389, 240] on span "**********" at bounding box center [283, 249] width 212 height 18
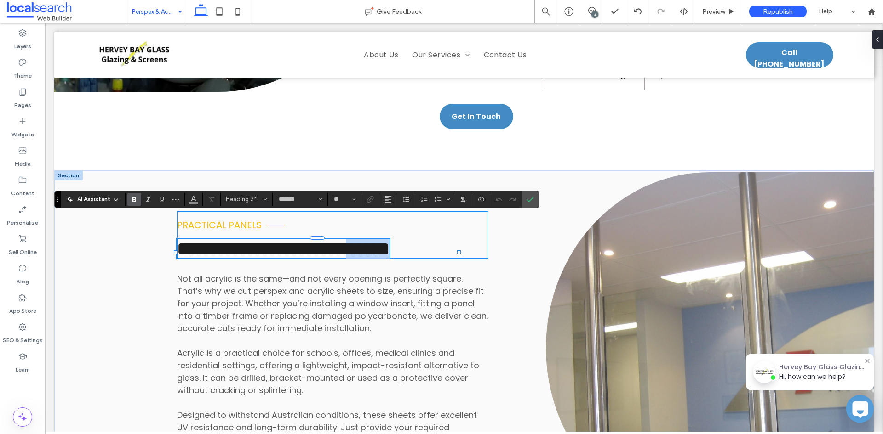
click at [389, 240] on span "**********" at bounding box center [283, 249] width 212 height 18
click at [251, 240] on span "**********" at bounding box center [283, 249] width 212 height 18
drag, startPoint x: 248, startPoint y: 234, endPoint x: 456, endPoint y: 231, distance: 208.3
click at [389, 240] on span "**********" at bounding box center [283, 249] width 212 height 18
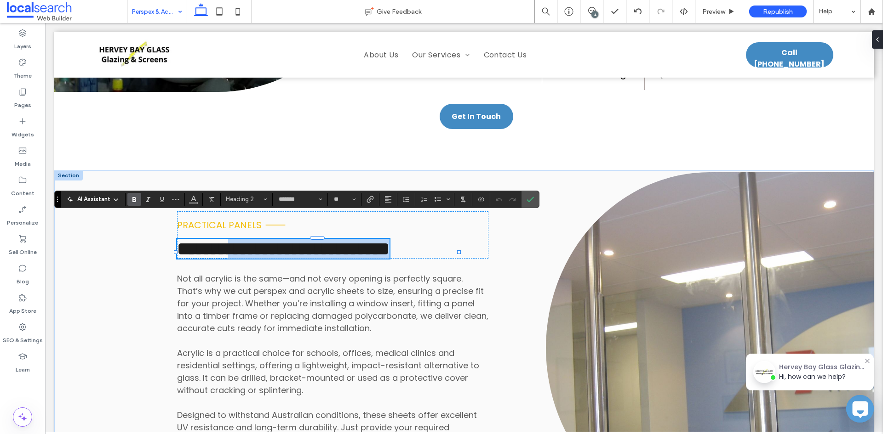
copy span "**********"
drag, startPoint x: 527, startPoint y: 199, endPoint x: 422, endPoint y: 183, distance: 106.9
click at [527, 199] on icon "Confirm" at bounding box center [529, 199] width 7 height 7
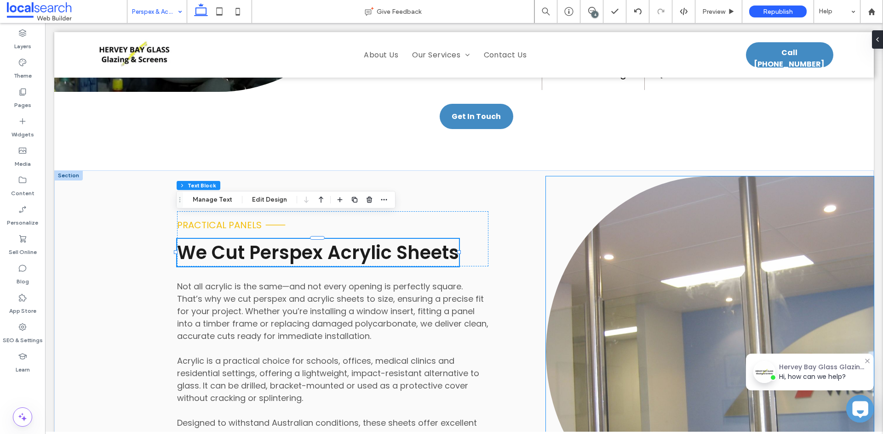
click at [820, 255] on link at bounding box center [710, 353] width 328 height 352
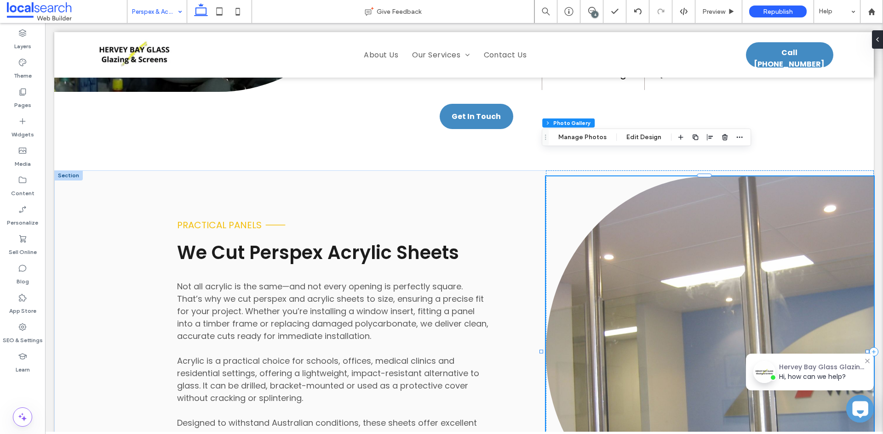
click at [820, 255] on link at bounding box center [710, 353] width 328 height 352
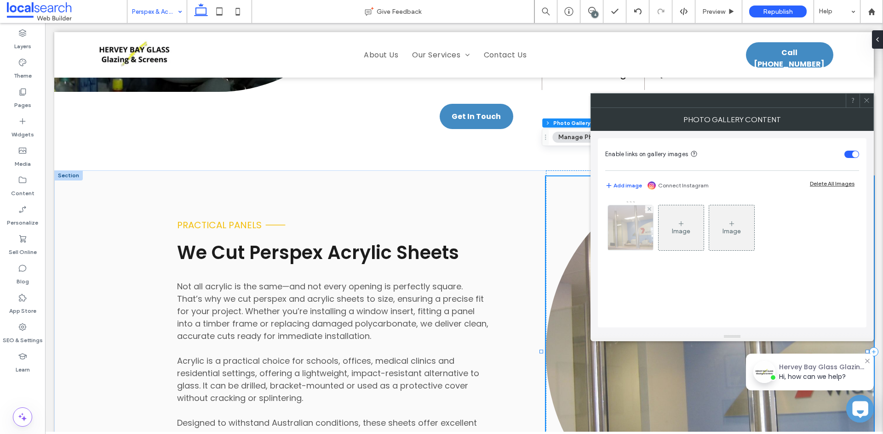
click at [624, 227] on img at bounding box center [630, 227] width 60 height 45
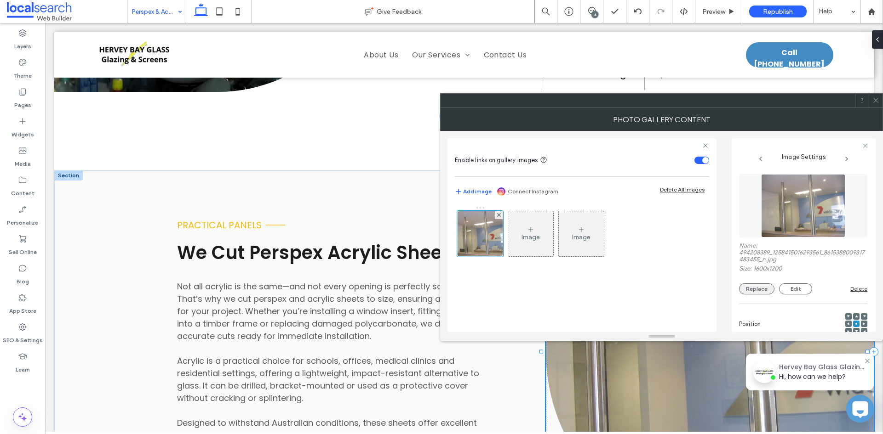
click at [758, 287] on button "Replace" at bounding box center [756, 289] width 35 height 11
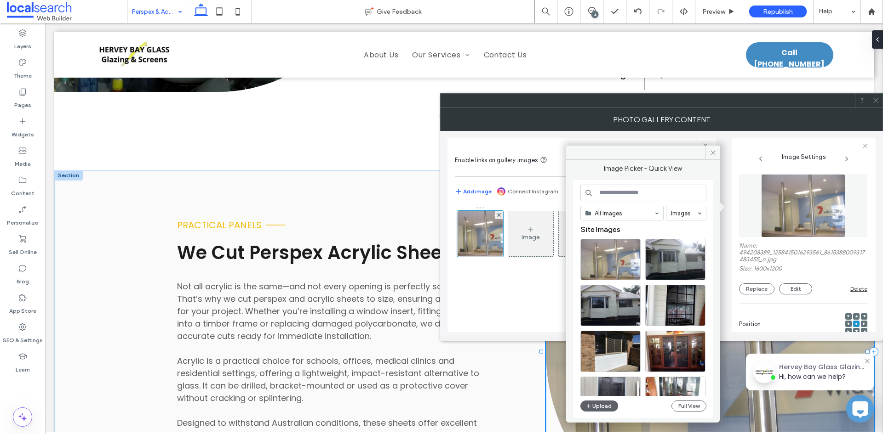
click at [691, 412] on div "All Images Images Site Images Upload Full View" at bounding box center [643, 299] width 126 height 229
click at [689, 412] on div "All Images Images Site Images Upload Full View" at bounding box center [643, 299] width 126 height 229
click at [685, 407] on button "Full View" at bounding box center [688, 406] width 35 height 11
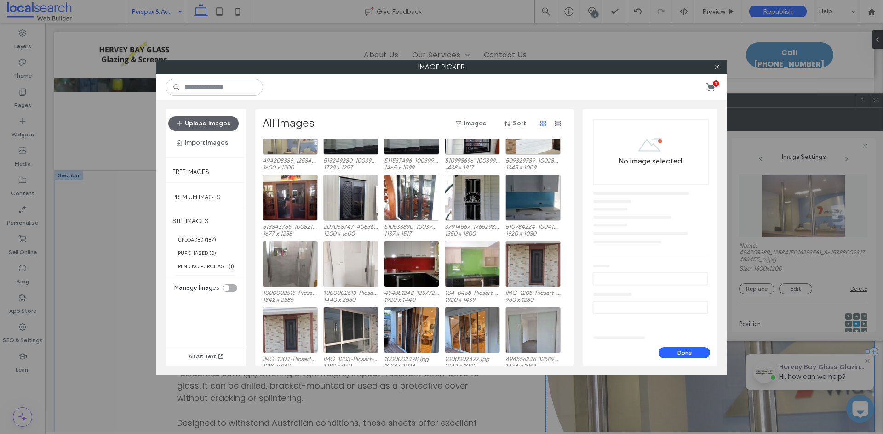
scroll to position [0, 0]
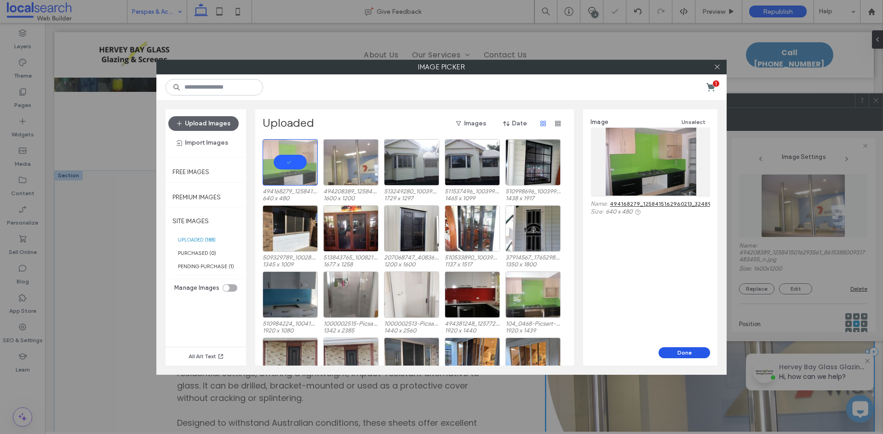
click at [692, 354] on button "Done" at bounding box center [683, 353] width 51 height 11
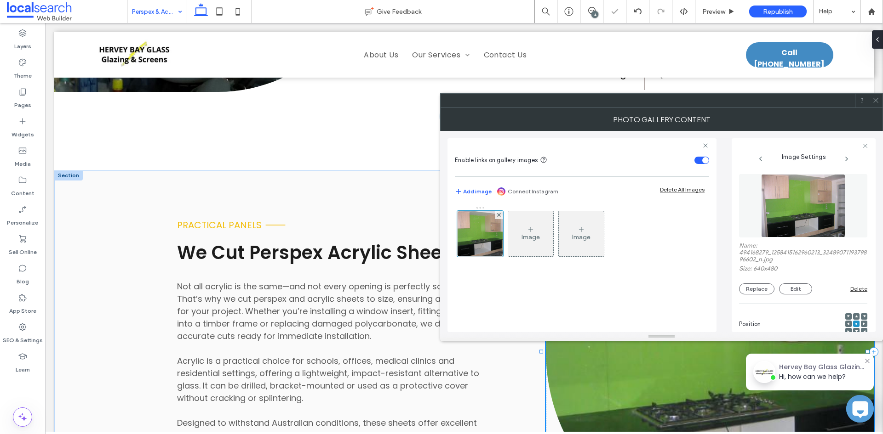
click at [876, 96] on span at bounding box center [875, 101] width 7 height 14
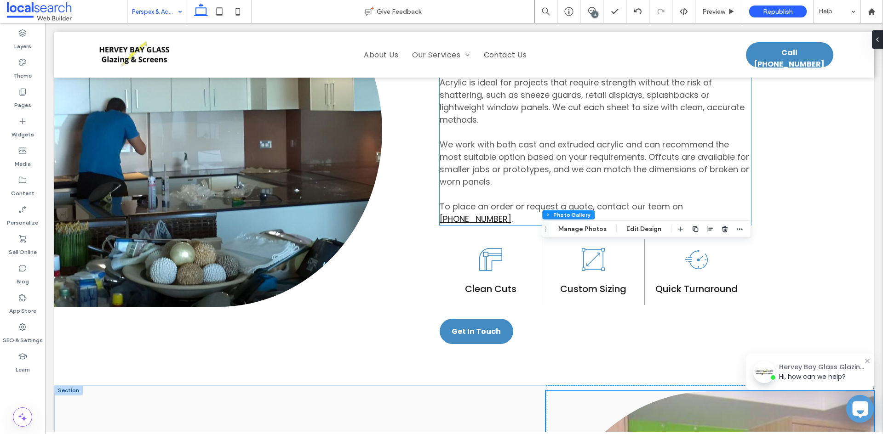
scroll to position [781, 0]
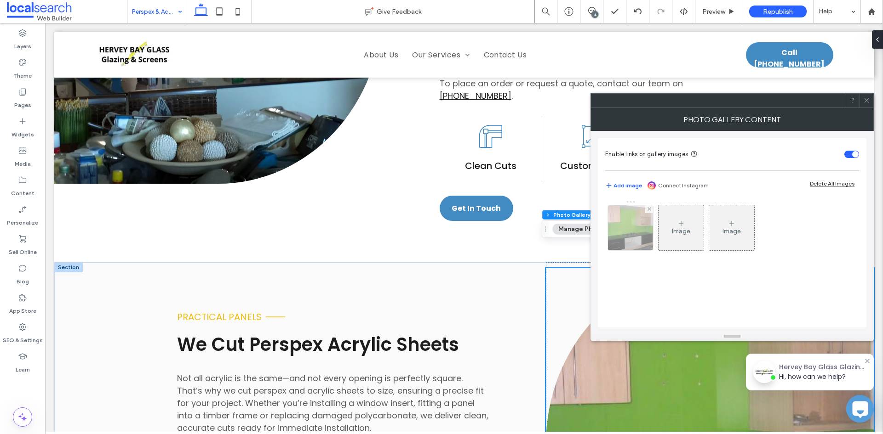
click at [625, 237] on img at bounding box center [630, 227] width 60 height 45
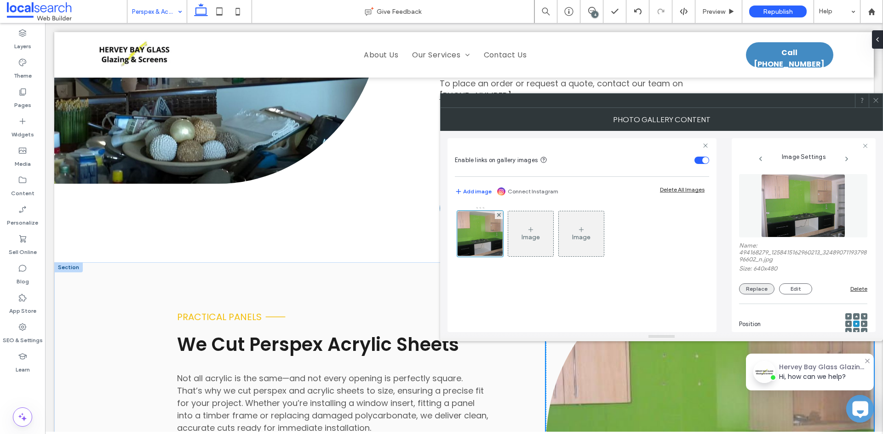
click at [749, 286] on button "Replace" at bounding box center [756, 289] width 35 height 11
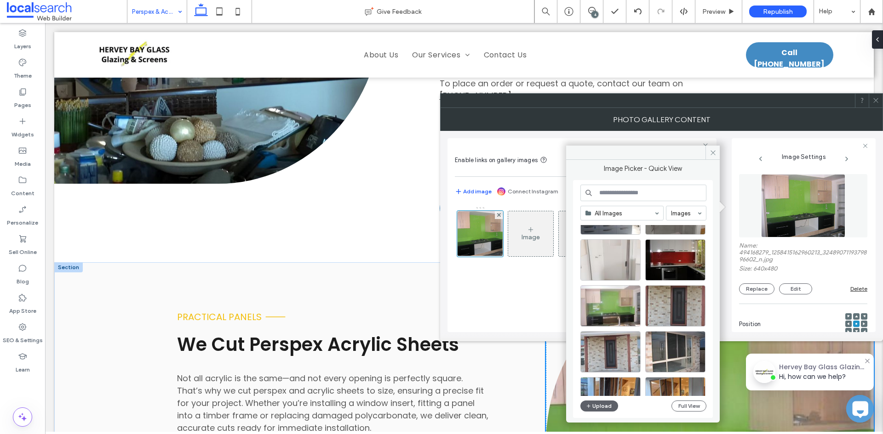
scroll to position [276, 0]
click at [676, 263] on div "Select" at bounding box center [675, 259] width 60 height 41
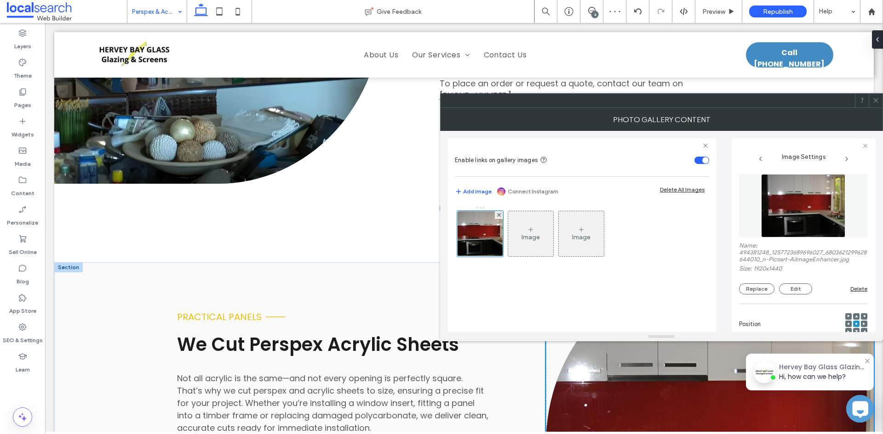
click at [784, 434] on div at bounding box center [441, 434] width 883 height 0
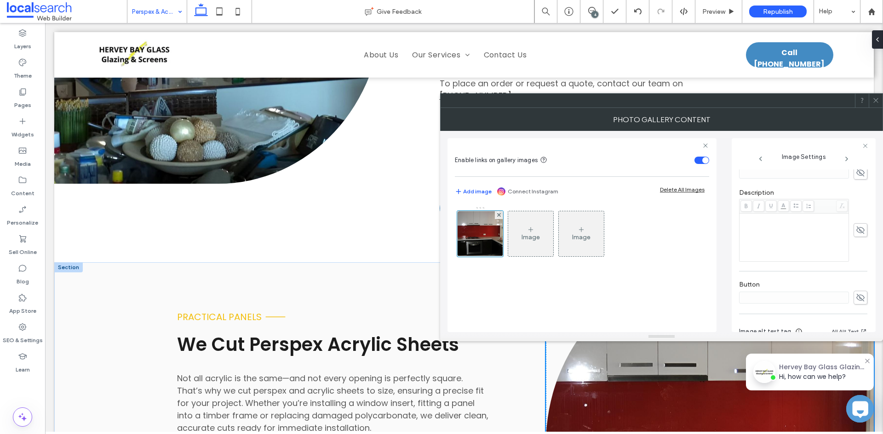
scroll to position [276, 0]
click at [820, 314] on textarea "**********" at bounding box center [800, 308] width 123 height 26
click at [856, 299] on icon "button" at bounding box center [859, 301] width 6 height 6
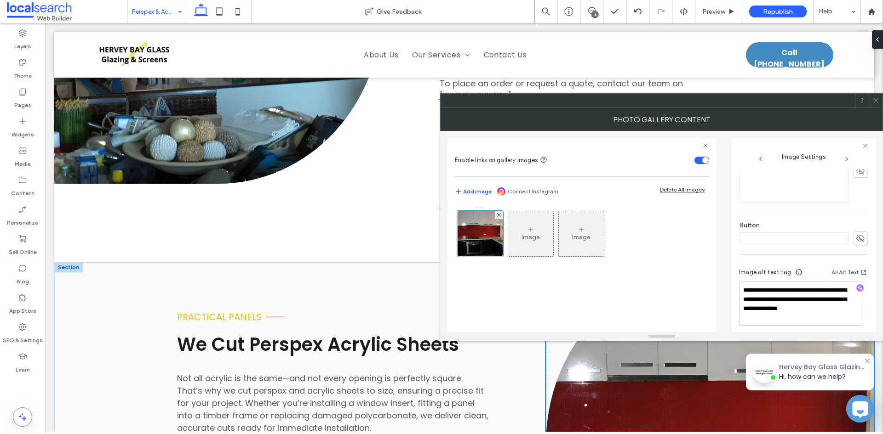
scroll to position [295, 0]
drag, startPoint x: 774, startPoint y: 312, endPoint x: 813, endPoint y: 298, distance: 41.2
click at [813, 298] on textarea "**********" at bounding box center [800, 298] width 123 height 44
click at [783, 311] on textarea "**********" at bounding box center [800, 298] width 123 height 44
drag, startPoint x: 783, startPoint y: 307, endPoint x: 787, endPoint y: 327, distance: 21.0
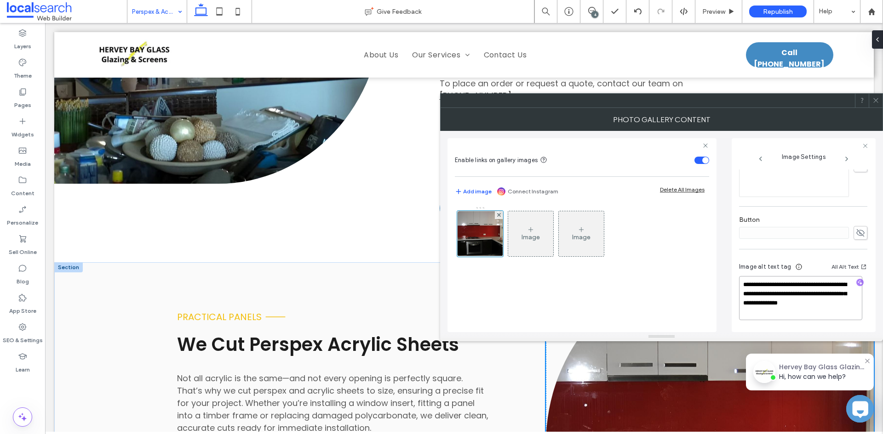
click at [787, 327] on div "**********" at bounding box center [803, 292] width 128 height 77
click at [815, 297] on textarea "**********" at bounding box center [800, 298] width 123 height 43
click at [817, 312] on textarea "**********" at bounding box center [800, 301] width 123 height 40
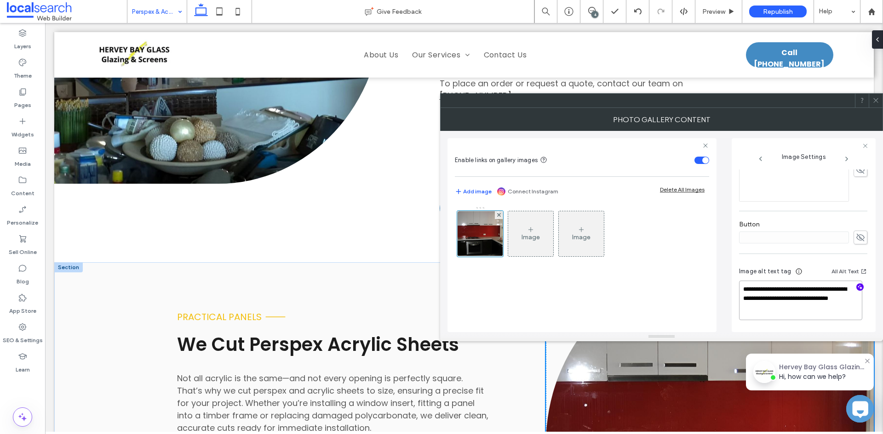
click at [816, 313] on textarea "**********" at bounding box center [800, 301] width 123 height 40
paste textarea "**********"
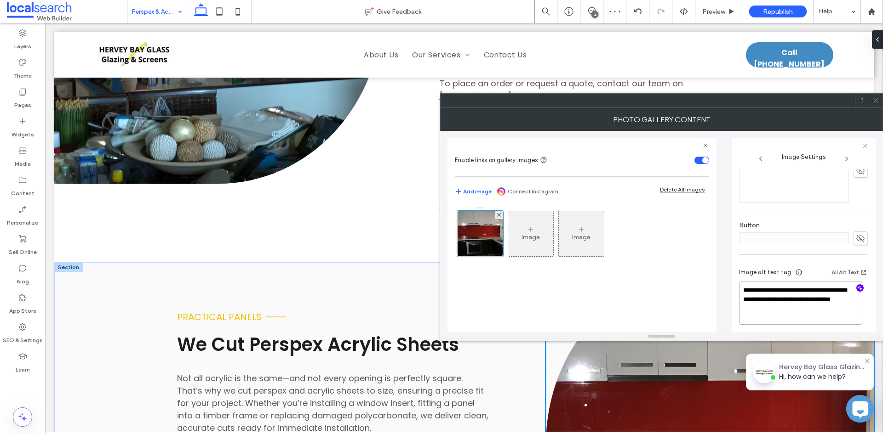
type textarea "**********"
click at [875, 97] on icon at bounding box center [875, 100] width 7 height 7
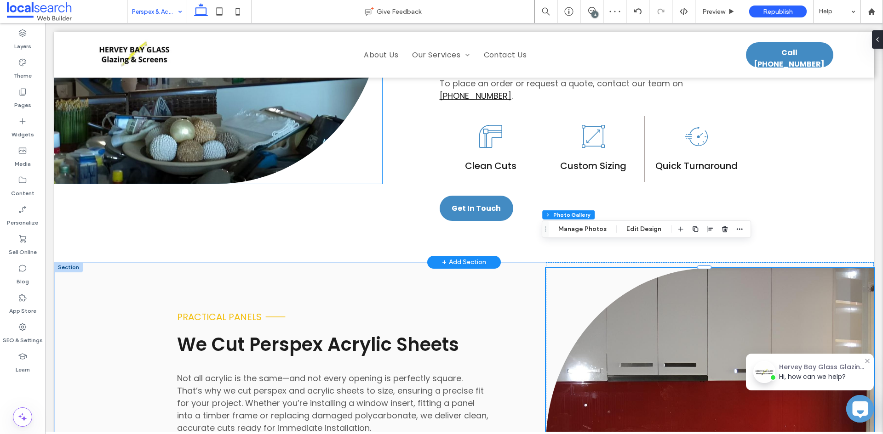
click at [128, 103] on link at bounding box center [218, 8] width 328 height 352
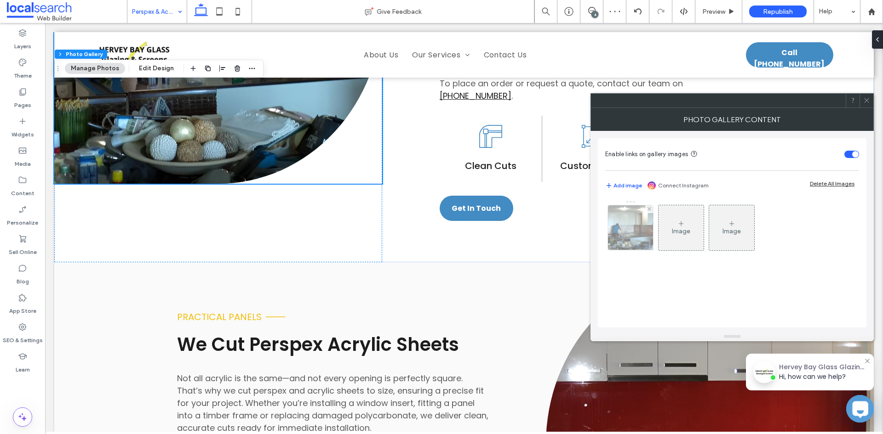
click at [643, 235] on img at bounding box center [630, 227] width 79 height 45
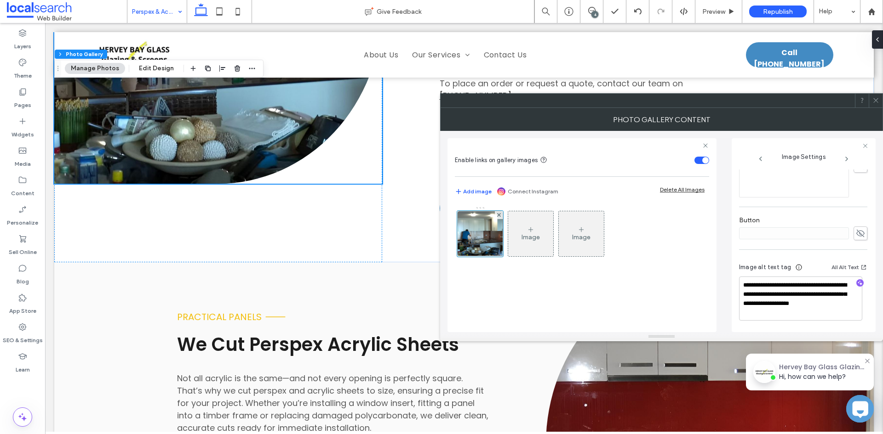
scroll to position [302, 0]
drag, startPoint x: 800, startPoint y: 312, endPoint x: 835, endPoint y: 298, distance: 37.7
click at [835, 298] on textarea "**********" at bounding box center [800, 298] width 123 height 44
click at [880, 101] on div at bounding box center [875, 101] width 14 height 14
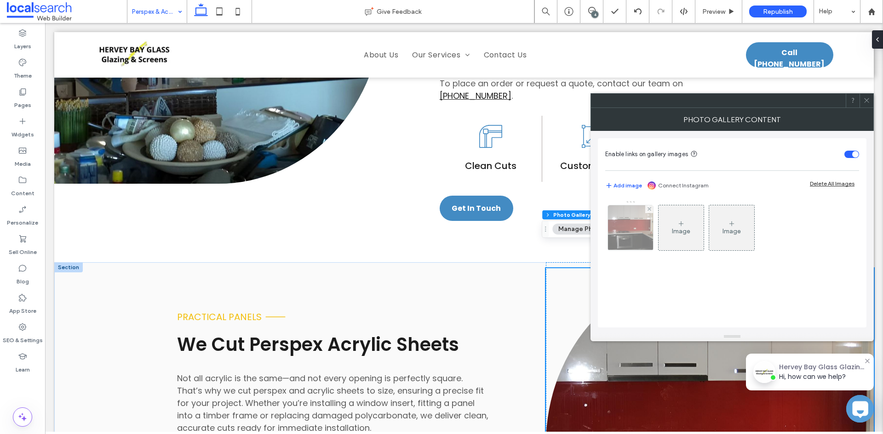
click at [626, 228] on img at bounding box center [630, 227] width 60 height 45
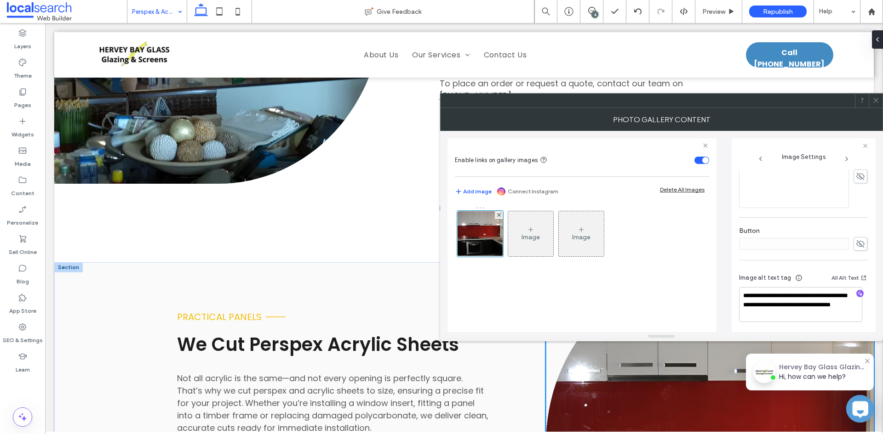
scroll to position [285, 0]
click at [813, 315] on textarea "**********" at bounding box center [800, 302] width 123 height 35
paste textarea "**********"
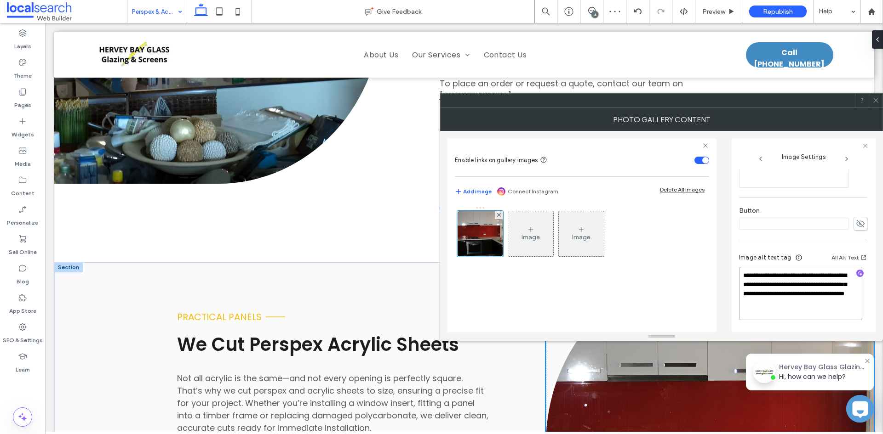
type textarea "**********"
click at [872, 100] on icon at bounding box center [875, 100] width 7 height 7
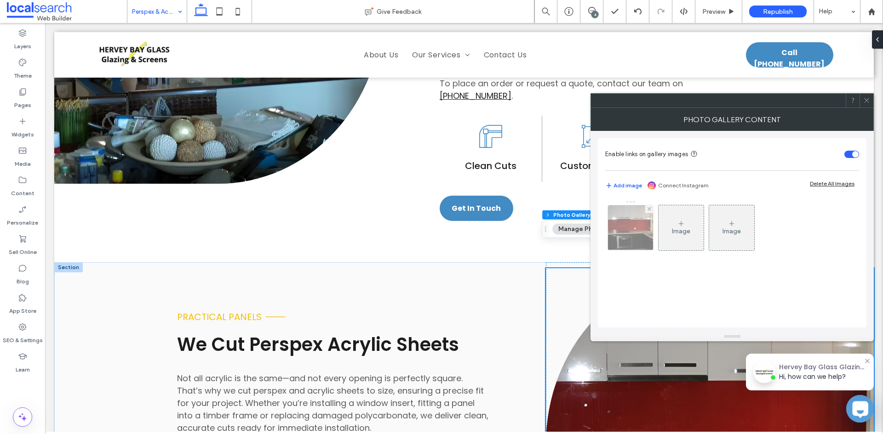
click at [637, 234] on img at bounding box center [630, 227] width 60 height 45
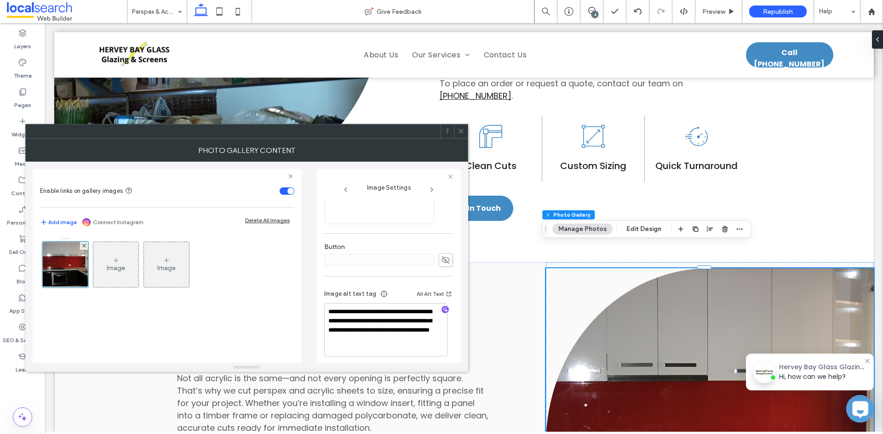
scroll to position [304, 0]
click at [458, 134] on icon at bounding box center [460, 131] width 7 height 7
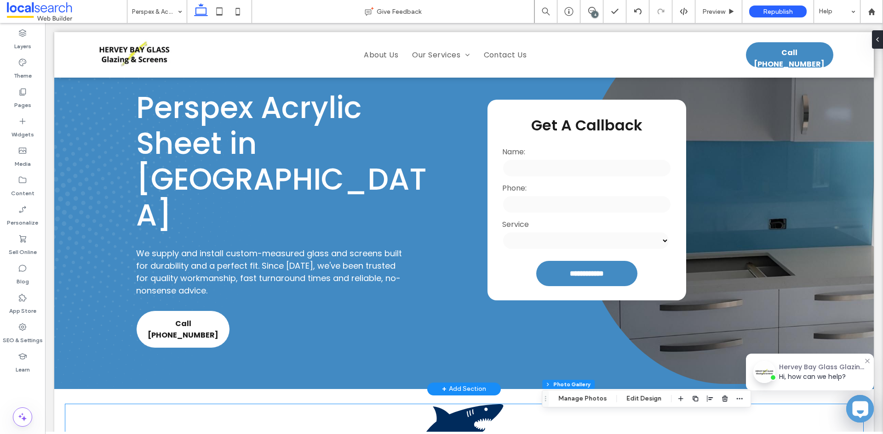
scroll to position [0, 0]
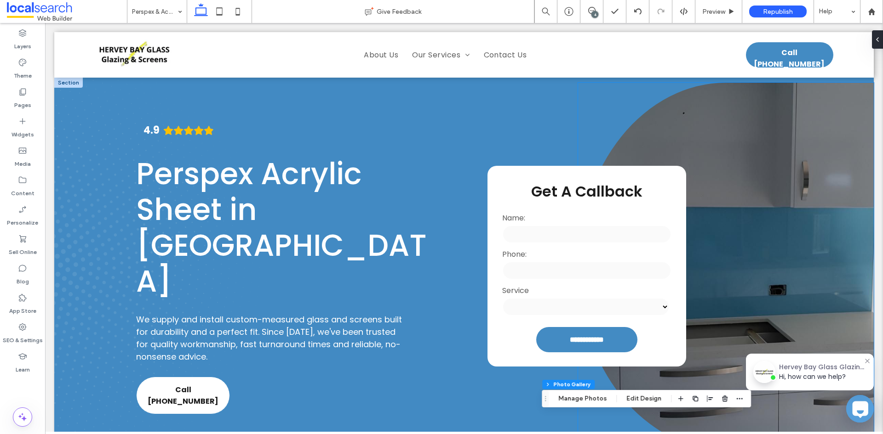
click at [803, 217] on link at bounding box center [726, 267] width 296 height 368
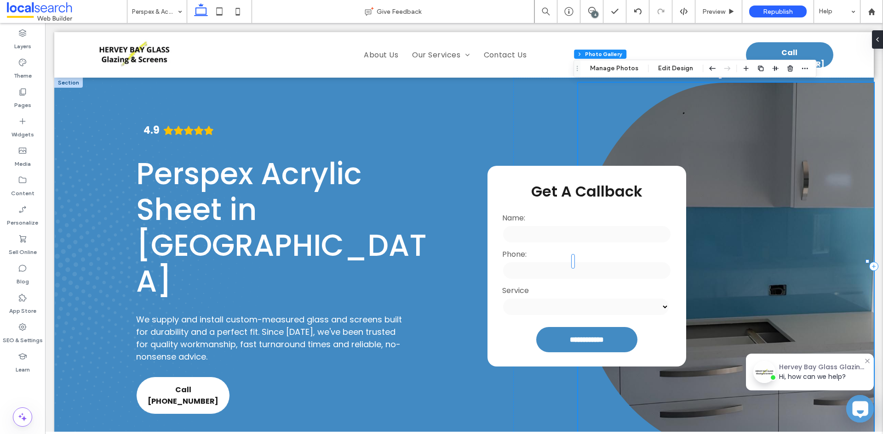
click at [803, 217] on link at bounding box center [726, 267] width 296 height 368
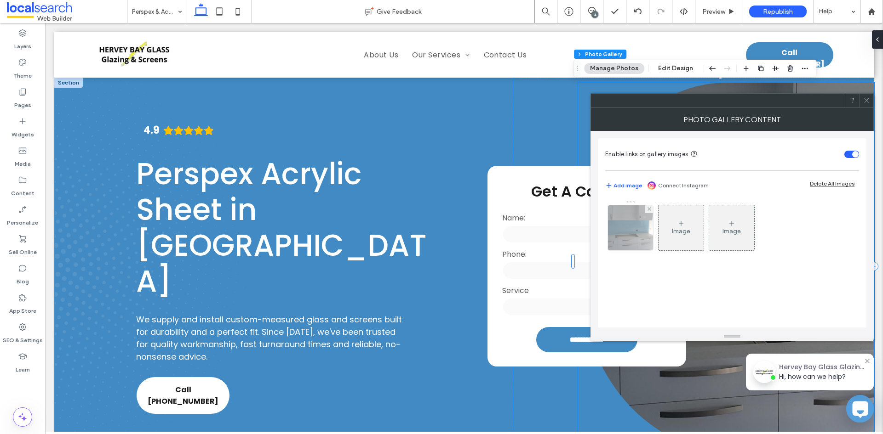
click at [610, 237] on img at bounding box center [630, 227] width 80 height 45
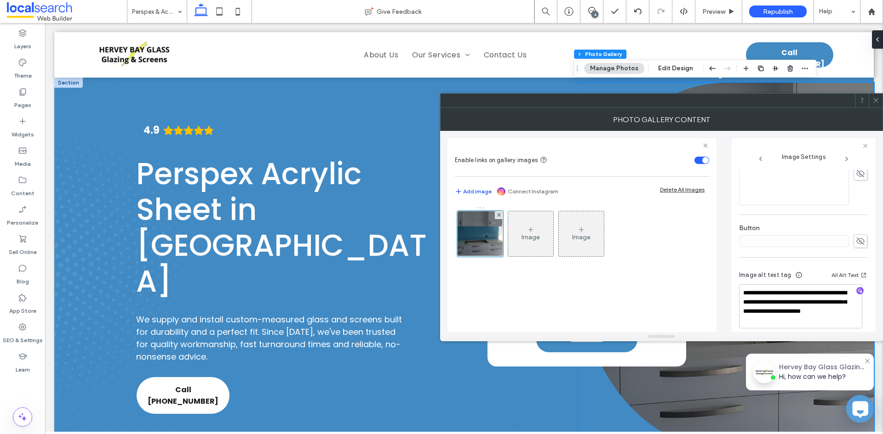
scroll to position [302, 0]
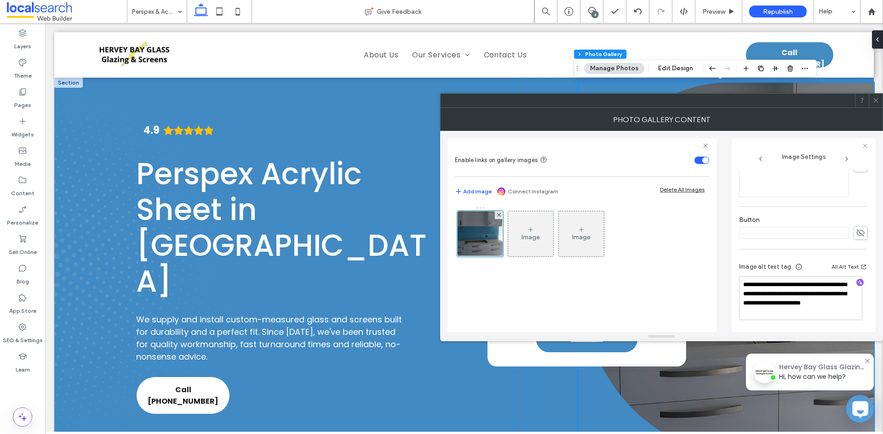
click at [876, 102] on icon at bounding box center [875, 100] width 7 height 7
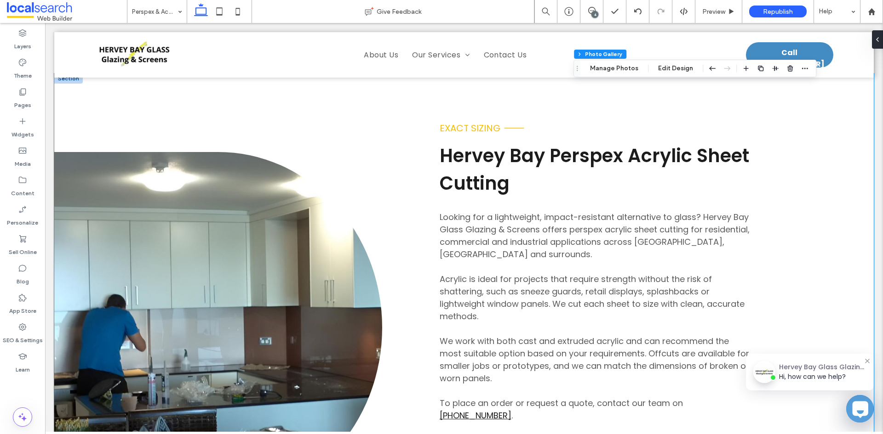
scroll to position [506, 0]
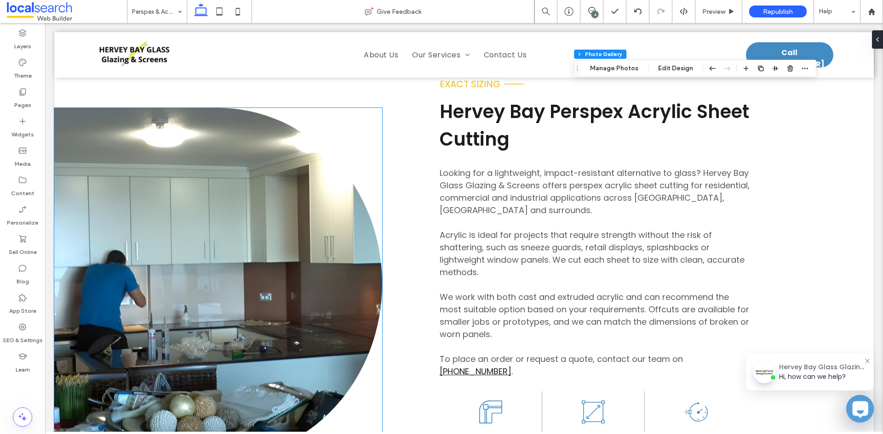
click at [293, 284] on link at bounding box center [218, 284] width 328 height 352
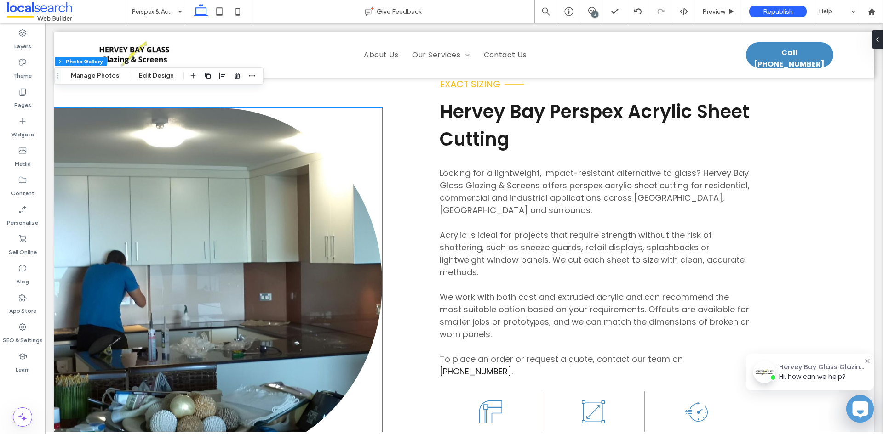
click at [293, 284] on link at bounding box center [218, 284] width 328 height 352
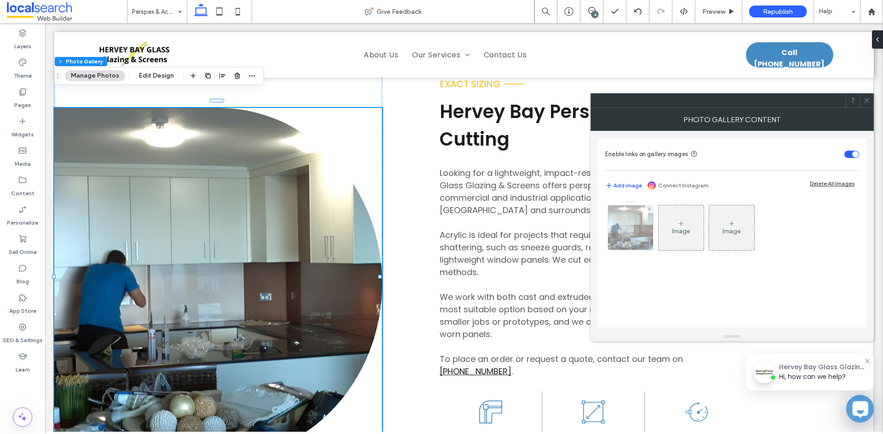
click at [630, 244] on img at bounding box center [630, 227] width 79 height 45
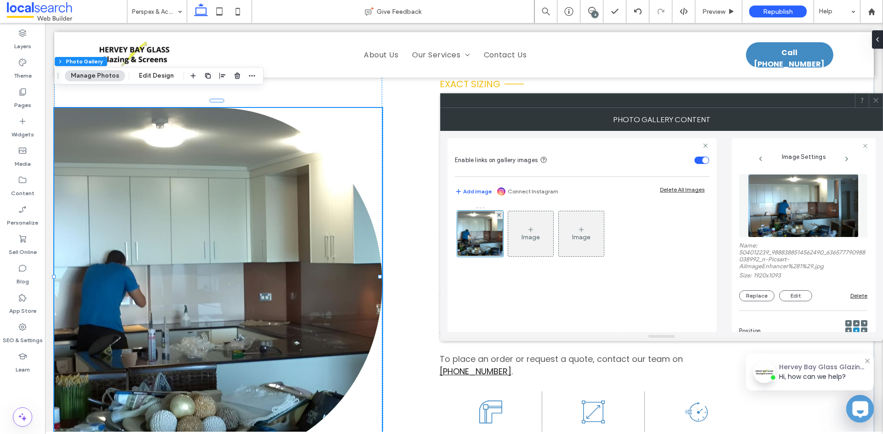
scroll to position [302, 0]
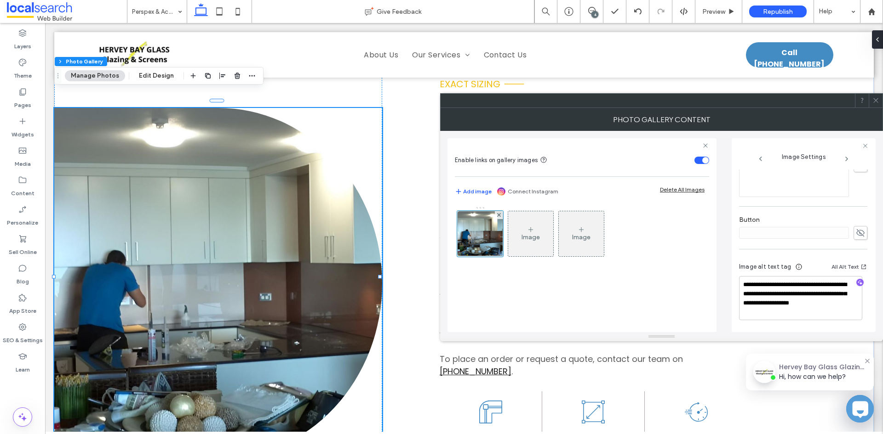
click at [878, 103] on icon at bounding box center [875, 100] width 7 height 7
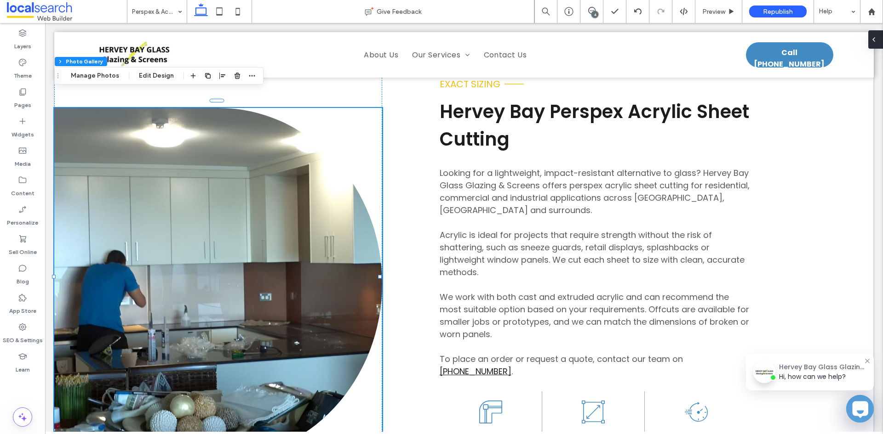
click at [873, 46] on span at bounding box center [873, 39] width 7 height 18
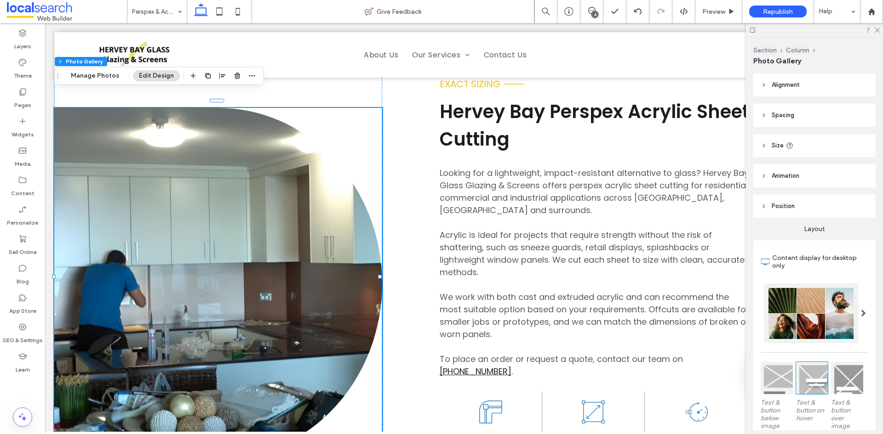
click at [872, 31] on div at bounding box center [814, 30] width 137 height 14
click at [873, 31] on icon at bounding box center [876, 30] width 6 height 6
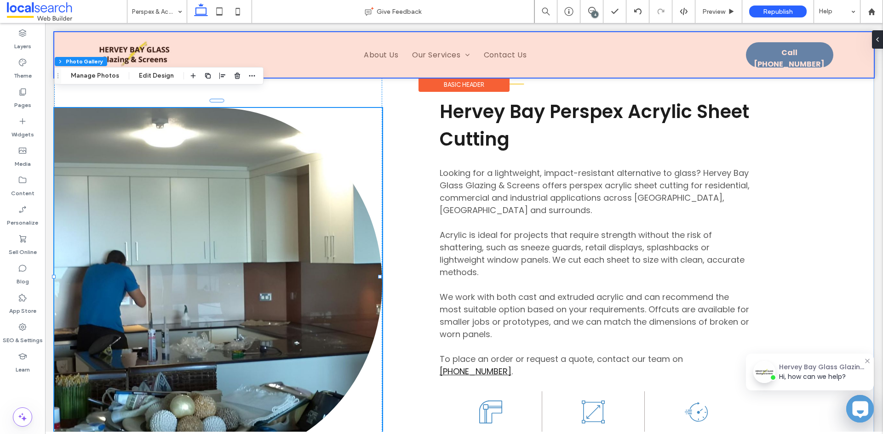
click at [772, 49] on div at bounding box center [463, 55] width 819 height 46
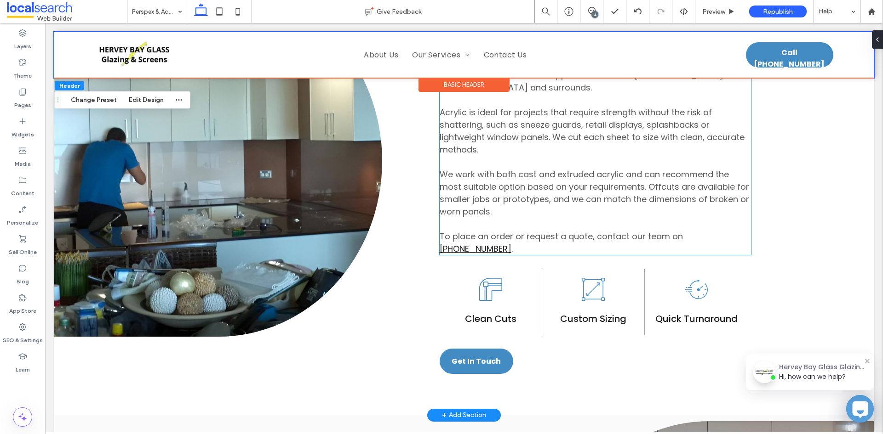
scroll to position [736, 0]
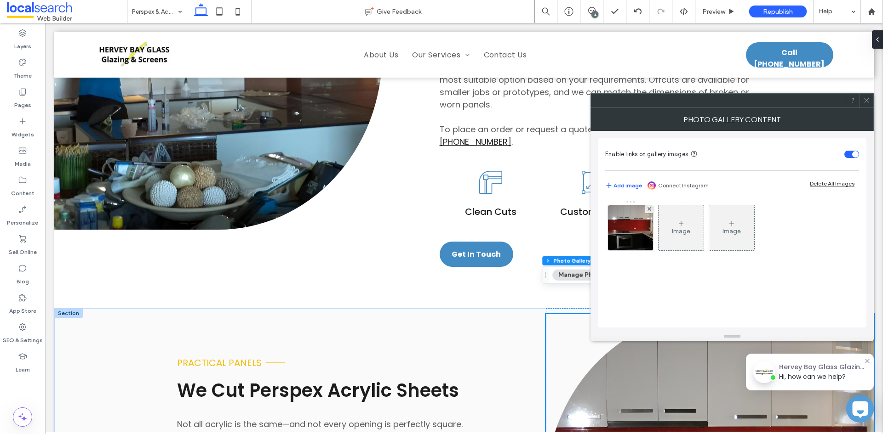
click at [648, 257] on div "Image Image" at bounding box center [731, 230] width 253 height 60
click at [635, 231] on img at bounding box center [630, 227] width 60 height 45
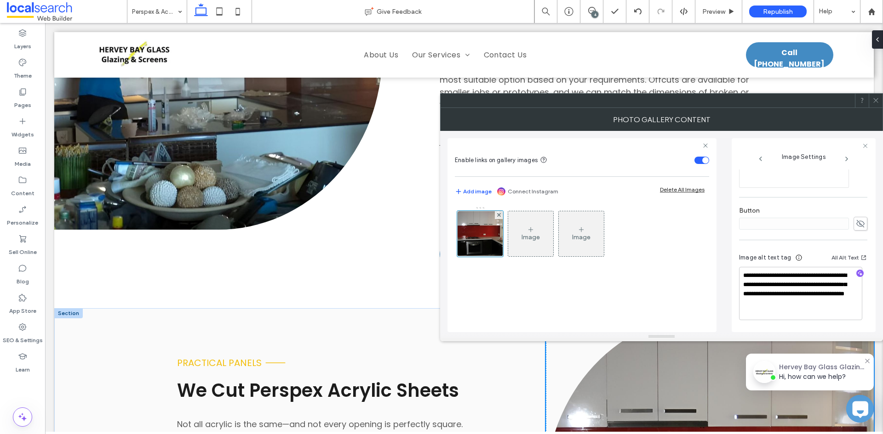
scroll to position [166, 0]
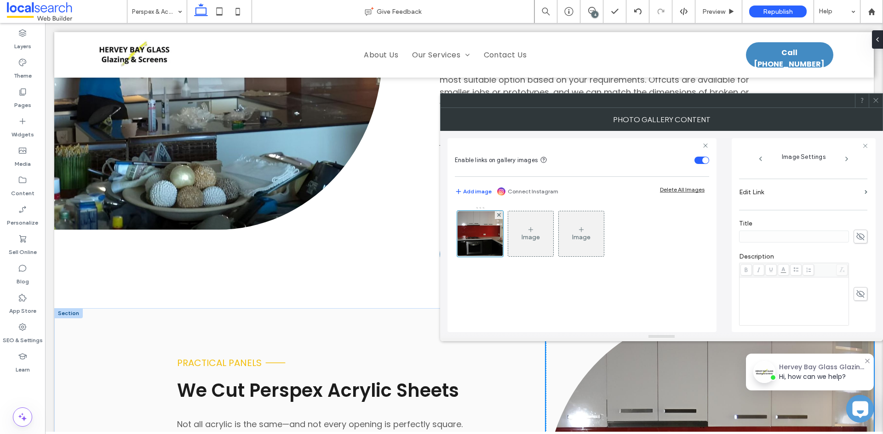
click at [875, 100] on icon at bounding box center [875, 100] width 7 height 7
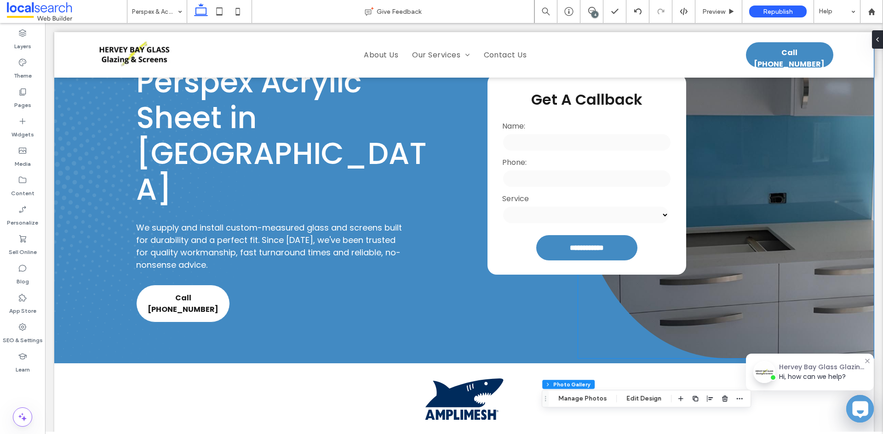
scroll to position [0, 0]
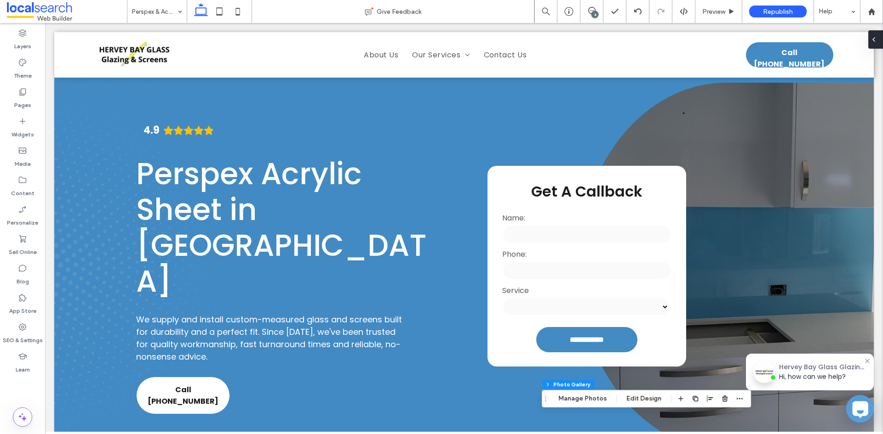
drag, startPoint x: 873, startPoint y: 40, endPoint x: 827, endPoint y: 17, distance: 51.4
click at [873, 40] on icon at bounding box center [873, 39] width 7 height 7
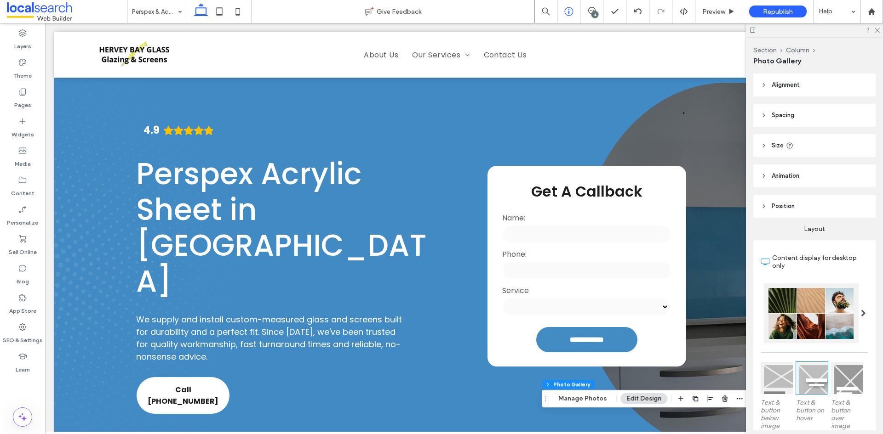
click at [576, 12] on div at bounding box center [568, 11] width 23 height 9
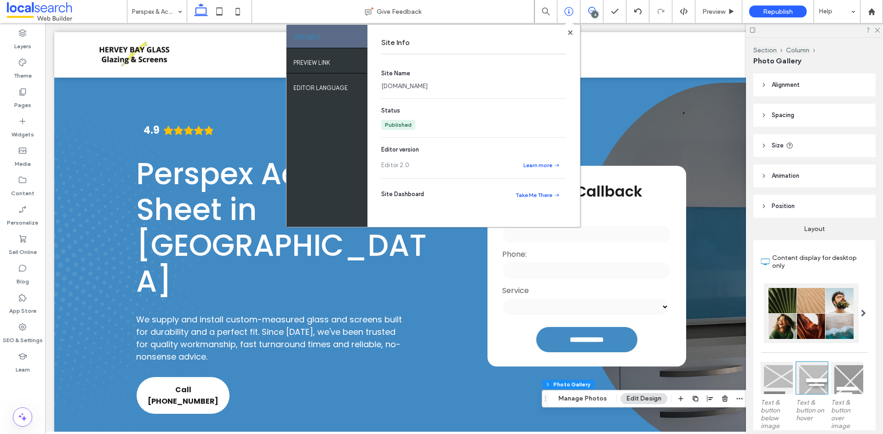
click at [588, 12] on icon at bounding box center [591, 10] width 7 height 7
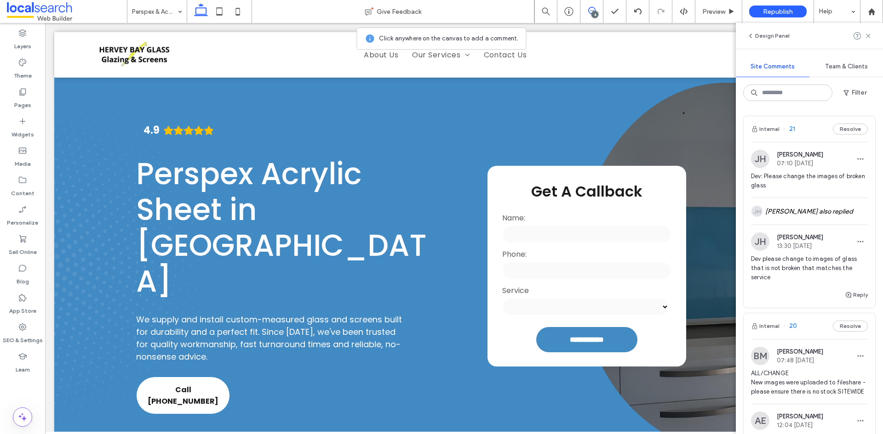
click at [845, 287] on div "Dev please change to images of glass that is not broken that matches the service" at bounding box center [809, 272] width 117 height 35
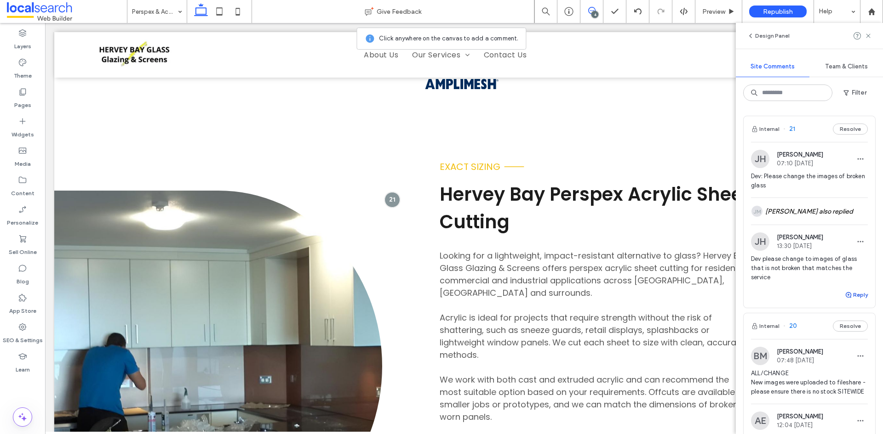
scroll to position [479, 0]
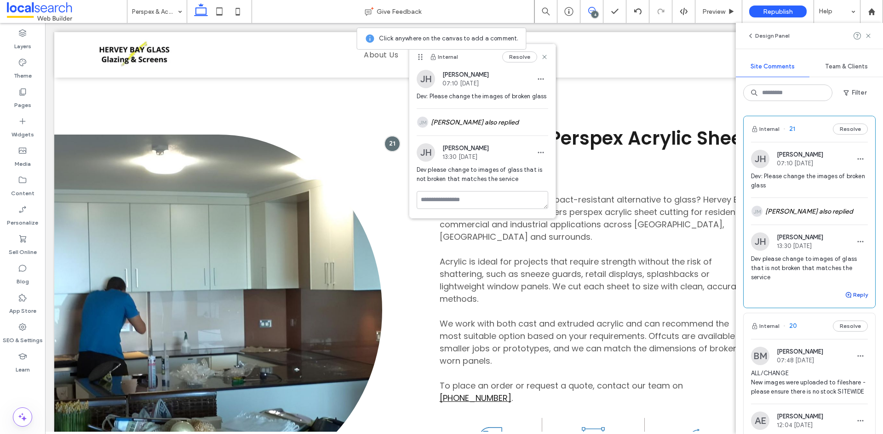
click at [845, 290] on span "button" at bounding box center [848, 295] width 8 height 10
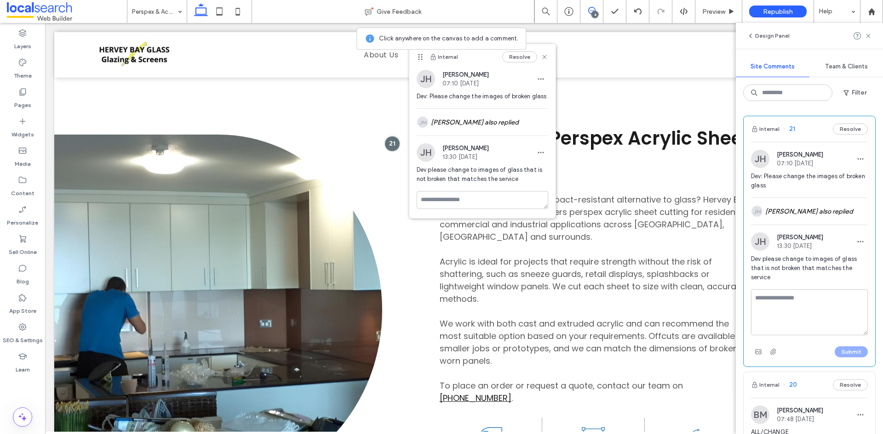
click at [820, 300] on textarea at bounding box center [809, 313] width 117 height 46
click at [790, 310] on textarea "**********" at bounding box center [806, 313] width 110 height 46
click at [786, 315] on textarea "**********" at bounding box center [806, 313] width 110 height 46
drag, startPoint x: 755, startPoint y: 314, endPoint x: 849, endPoint y: 327, distance: 94.7
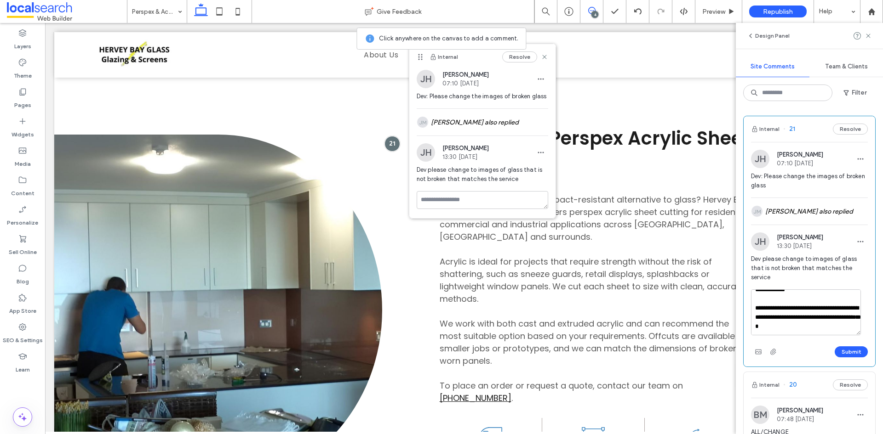
click at [849, 327] on textarea "**********" at bounding box center [806, 313] width 110 height 46
click at [795, 314] on textarea "**********" at bounding box center [806, 313] width 110 height 46
paste textarea "**********"
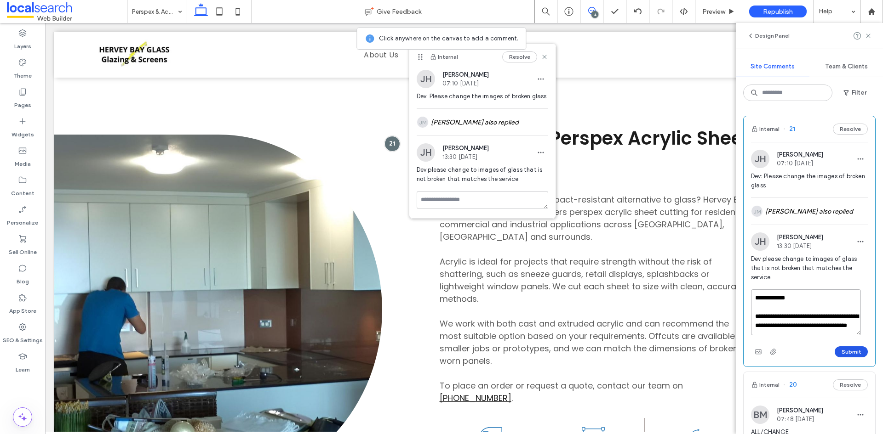
type textarea "**********"
click at [841, 352] on button "Submit" at bounding box center [850, 352] width 33 height 11
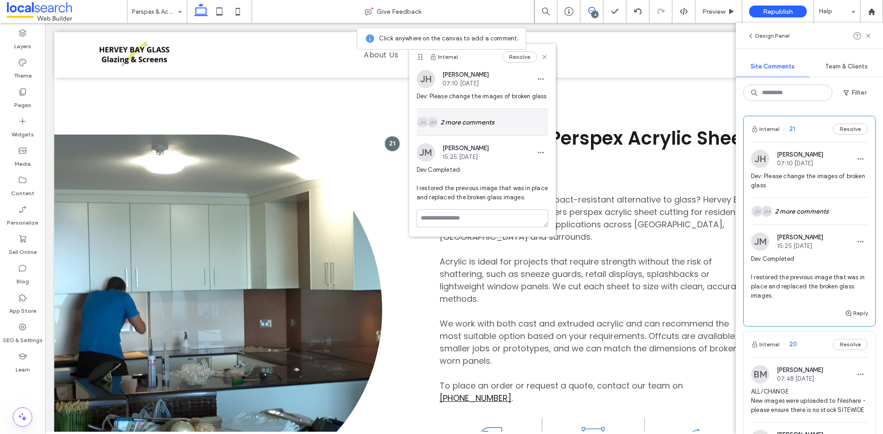
click at [426, 123] on img at bounding box center [422, 123] width 12 height 12
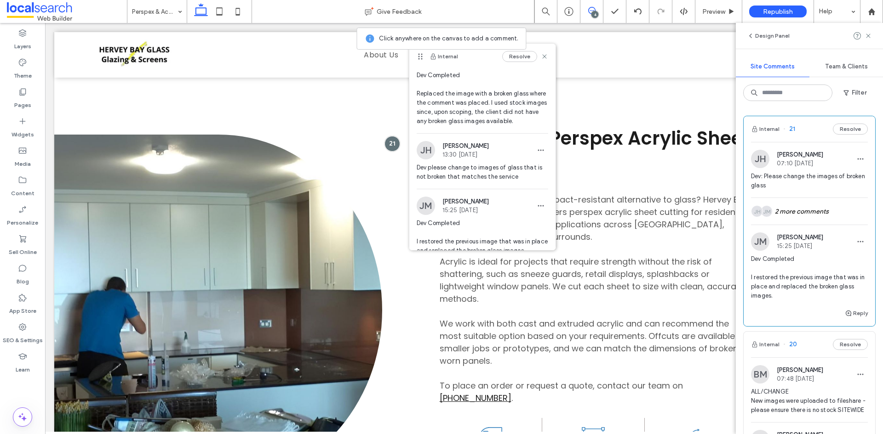
scroll to position [0, 0]
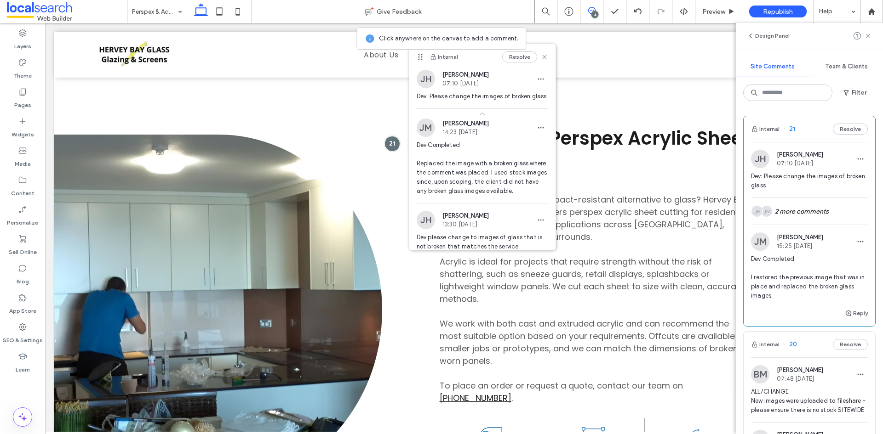
click at [480, 119] on icon at bounding box center [482, 113] width 9 height 9
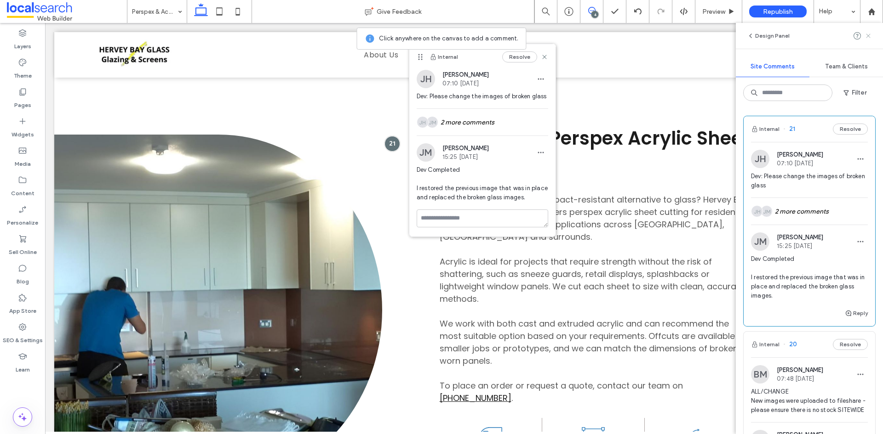
click at [868, 34] on icon at bounding box center [867, 35] width 7 height 7
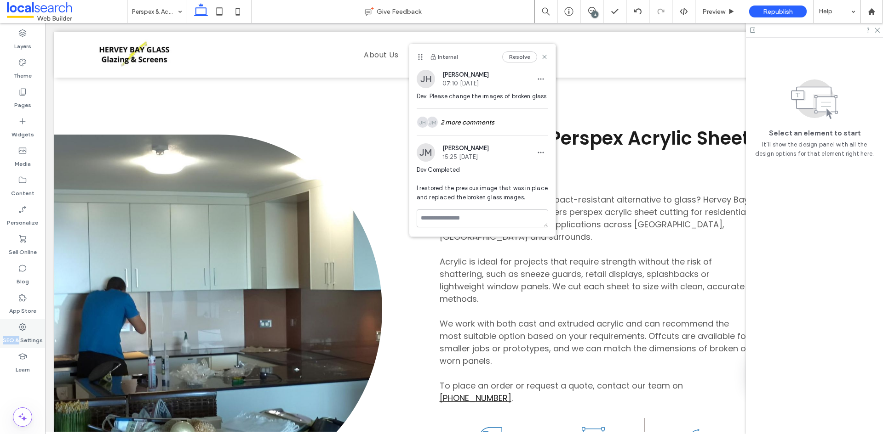
click at [19, 332] on div "SEO & Settings" at bounding box center [22, 333] width 45 height 29
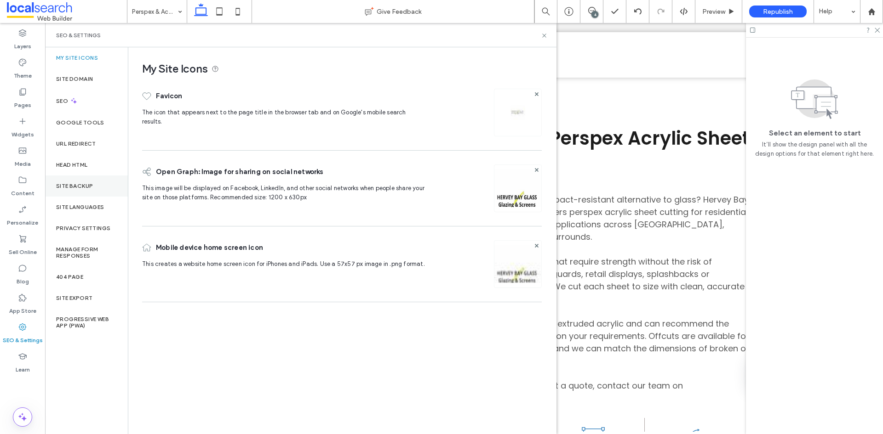
click at [87, 180] on div "Site Backup" at bounding box center [86, 186] width 83 height 21
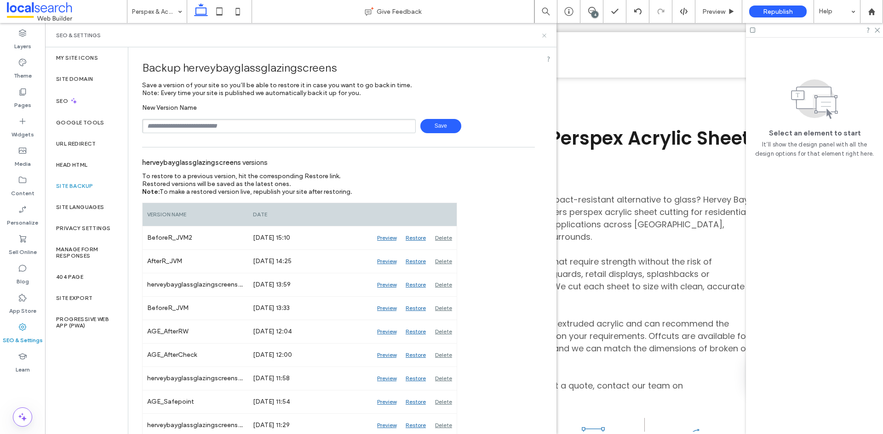
click at [543, 34] on use at bounding box center [544, 36] width 4 height 4
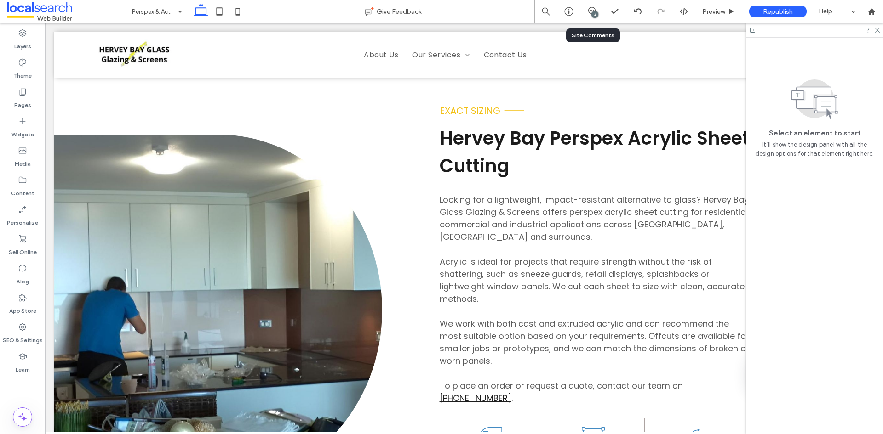
click at [591, 17] on div "4" at bounding box center [591, 11] width 23 height 23
click at [876, 31] on icon at bounding box center [876, 30] width 6 height 6
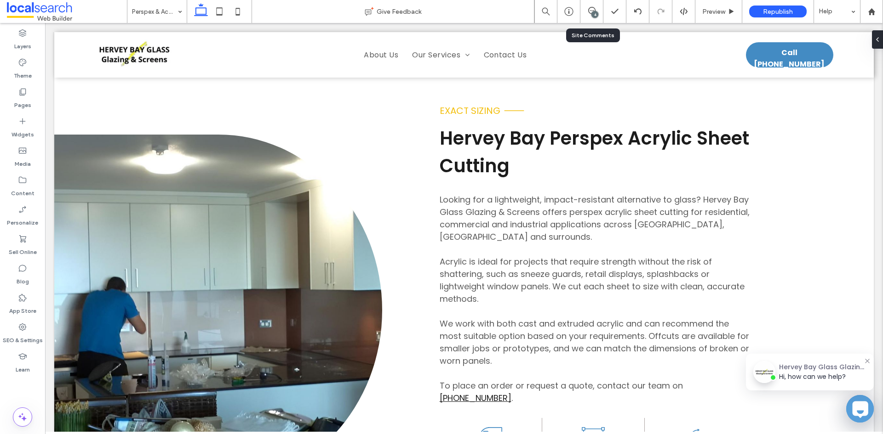
click at [589, 18] on div "4" at bounding box center [591, 11] width 23 height 23
drag, startPoint x: 881, startPoint y: 42, endPoint x: 836, endPoint y: 19, distance: 51.0
click at [881, 42] on div at bounding box center [875, 39] width 15 height 18
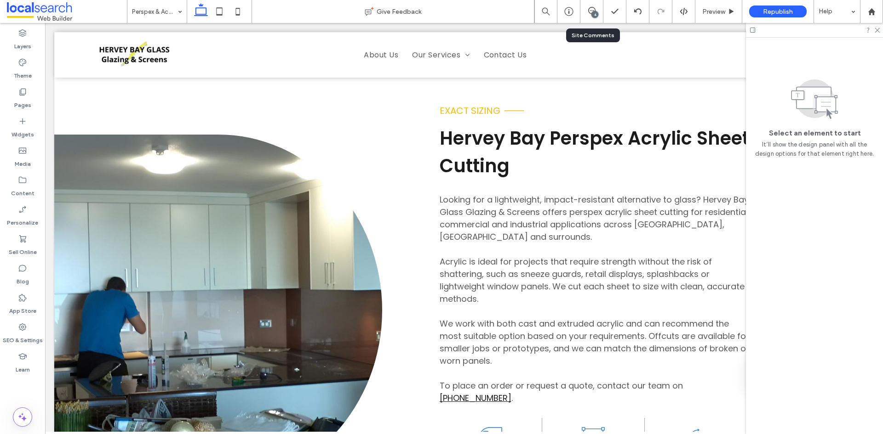
click at [586, 15] on div "4" at bounding box center [591, 11] width 23 height 9
click at [591, 10] on icon at bounding box center [591, 10] width 7 height 7
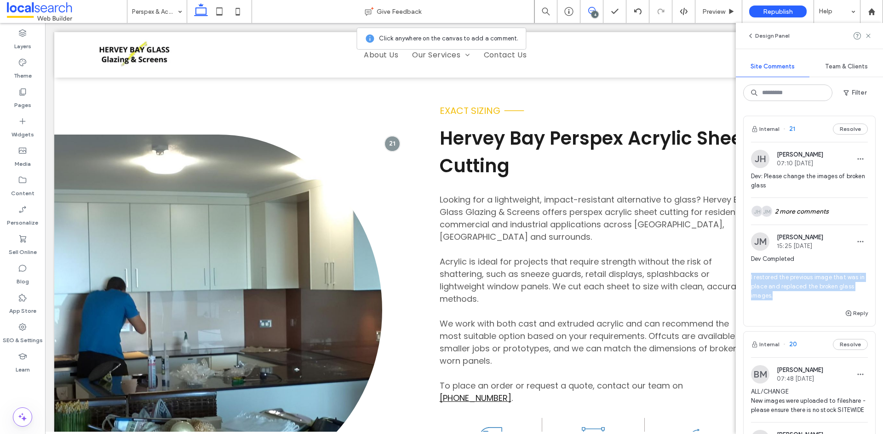
drag, startPoint x: 791, startPoint y: 294, endPoint x: 750, endPoint y: 278, distance: 43.5
click at [750, 278] on div "JM Julia Misal 15:25 Aug 15 2025 Dev Completed I restored the previous image th…" at bounding box center [808, 270] width 131 height 75
copy span "I restored the previous image that was in place and replaced the broken glass i…"
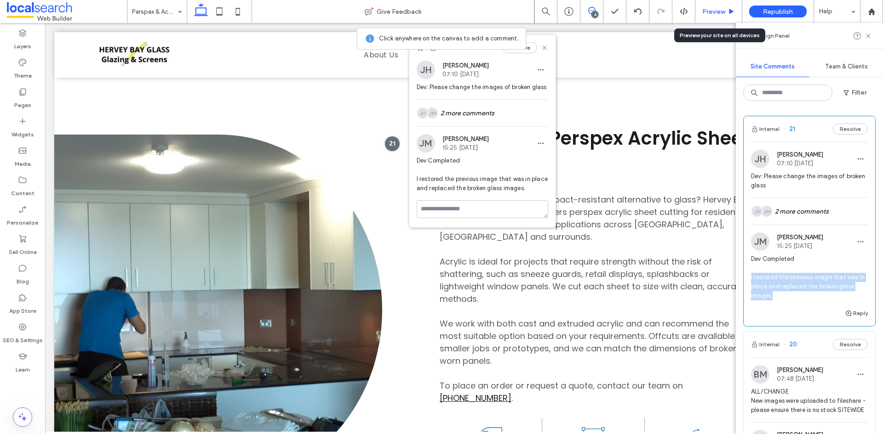
click at [699, 14] on div "Preview" at bounding box center [718, 12] width 46 height 8
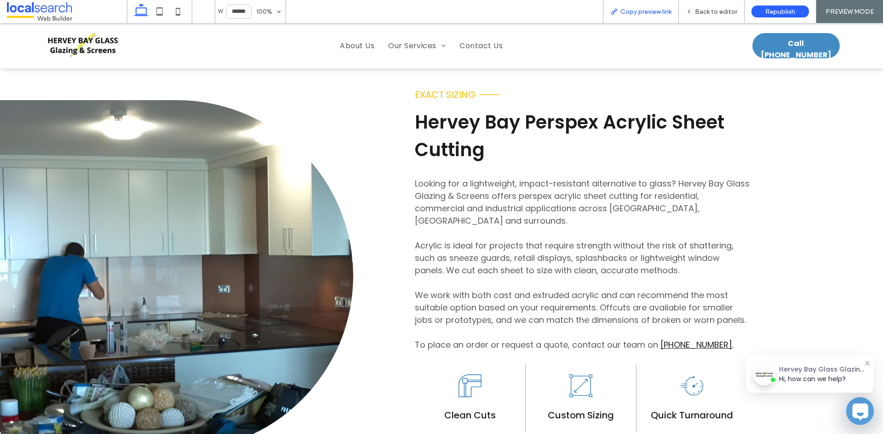
click at [661, 16] on div "Copy preview link" at bounding box center [641, 11] width 76 height 23
drag, startPoint x: 701, startPoint y: 10, endPoint x: 501, endPoint y: 24, distance: 200.0
click at [701, 10] on span "Back to editor" at bounding box center [716, 12] width 42 height 8
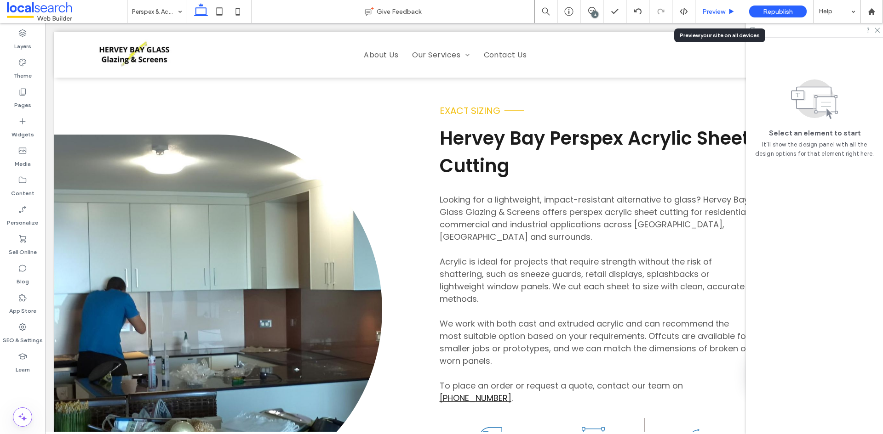
click at [728, 5] on div "Preview" at bounding box center [718, 11] width 47 height 23
click at [711, 8] on span "Preview" at bounding box center [713, 12] width 23 height 8
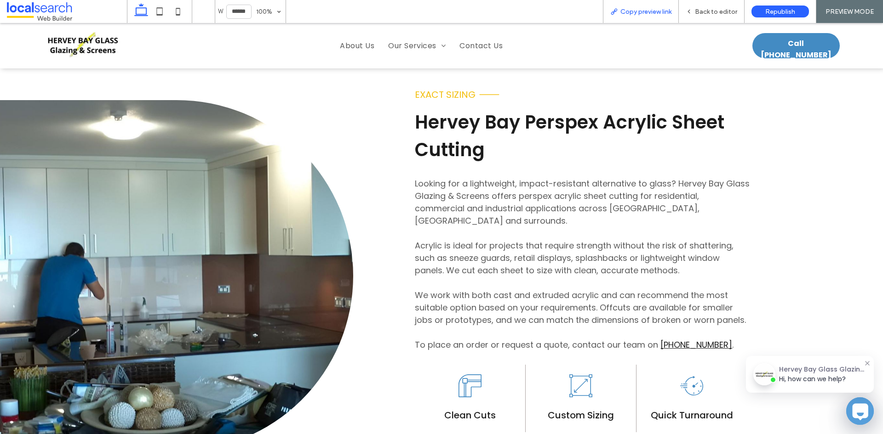
click at [661, 15] on span "Copy preview link" at bounding box center [645, 12] width 51 height 8
click at [695, 17] on div "Back to editor" at bounding box center [712, 11] width 66 height 23
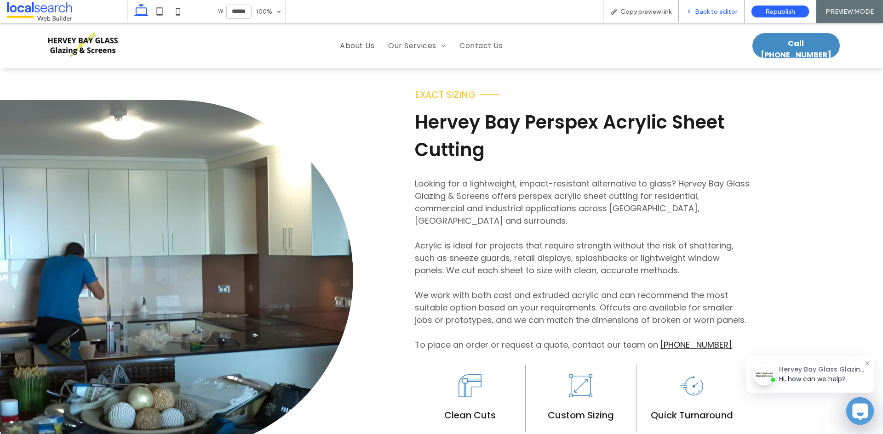
click at [696, 14] on div "Back to editor" at bounding box center [711, 12] width 65 height 8
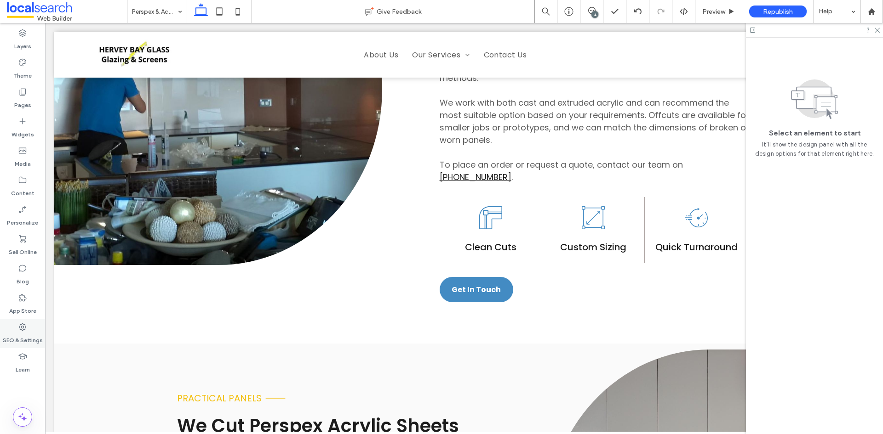
scroll to position [709, 0]
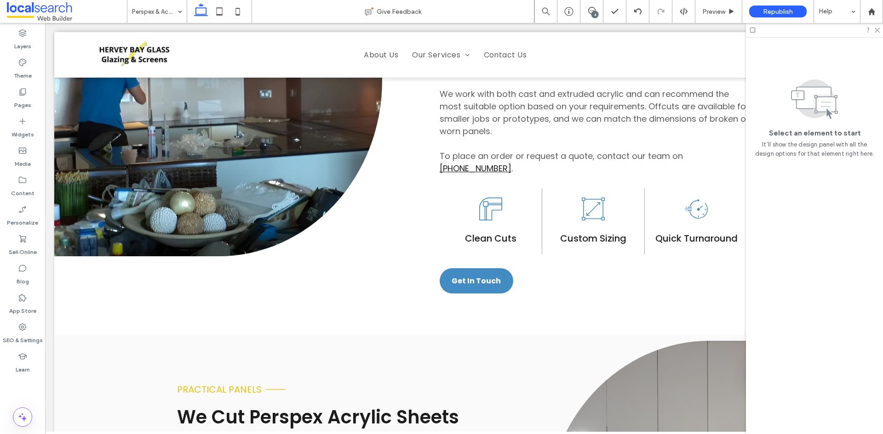
click at [877, 34] on div at bounding box center [814, 30] width 137 height 14
click at [876, 29] on icon at bounding box center [876, 30] width 6 height 6
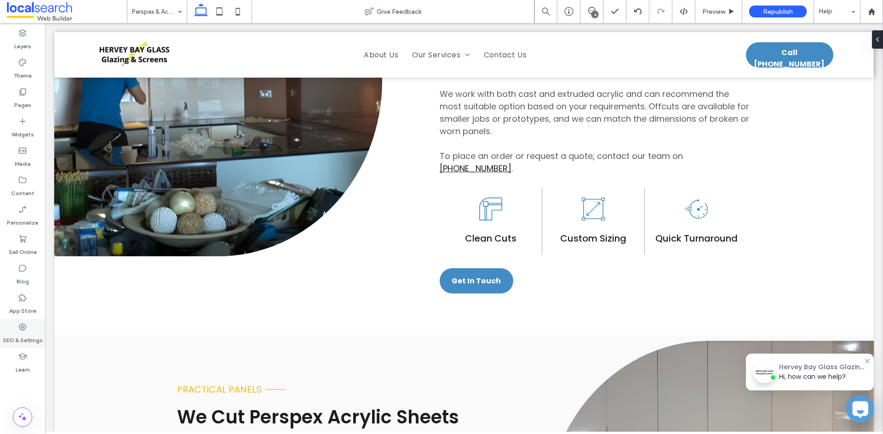
click at [15, 337] on label "SEO & Settings" at bounding box center [23, 338] width 40 height 13
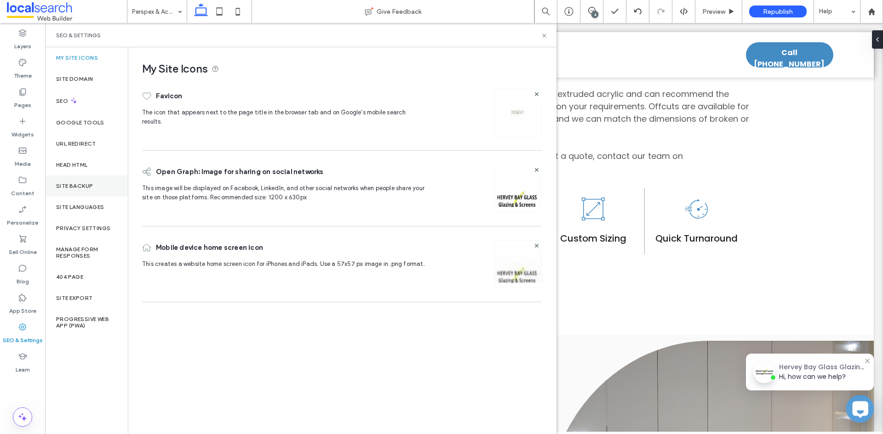
click at [88, 182] on div "Site Backup" at bounding box center [86, 186] width 83 height 21
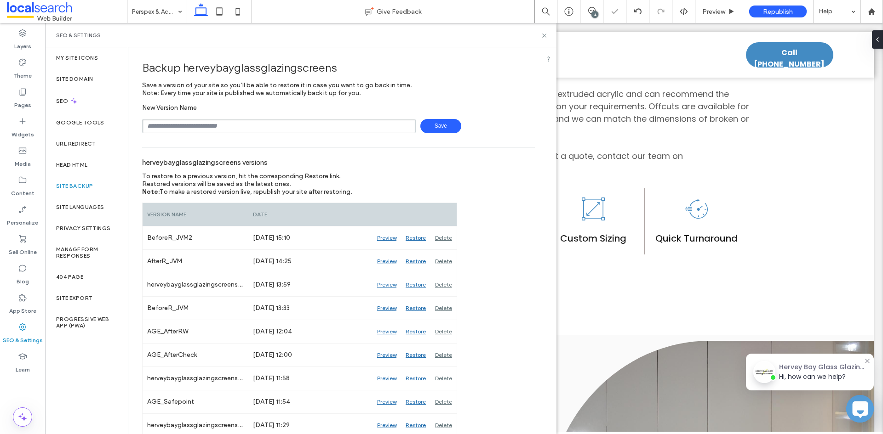
click at [211, 125] on input "text" at bounding box center [279, 126] width 274 height 14
drag, startPoint x: 171, startPoint y: 128, endPoint x: 147, endPoint y: 130, distance: 24.0
click at [147, 130] on input "**********" at bounding box center [279, 126] width 274 height 14
type input "**********"
click at [428, 129] on span "Save" at bounding box center [440, 126] width 41 height 14
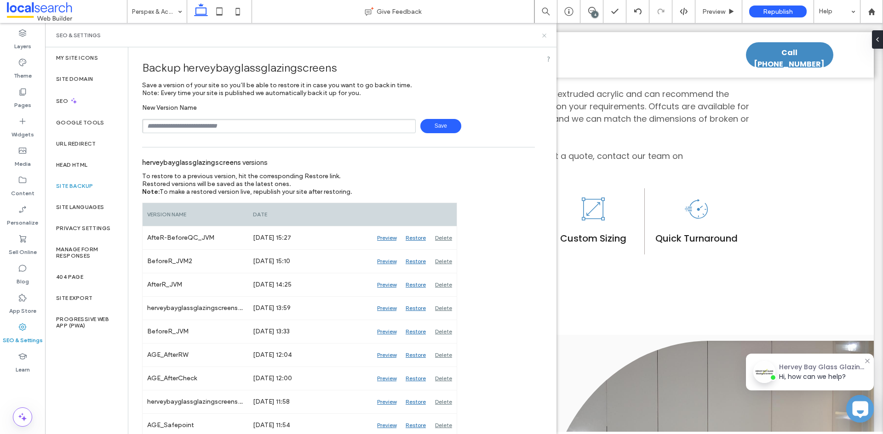
click at [544, 34] on icon at bounding box center [544, 35] width 7 height 7
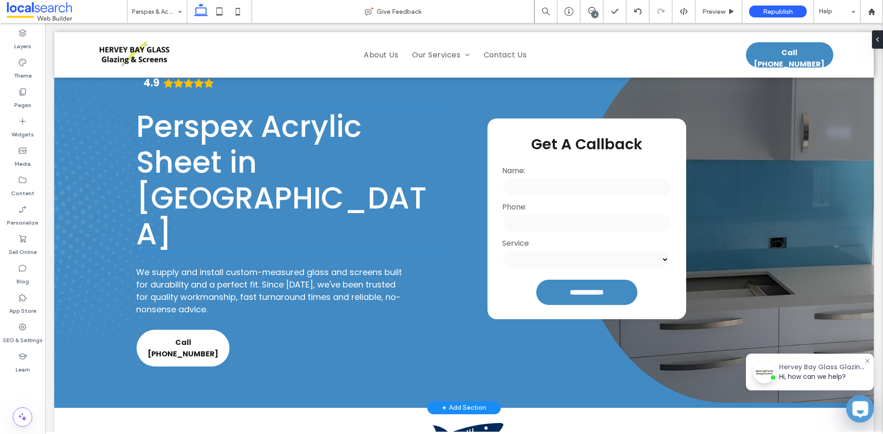
scroll to position [0, 0]
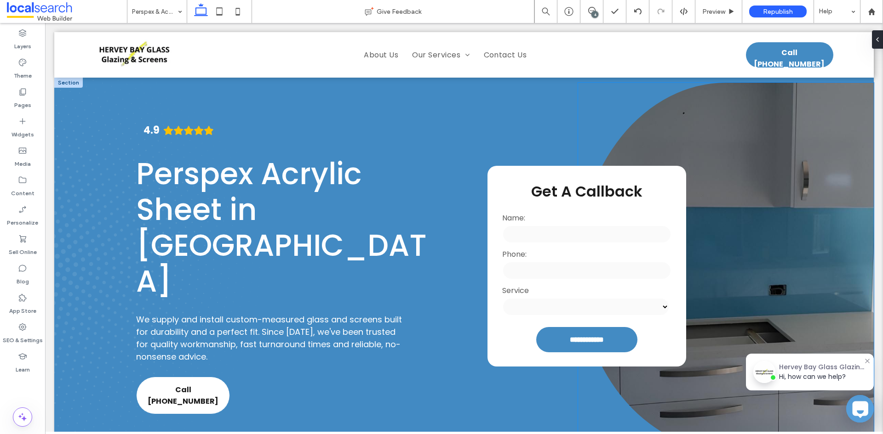
click at [735, 176] on link at bounding box center [726, 267] width 296 height 368
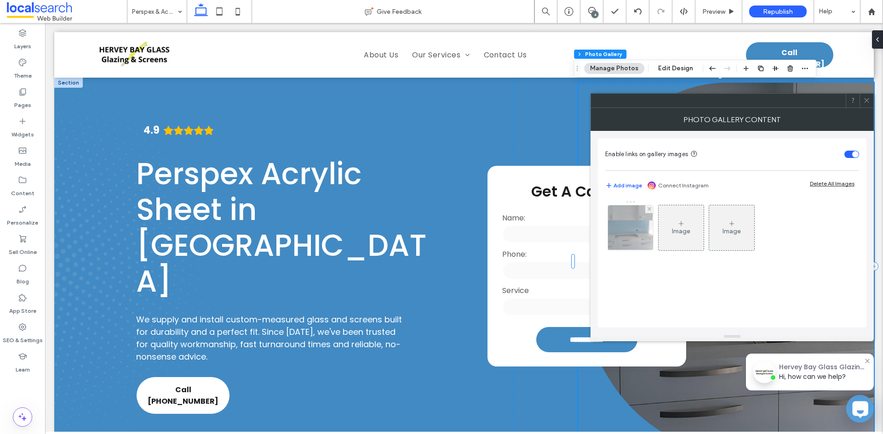
click at [632, 233] on img at bounding box center [630, 227] width 80 height 45
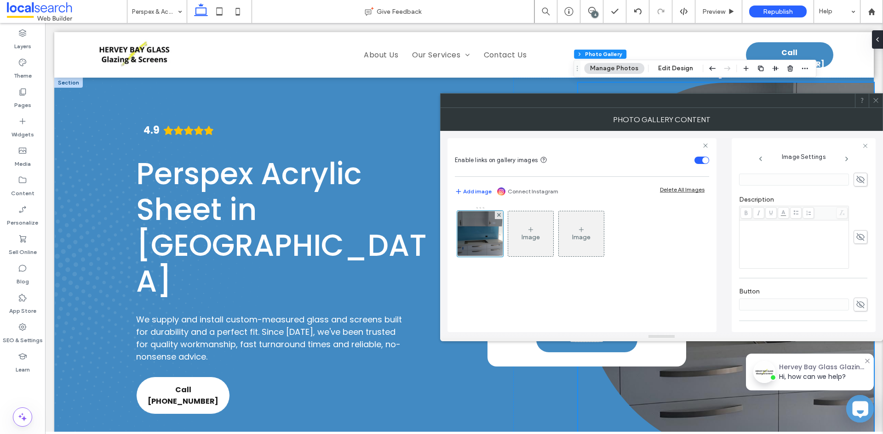
scroll to position [302, 0]
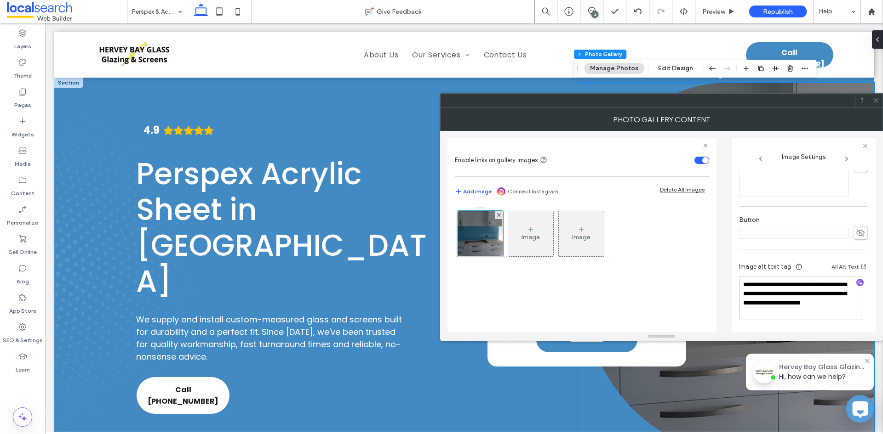
click at [878, 105] on span at bounding box center [875, 101] width 7 height 14
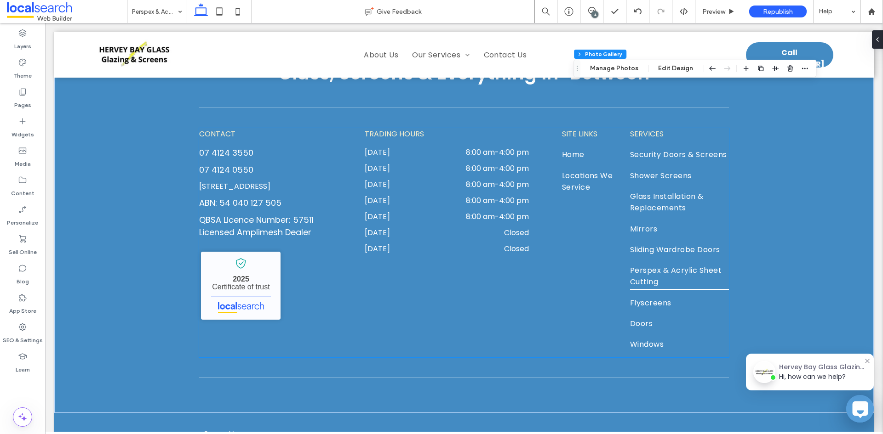
scroll to position [1806, 0]
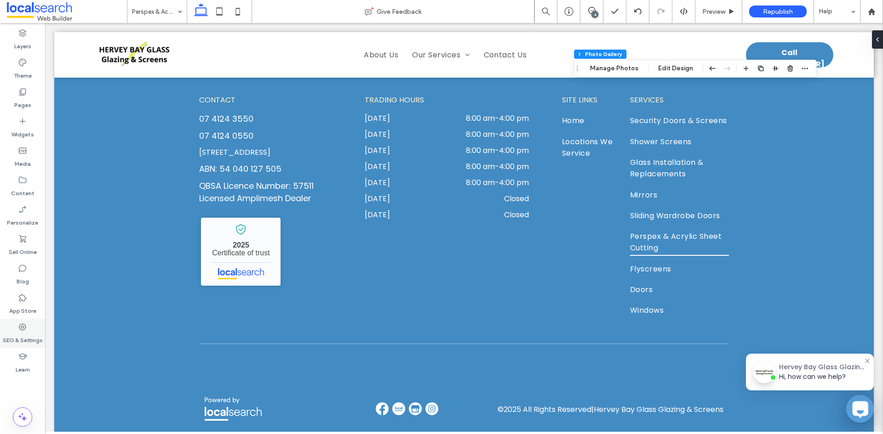
click at [42, 337] on div "SEO & Settings" at bounding box center [22, 333] width 45 height 29
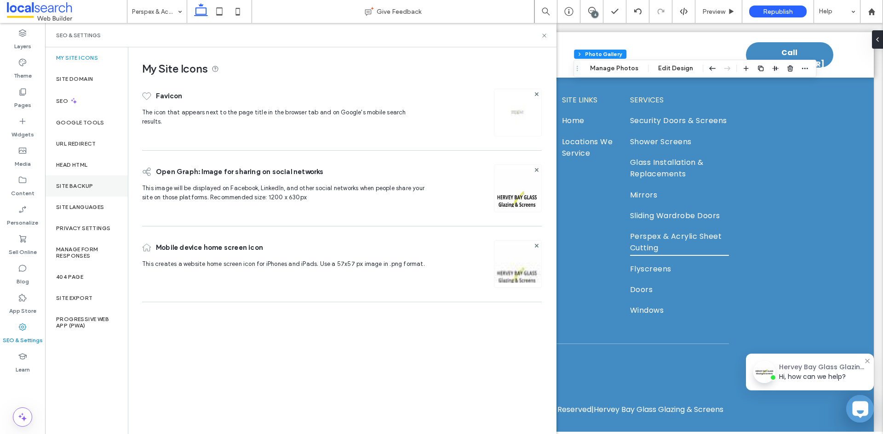
click at [74, 177] on div "Site Backup" at bounding box center [86, 186] width 83 height 21
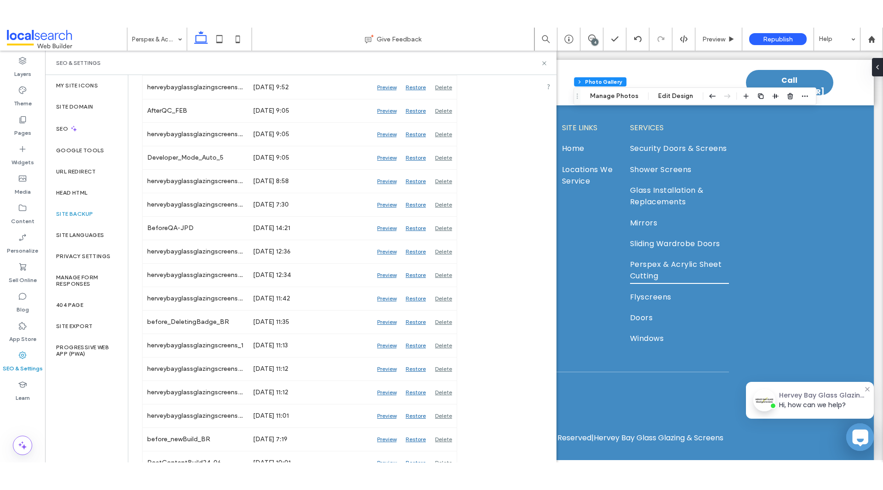
scroll to position [1222, 0]
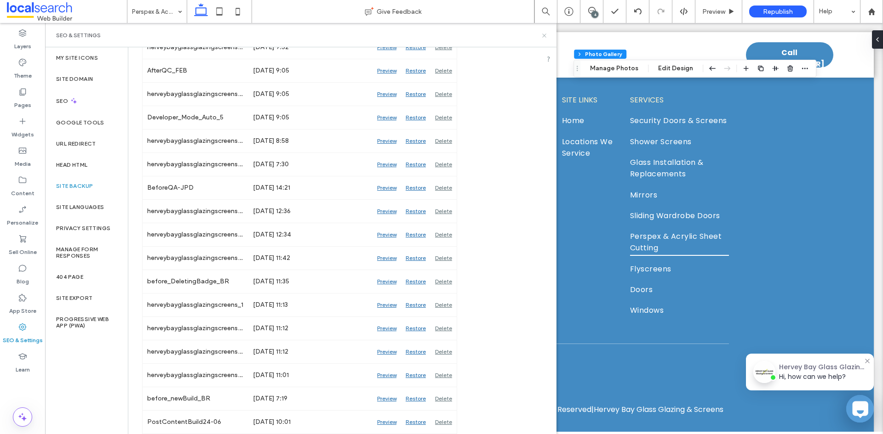
click at [543, 35] on use at bounding box center [544, 36] width 4 height 4
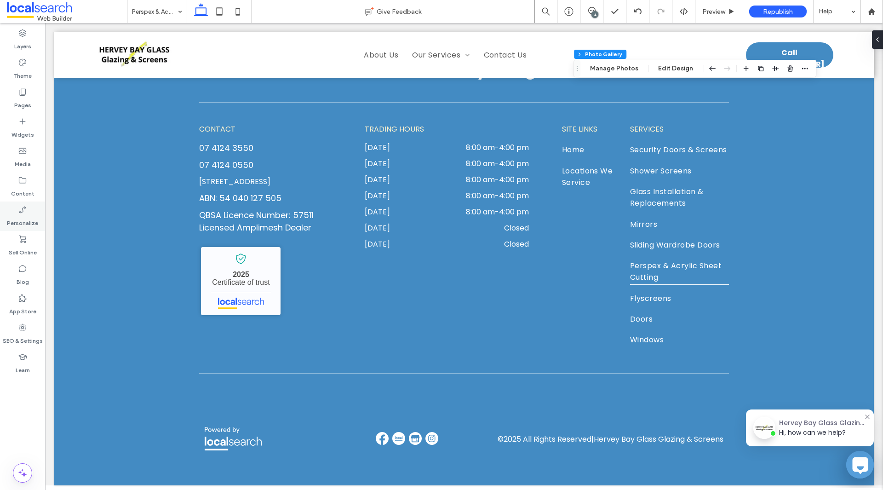
scroll to position [1751, 0]
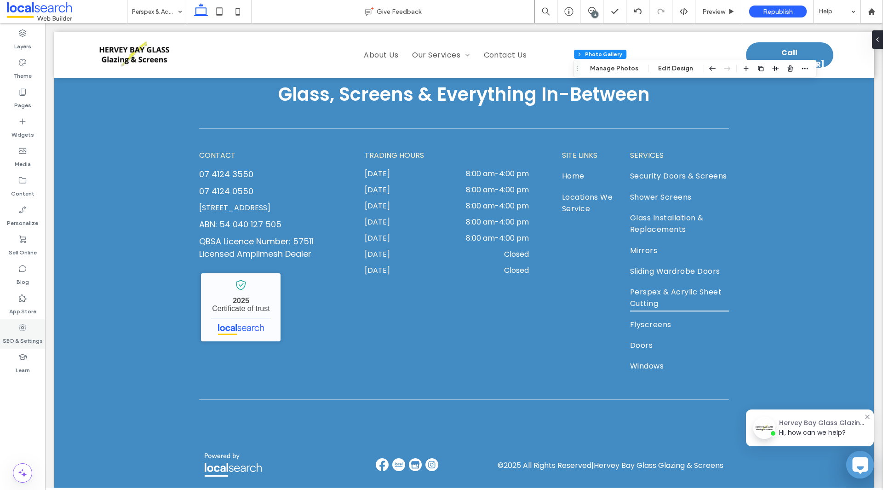
click at [23, 332] on label "SEO & Settings" at bounding box center [23, 338] width 40 height 13
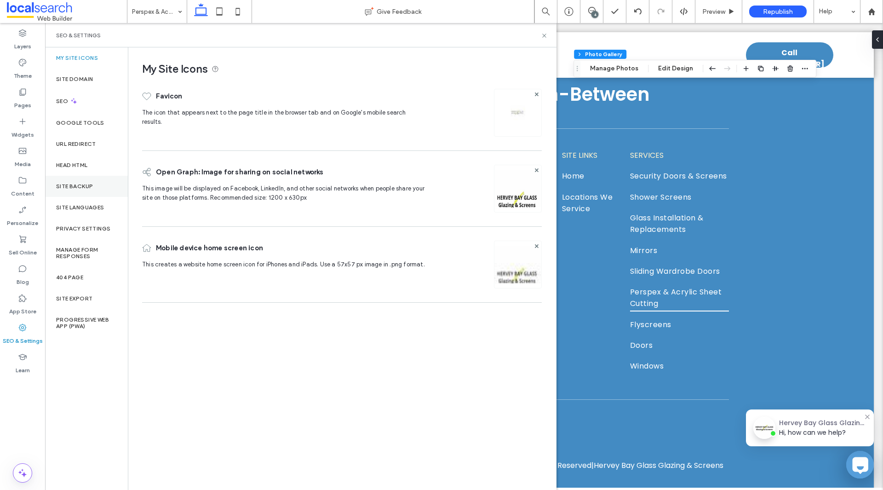
click at [69, 182] on div "Site Backup" at bounding box center [86, 186] width 83 height 21
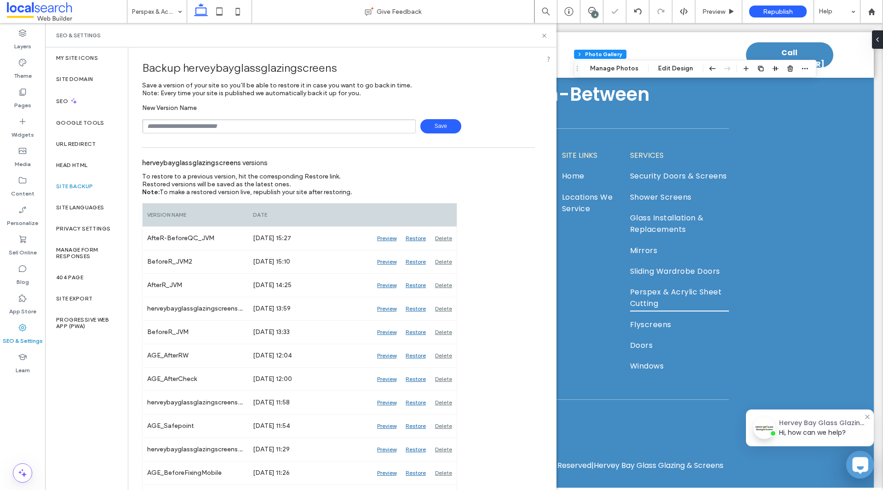
click at [178, 128] on input "text" at bounding box center [279, 126] width 274 height 14
click at [172, 130] on input "**********" at bounding box center [279, 126] width 274 height 14
type input "**********"
click at [433, 123] on span "Save" at bounding box center [440, 126] width 41 height 14
drag, startPoint x: 544, startPoint y: 37, endPoint x: 485, endPoint y: 26, distance: 60.8
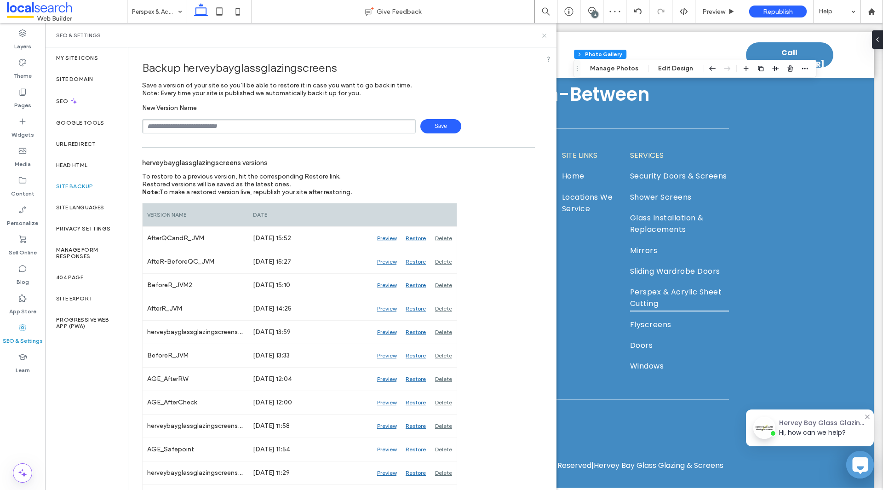
click at [544, 37] on icon at bounding box center [544, 35] width 7 height 7
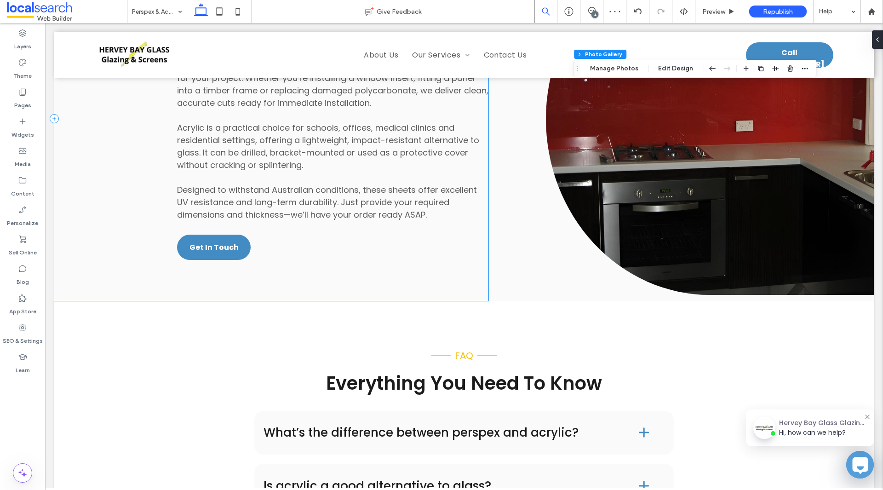
scroll to position [831, 0]
